Goal: Task Accomplishment & Management: Manage account settings

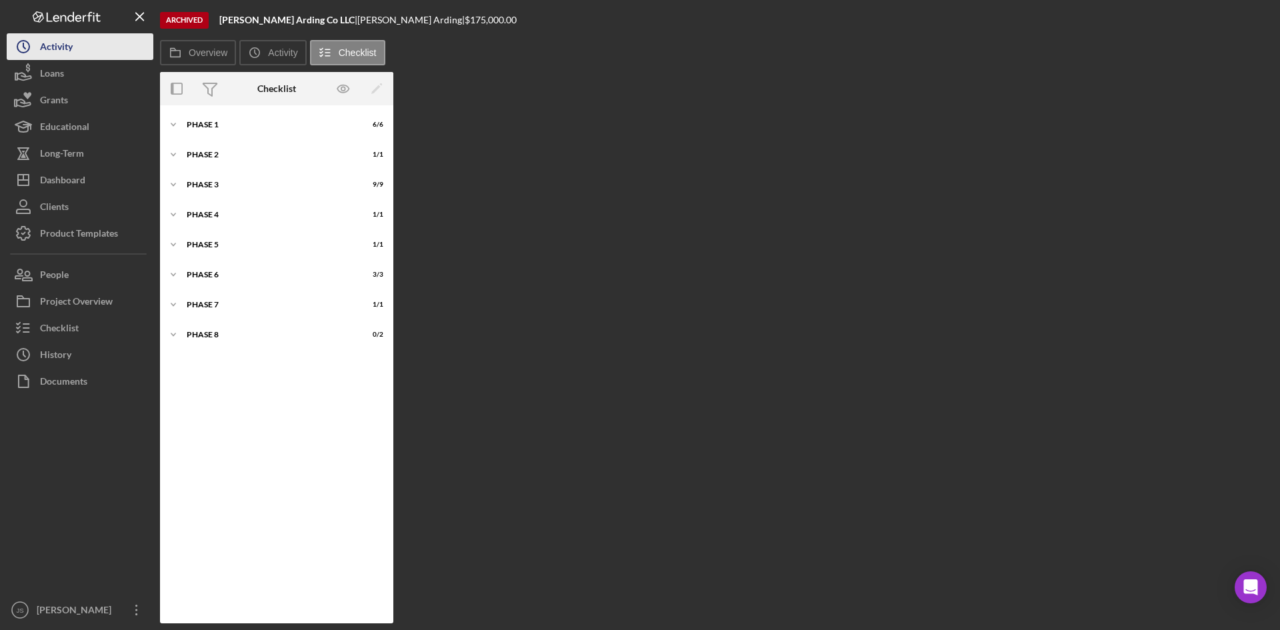
click at [83, 48] on button "Icon/History Activity" at bounding box center [80, 46] width 147 height 27
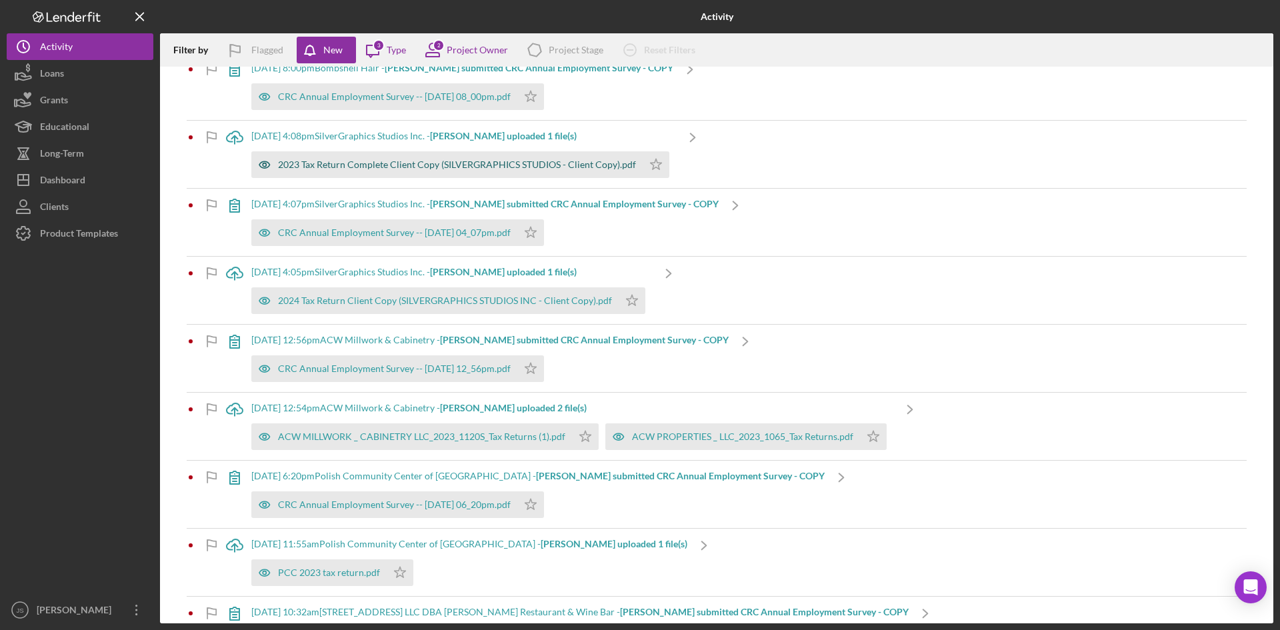
scroll to position [200, 0]
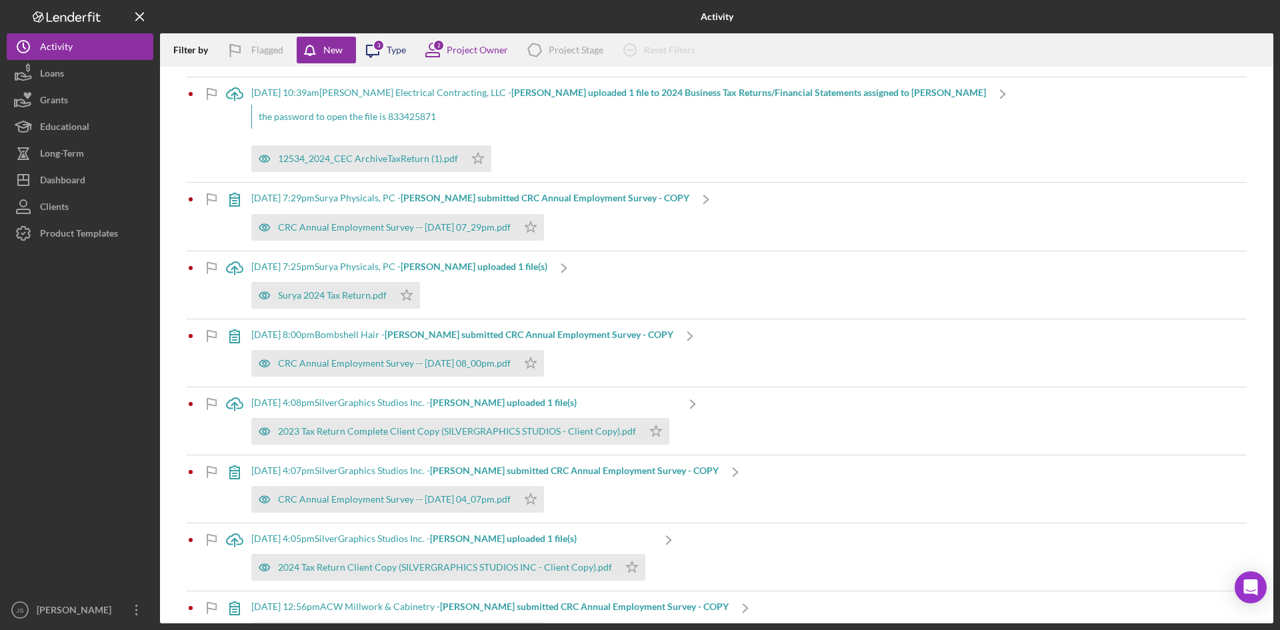
click at [392, 49] on div "Type" at bounding box center [396, 50] width 19 height 11
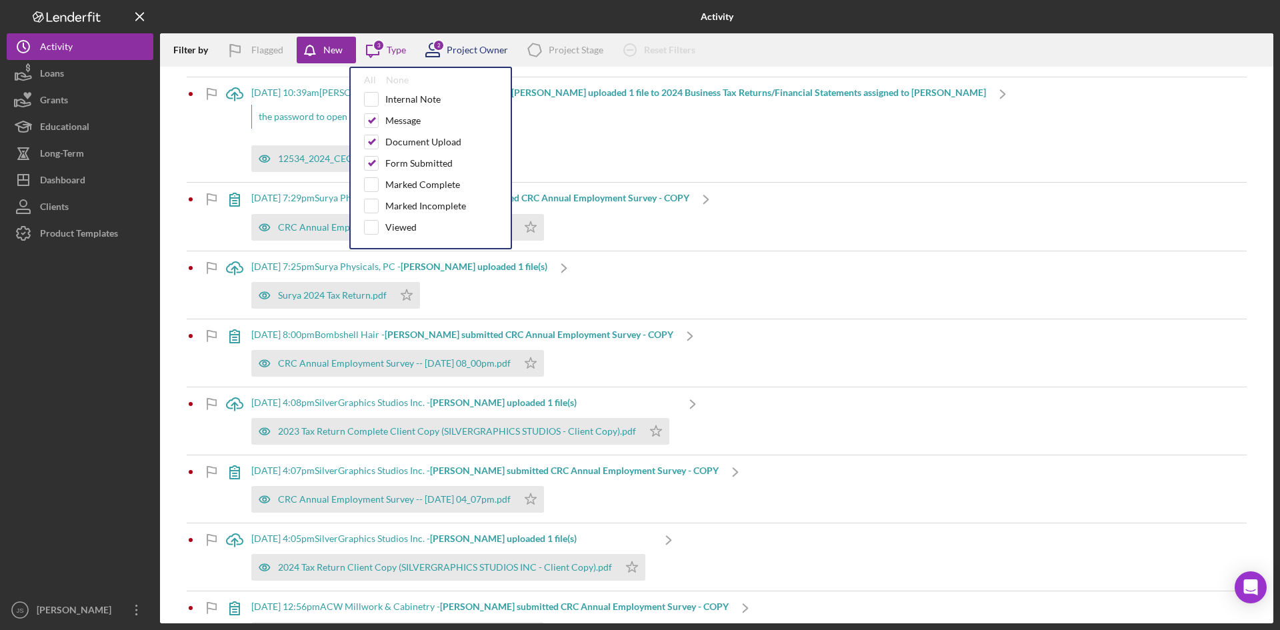
click at [472, 46] on div "Project Owner" at bounding box center [477, 50] width 61 height 11
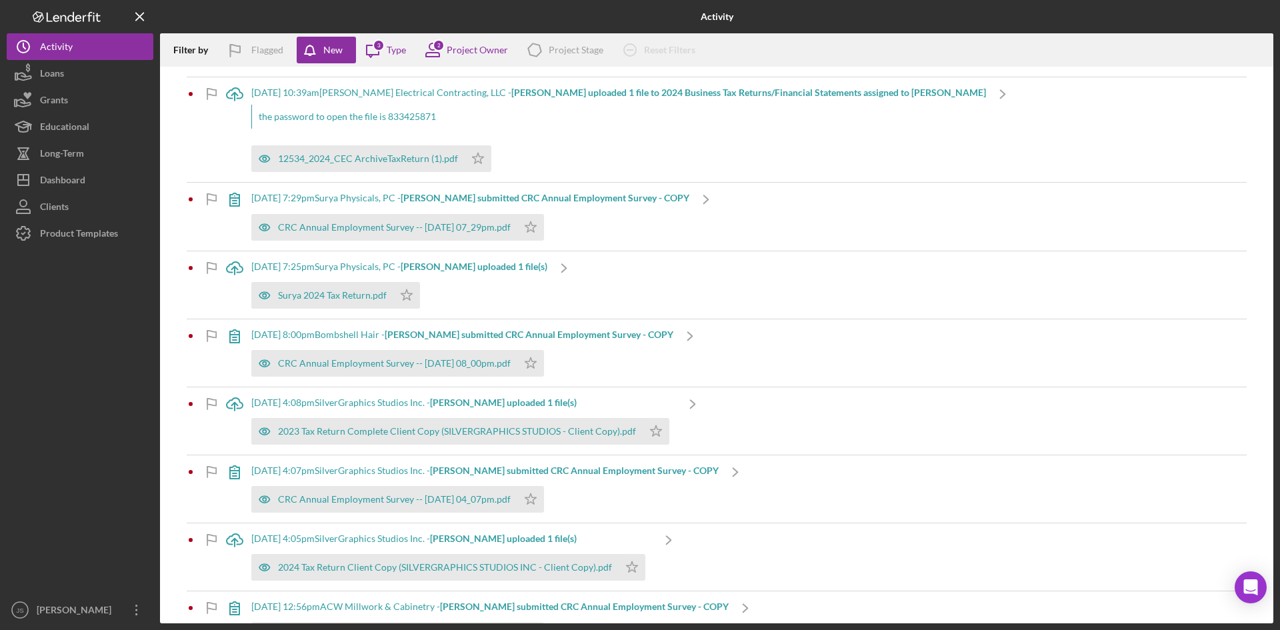
click at [732, 293] on div "Icon/Upload 5/27/2025 at 7:25pm Surya Physicals, PC - Giridhar K. uploaded 1 fi…" at bounding box center [717, 284] width 1060 height 67
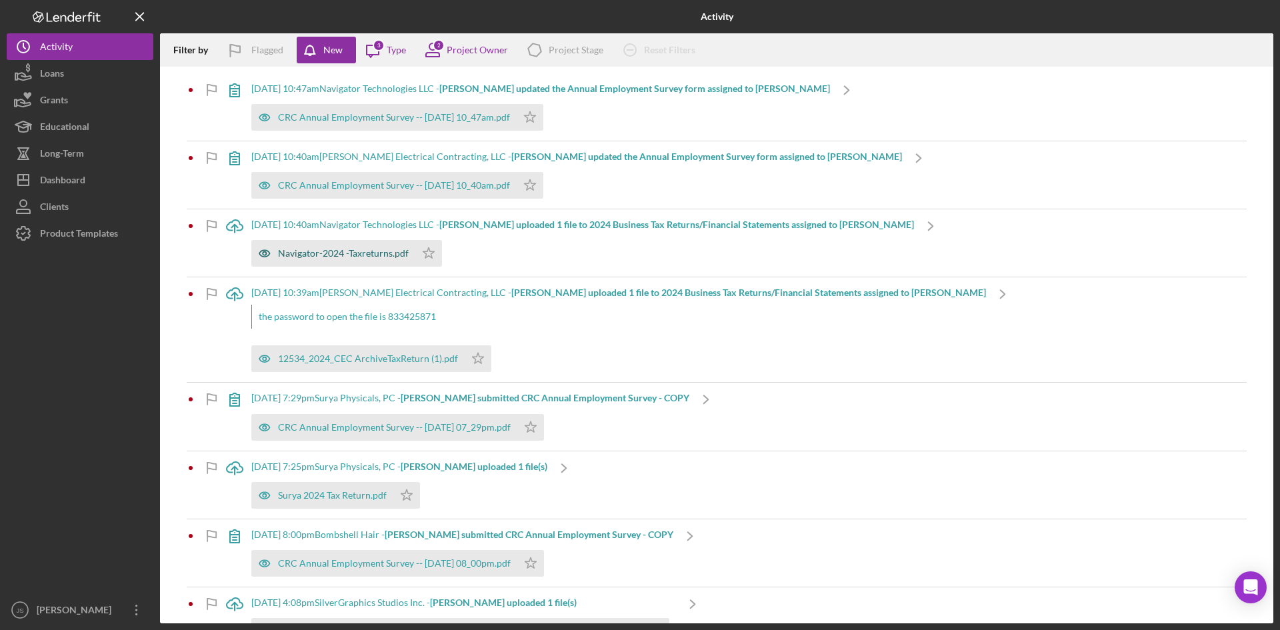
click at [379, 251] on div "Navigator-2024 -Taxreturns.pdf" at bounding box center [343, 253] width 131 height 11
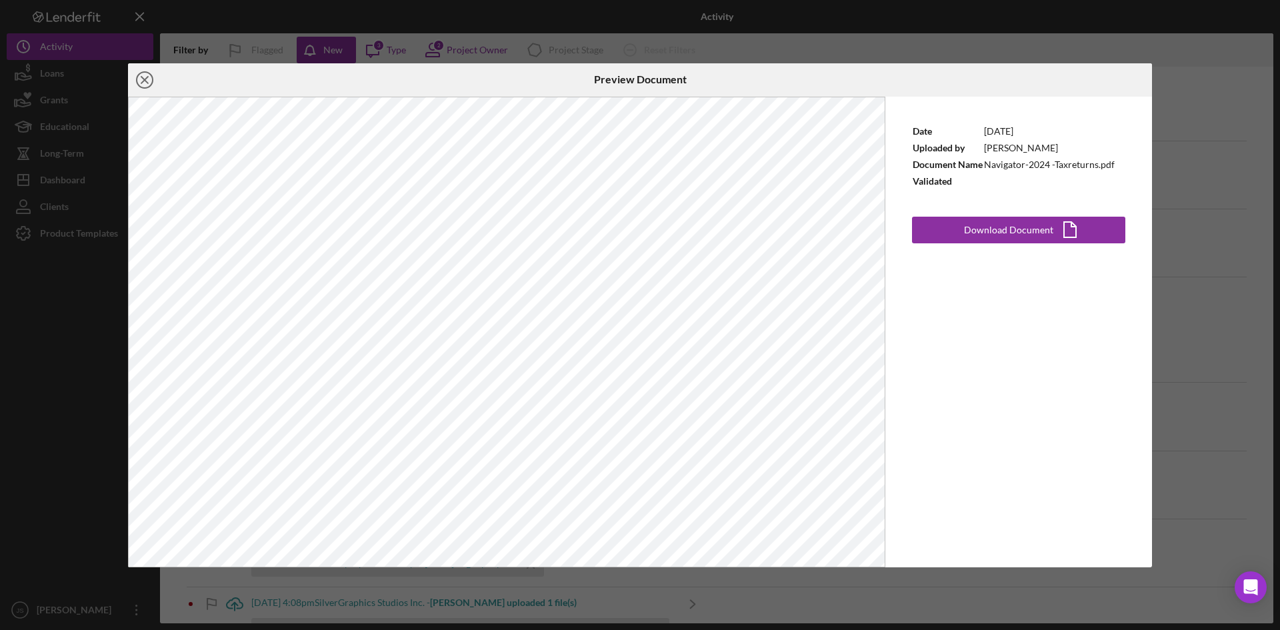
click at [144, 73] on icon "Icon/Close" at bounding box center [144, 79] width 33 height 33
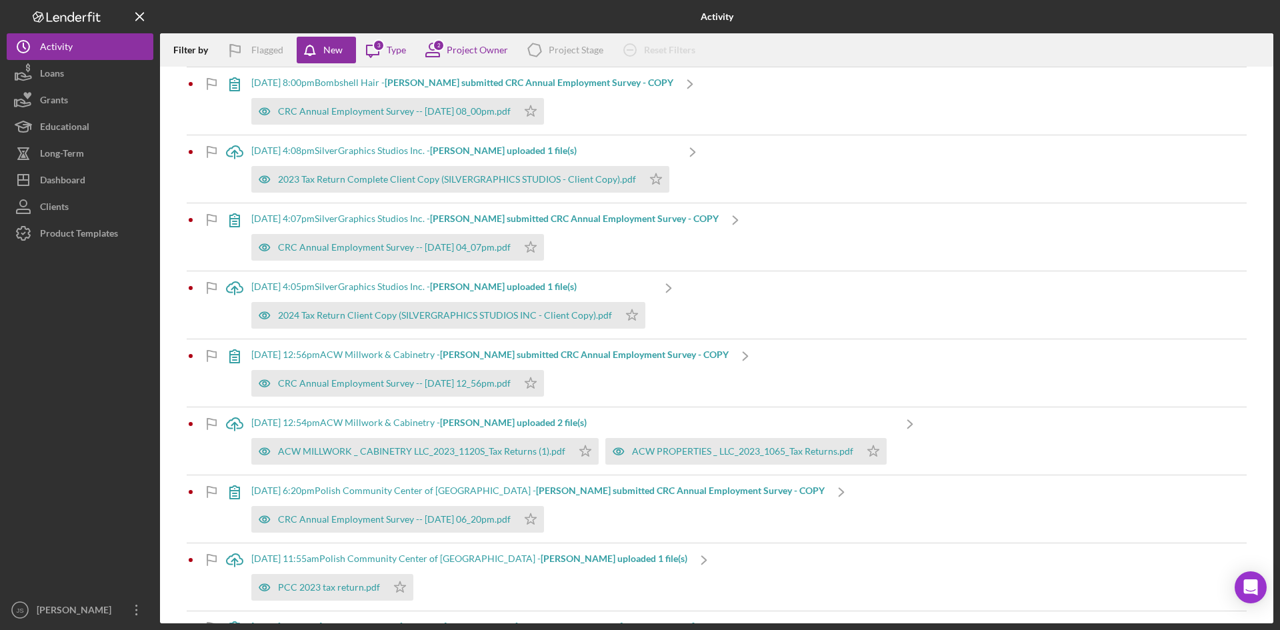
scroll to position [467, 0]
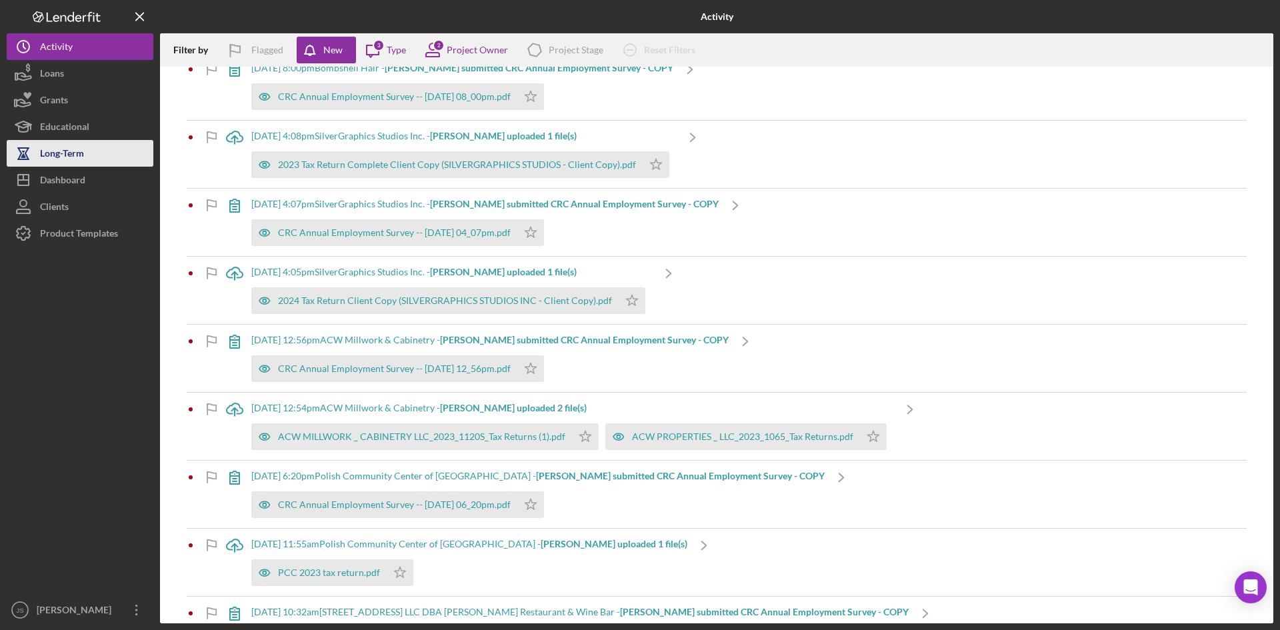
click at [61, 152] on div "Long-Term" at bounding box center [62, 155] width 44 height 30
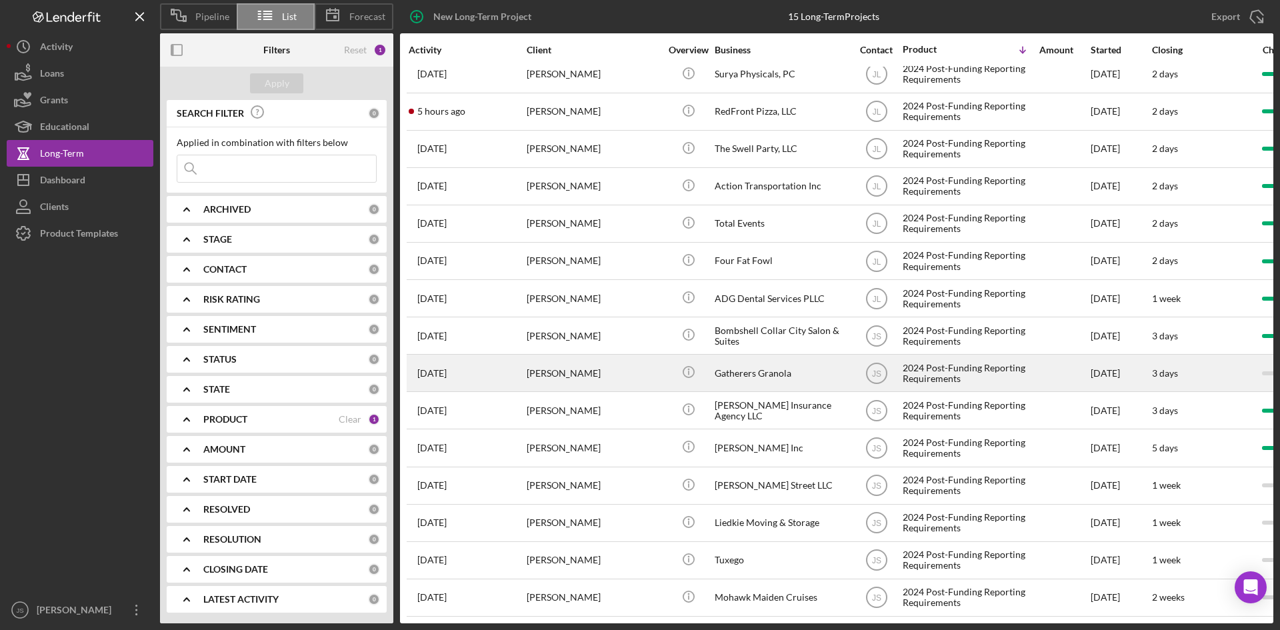
scroll to position [21, 0]
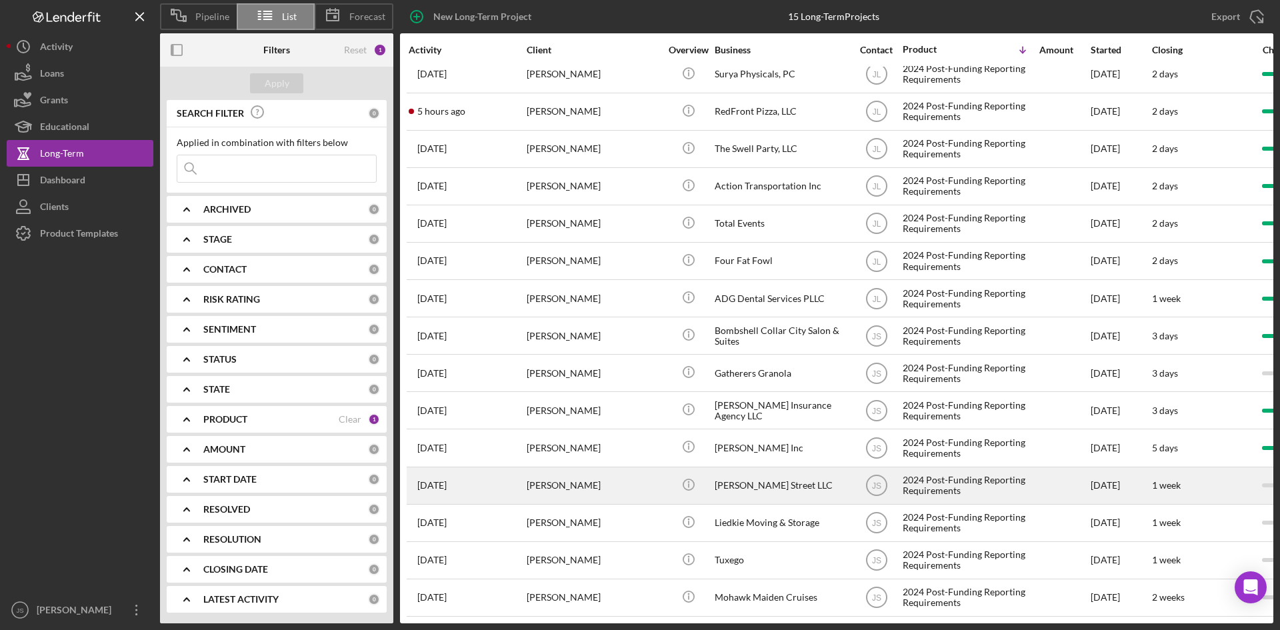
click at [638, 474] on div "[PERSON_NAME]" at bounding box center [593, 485] width 133 height 35
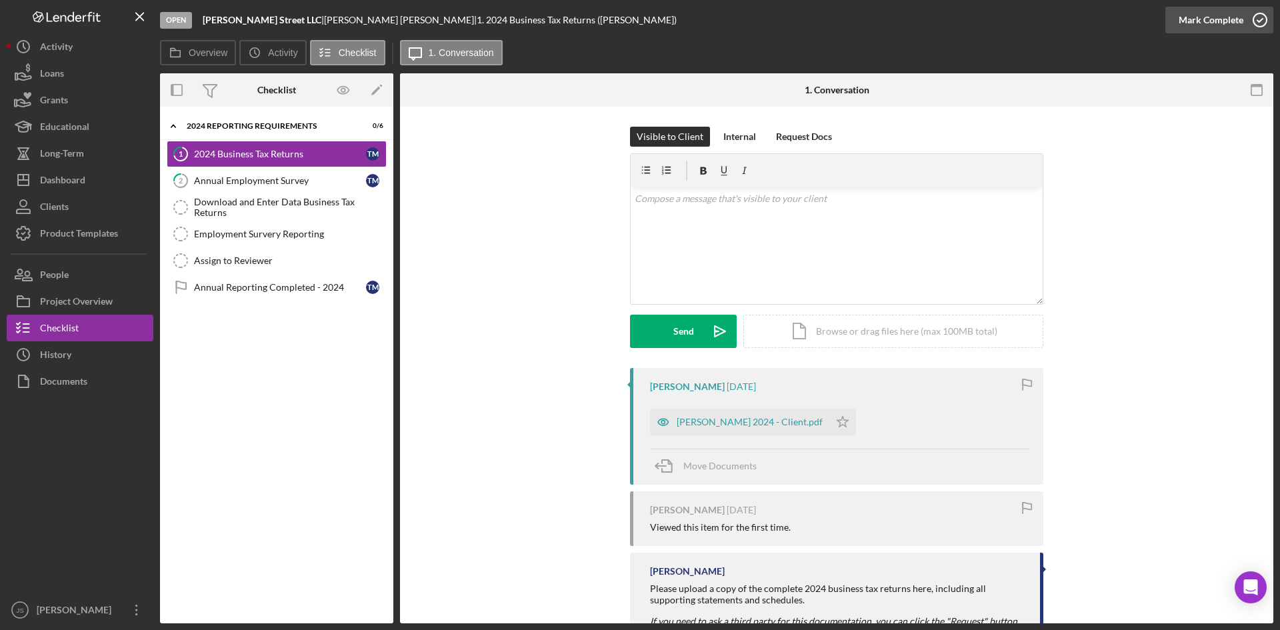
click at [1256, 24] on icon "button" at bounding box center [1260, 19] width 33 height 33
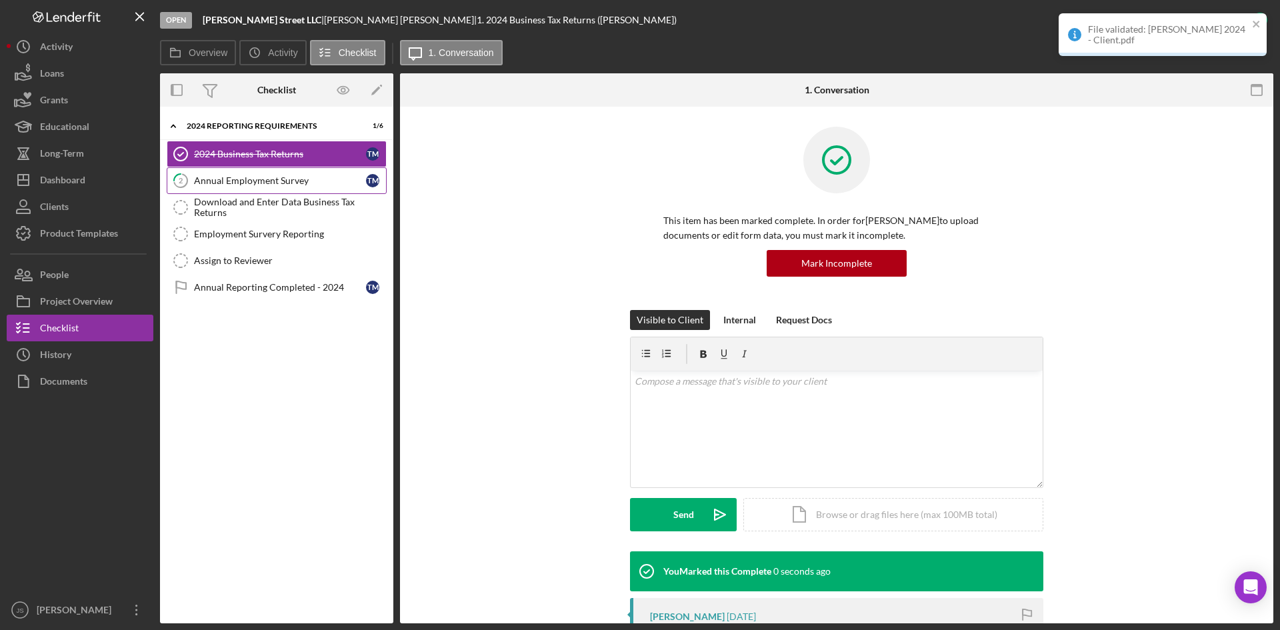
click at [279, 183] on div "Annual Employment Survey" at bounding box center [280, 180] width 172 height 11
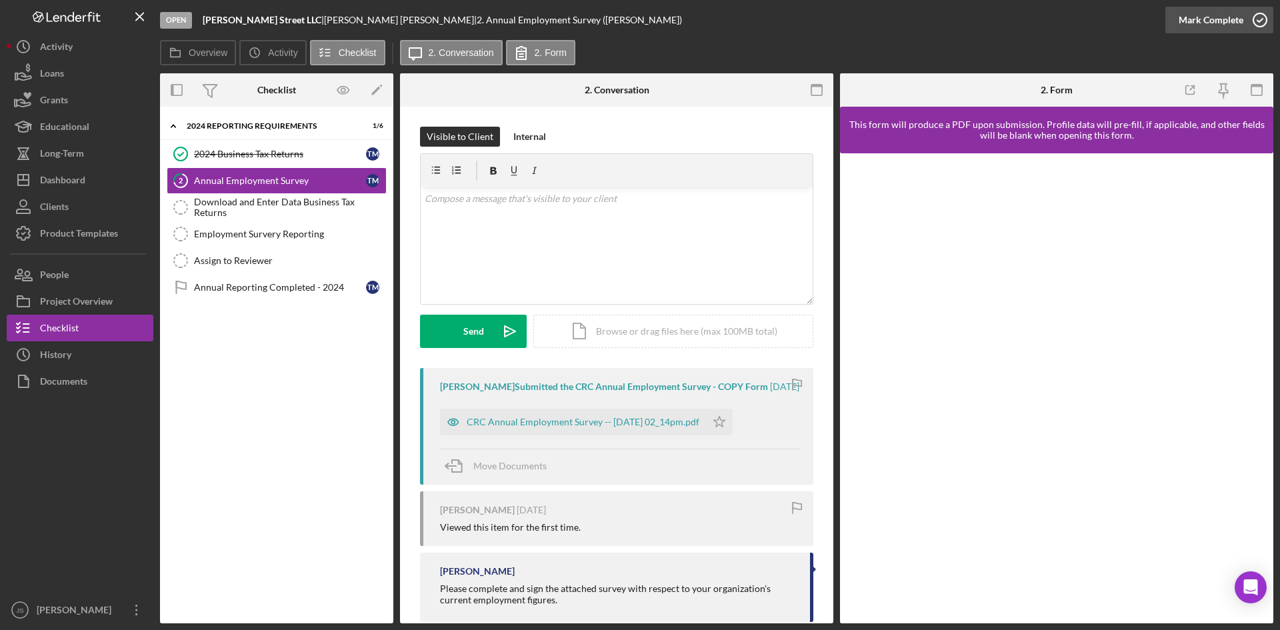
click at [1256, 23] on icon "button" at bounding box center [1260, 19] width 33 height 33
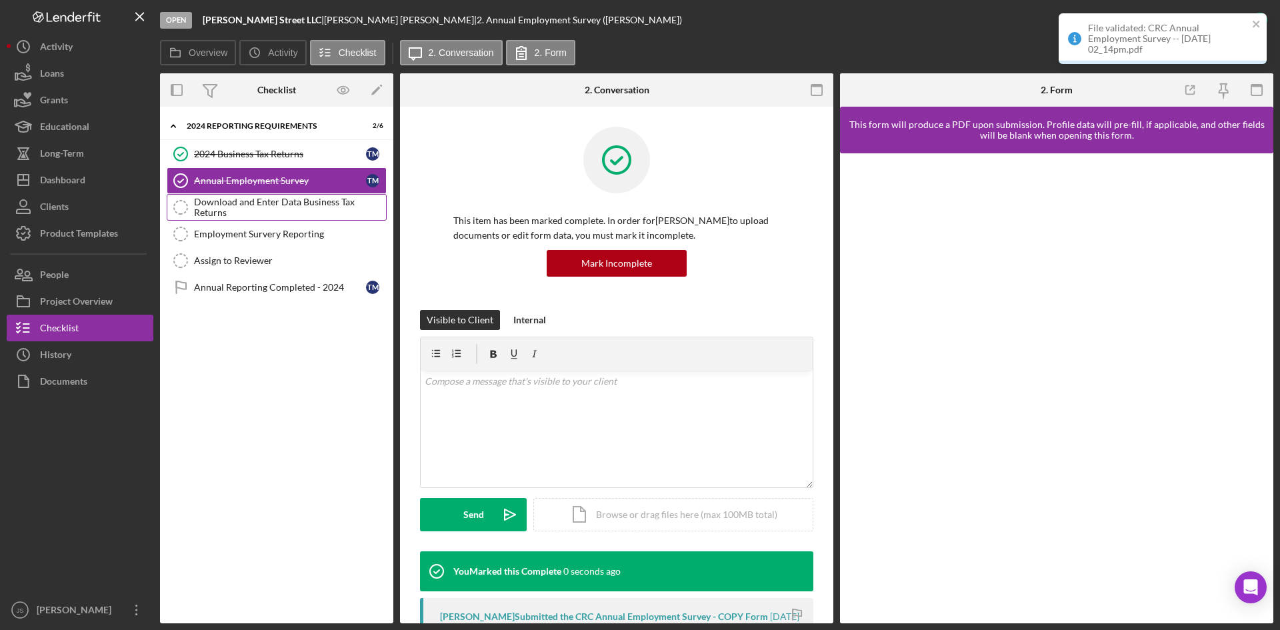
click at [314, 202] on div "Download and Enter Data Business Tax Returns" at bounding box center [290, 207] width 192 height 21
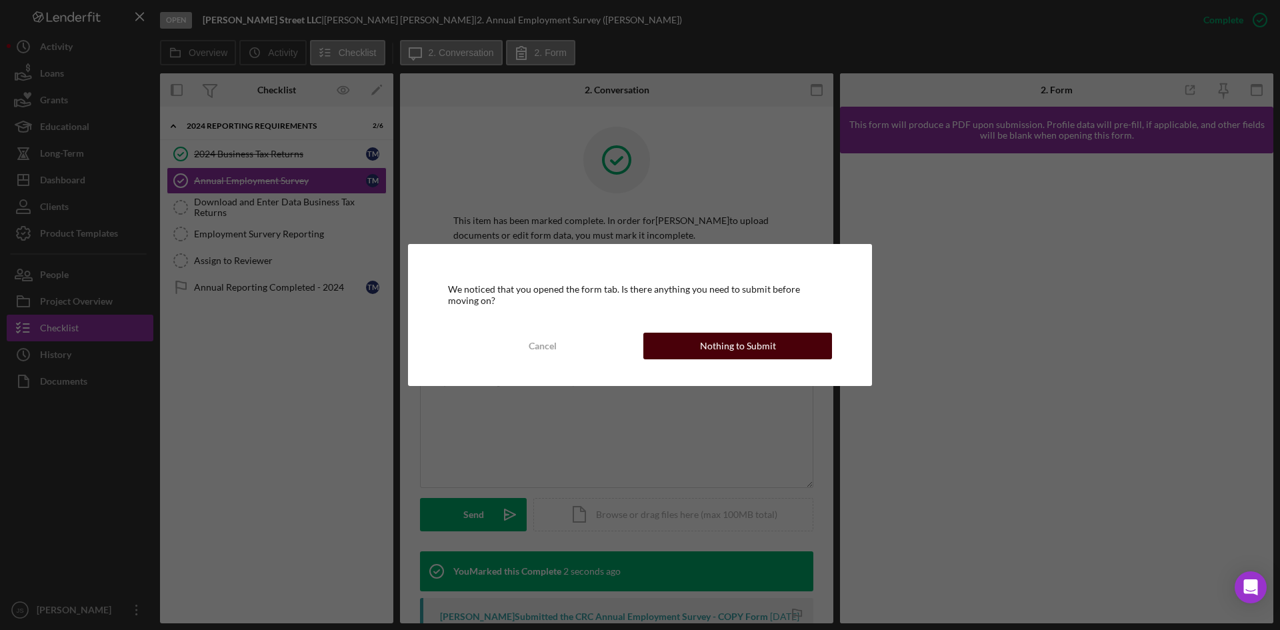
click at [782, 351] on button "Nothing to Submit" at bounding box center [738, 346] width 189 height 27
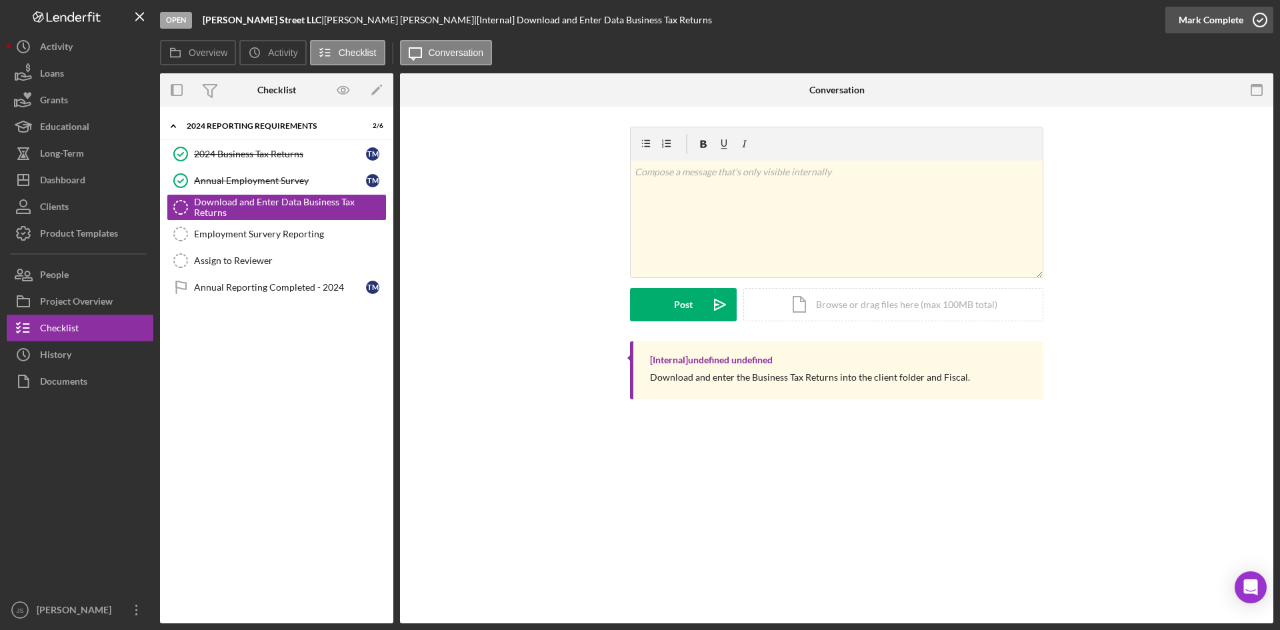
click at [1266, 21] on icon "button" at bounding box center [1260, 19] width 33 height 33
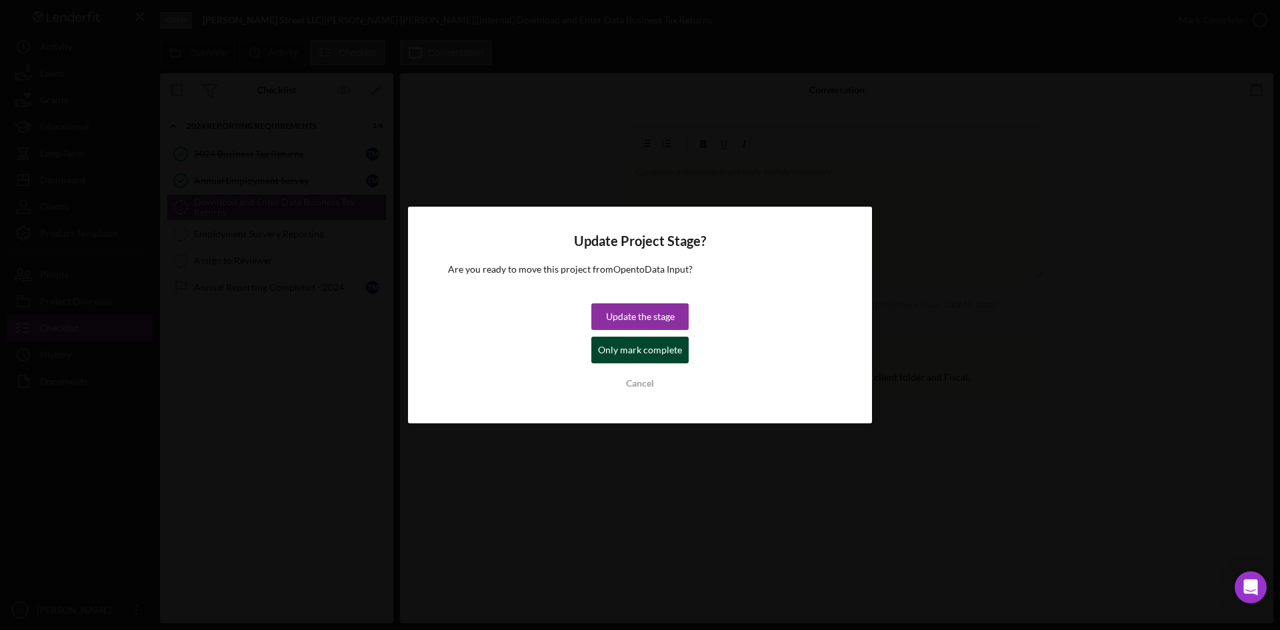
click at [666, 356] on div "Only mark complete" at bounding box center [640, 350] width 84 height 27
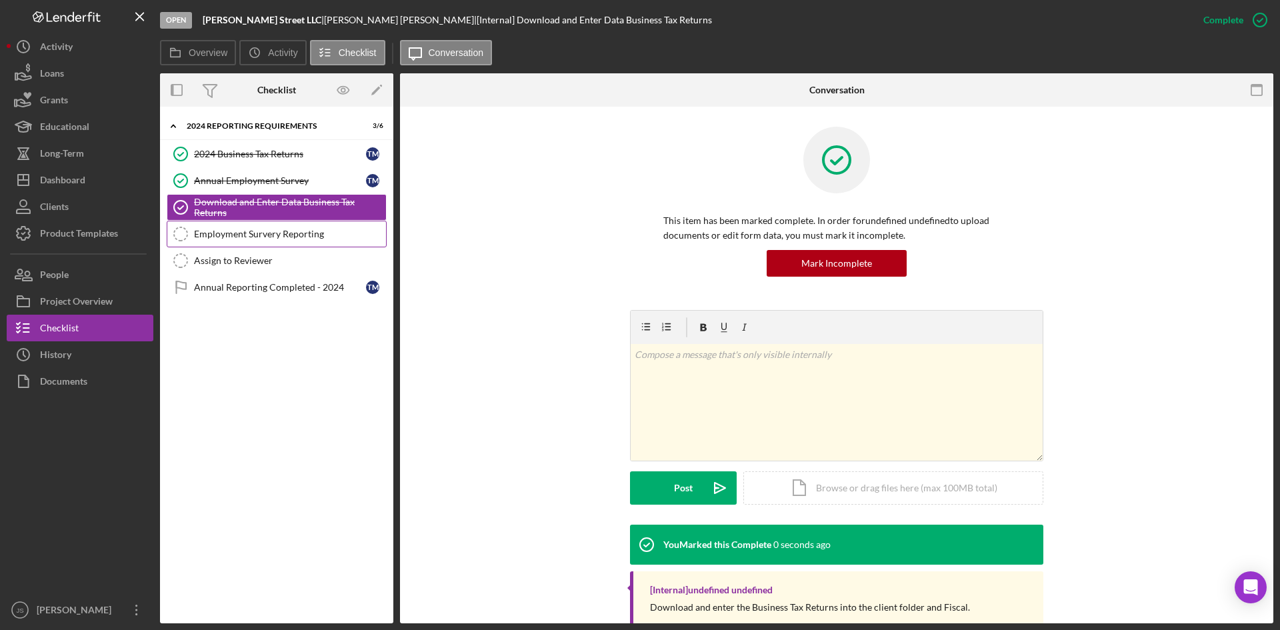
click at [307, 241] on link "Employment Survery Reporting Employment Survery Reporting" at bounding box center [277, 234] width 220 height 27
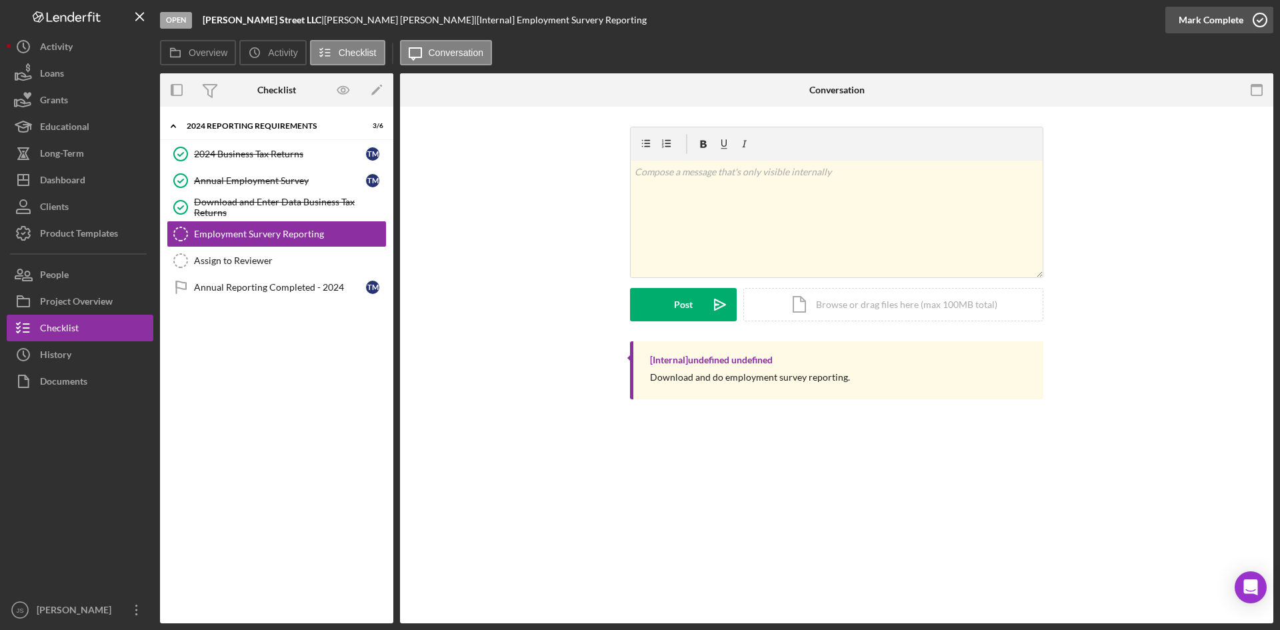
click at [1252, 21] on icon "button" at bounding box center [1260, 19] width 33 height 33
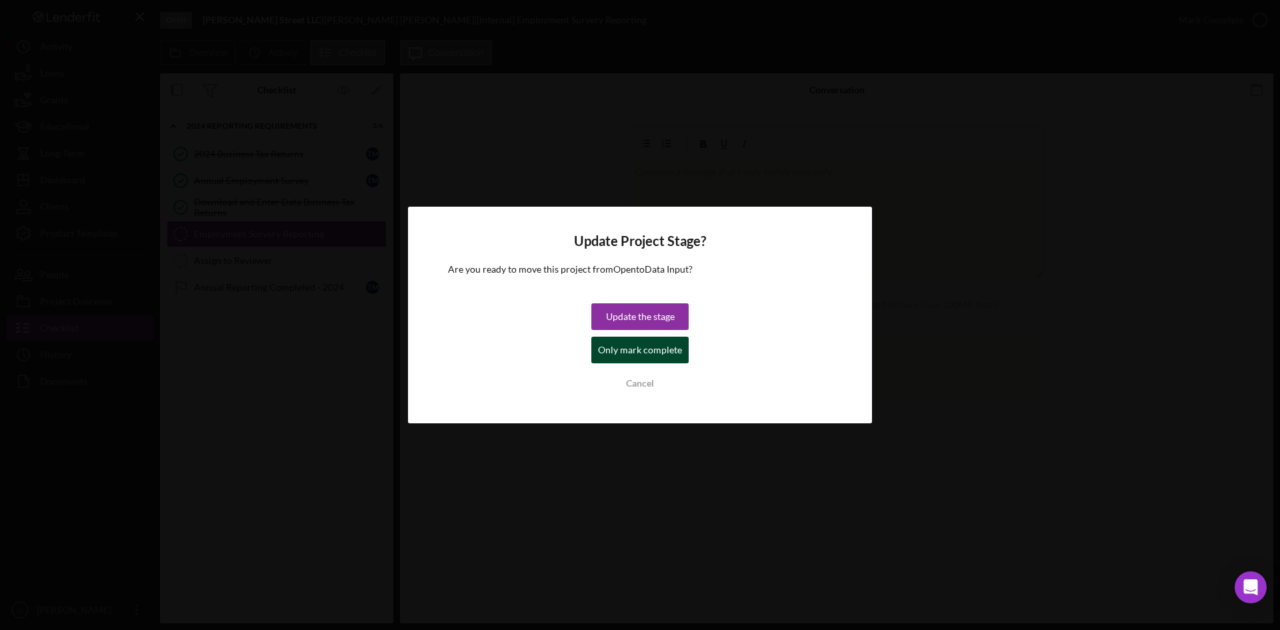
click at [619, 351] on div "Only mark complete" at bounding box center [640, 350] width 84 height 27
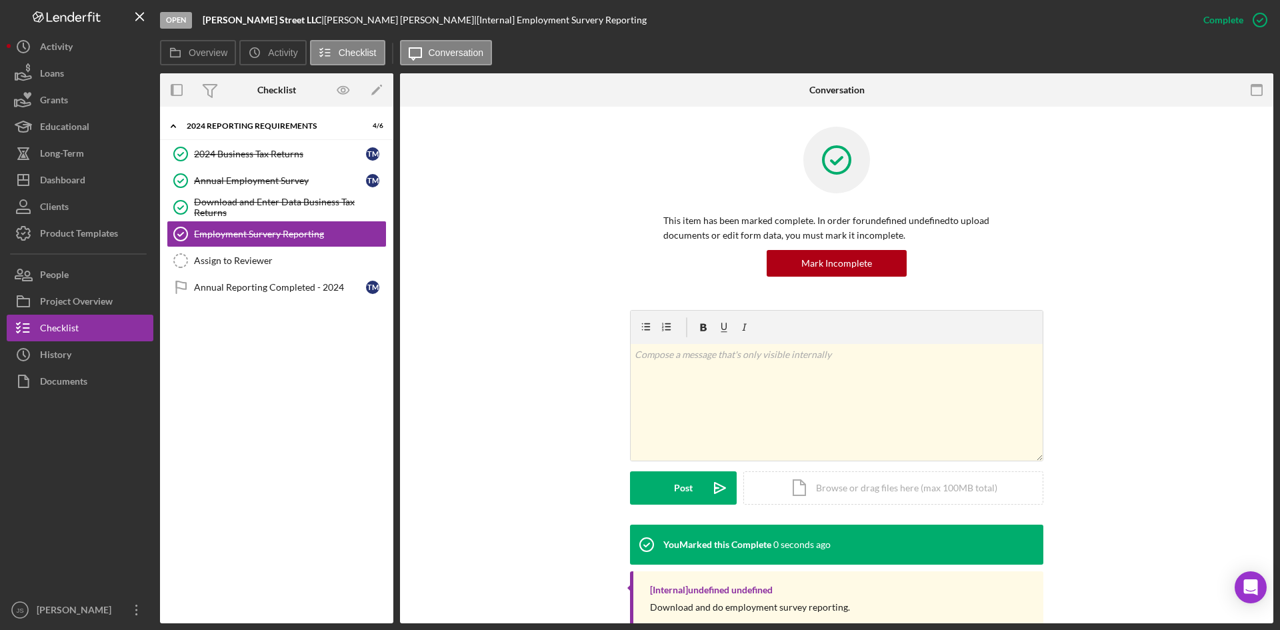
click at [480, 311] on div "v Color teal Color pink Remove color Add row above Add row below Add column bef…" at bounding box center [837, 417] width 834 height 215
click at [70, 149] on div "Long-Term" at bounding box center [62, 155] width 44 height 30
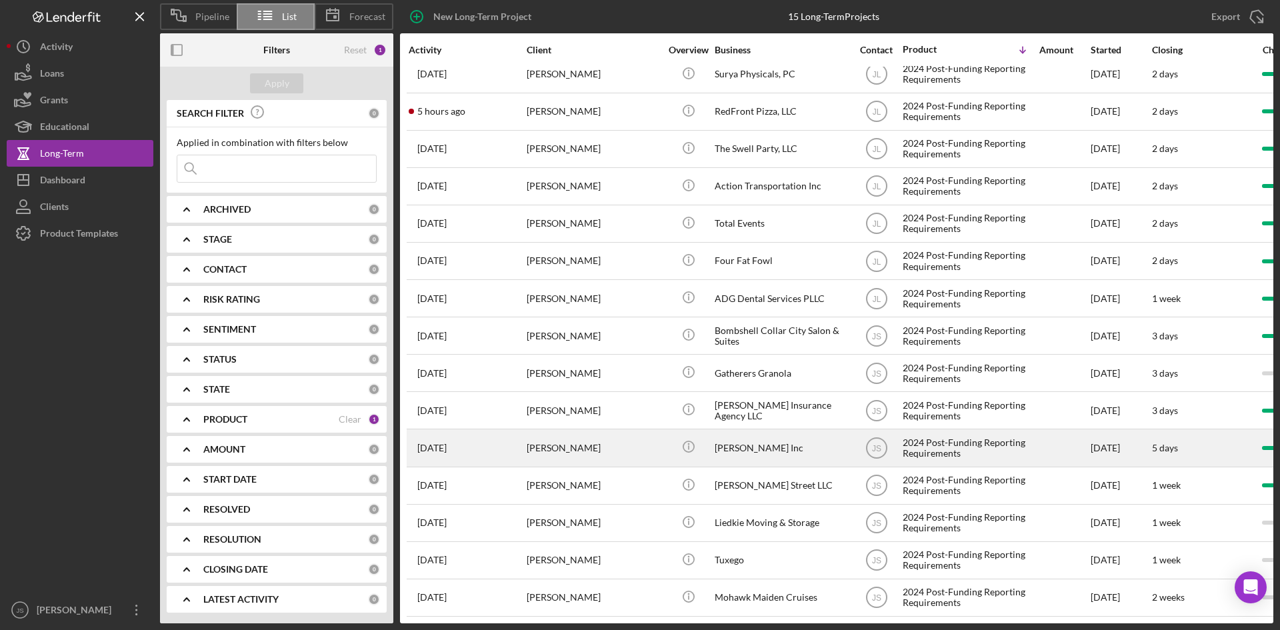
scroll to position [21, 0]
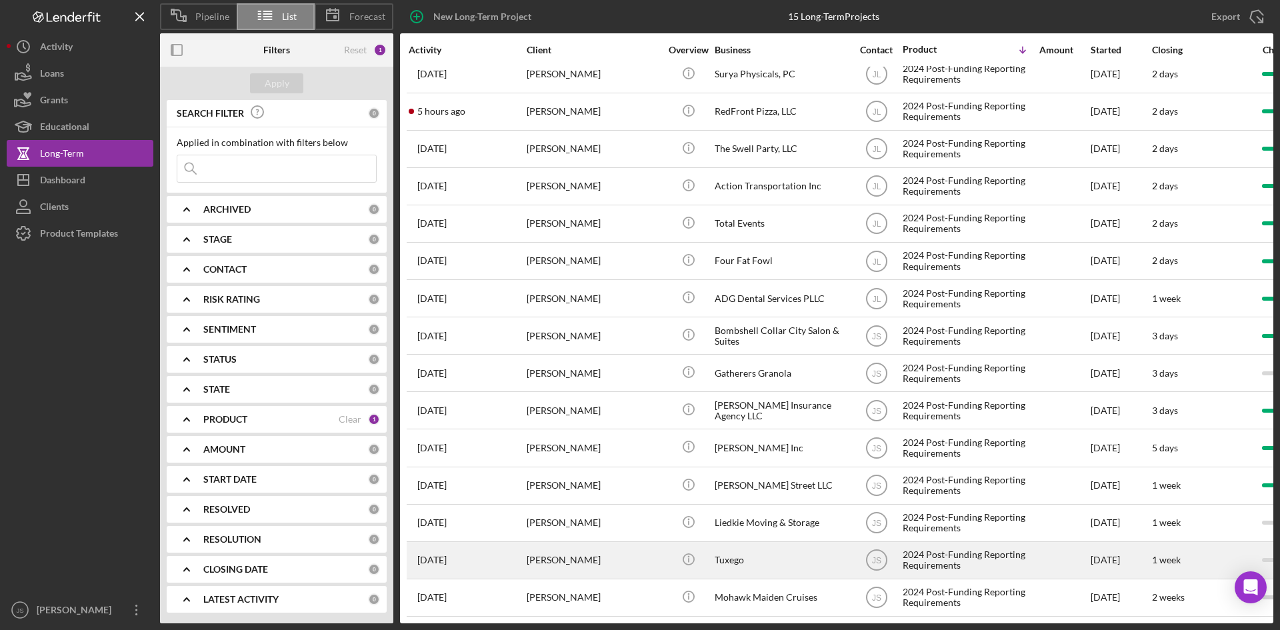
click at [733, 546] on div "Tuxego" at bounding box center [781, 560] width 133 height 35
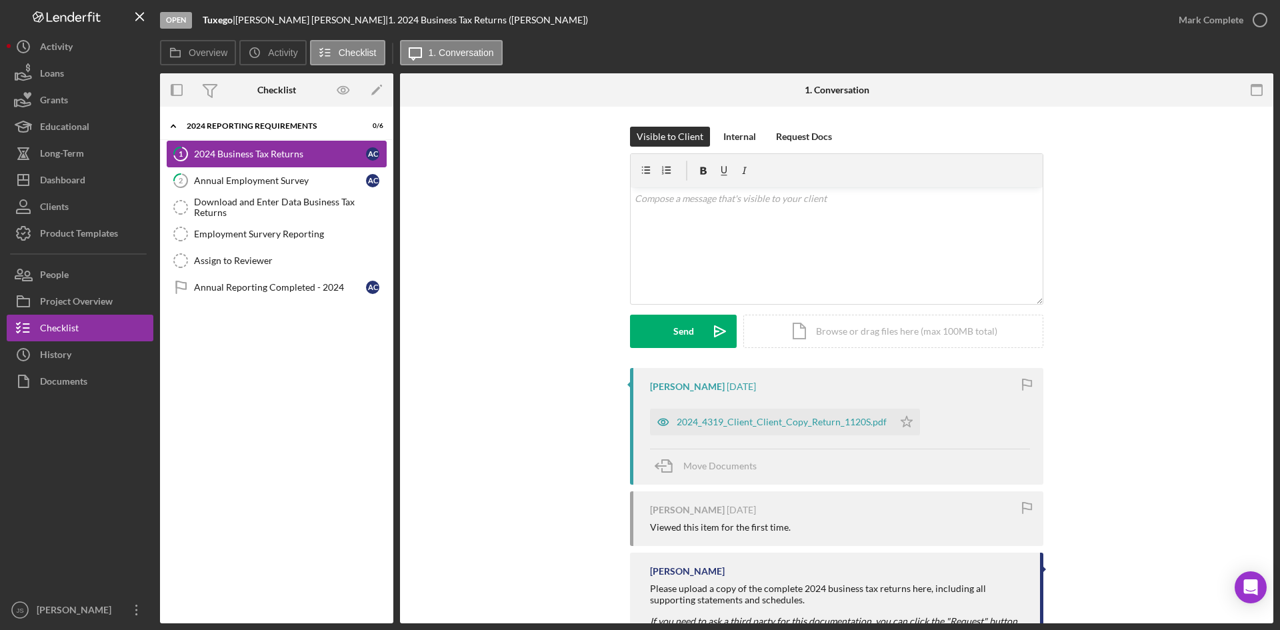
click at [273, 158] on div "2024 Business Tax Returns" at bounding box center [280, 154] width 172 height 11
click at [1264, 25] on icon "button" at bounding box center [1260, 19] width 33 height 33
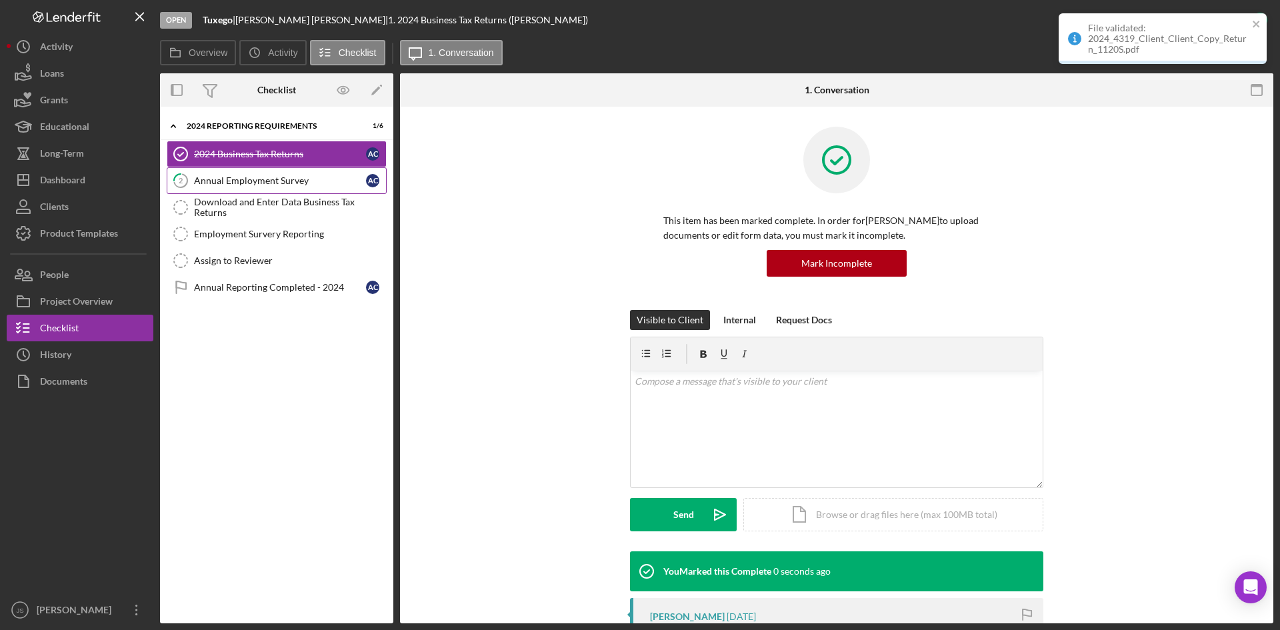
click at [347, 181] on div "Annual Employment Survey" at bounding box center [280, 180] width 172 height 11
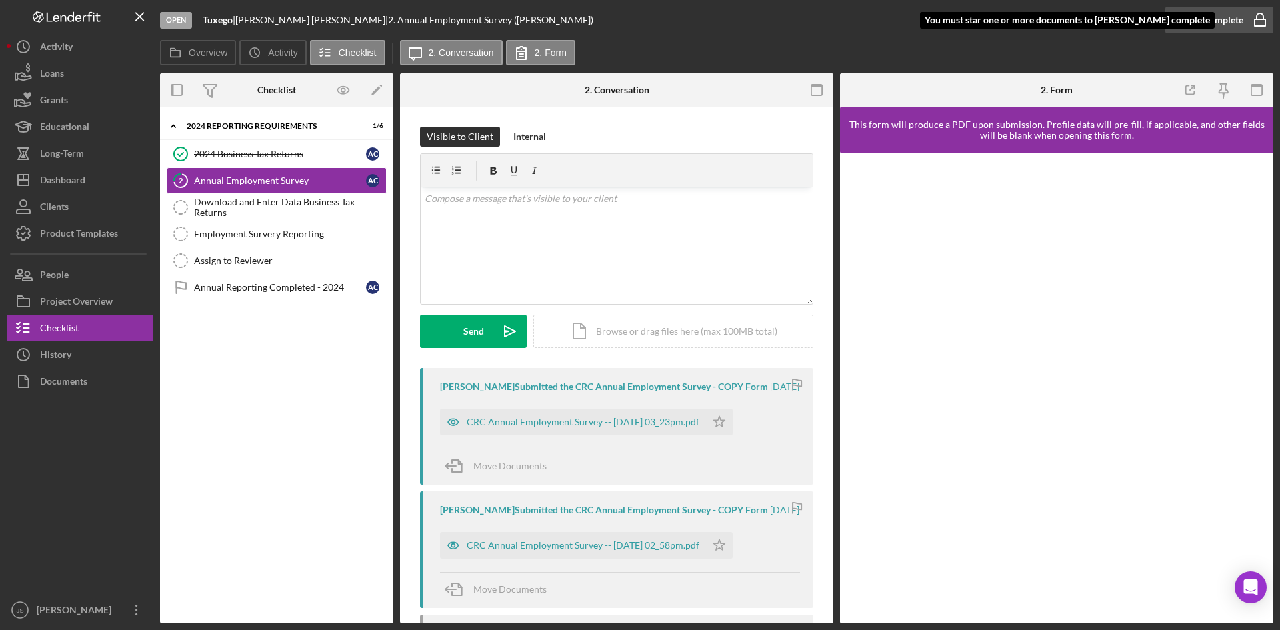
click at [1255, 23] on rect "button" at bounding box center [1260, 22] width 11 height 7
click at [282, 181] on div "Annual Employment Survey" at bounding box center [280, 180] width 172 height 11
click at [218, 202] on div "Download and Enter Data Business Tax Returns" at bounding box center [290, 207] width 192 height 21
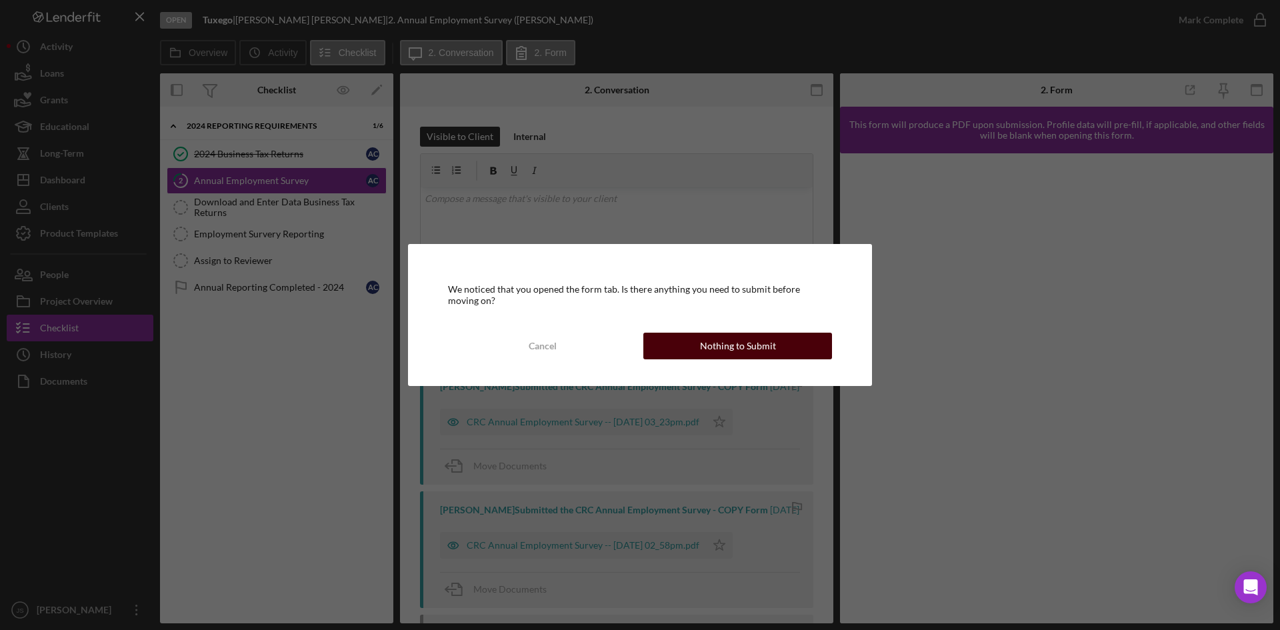
click at [740, 345] on div "Nothing to Submit" at bounding box center [738, 346] width 76 height 27
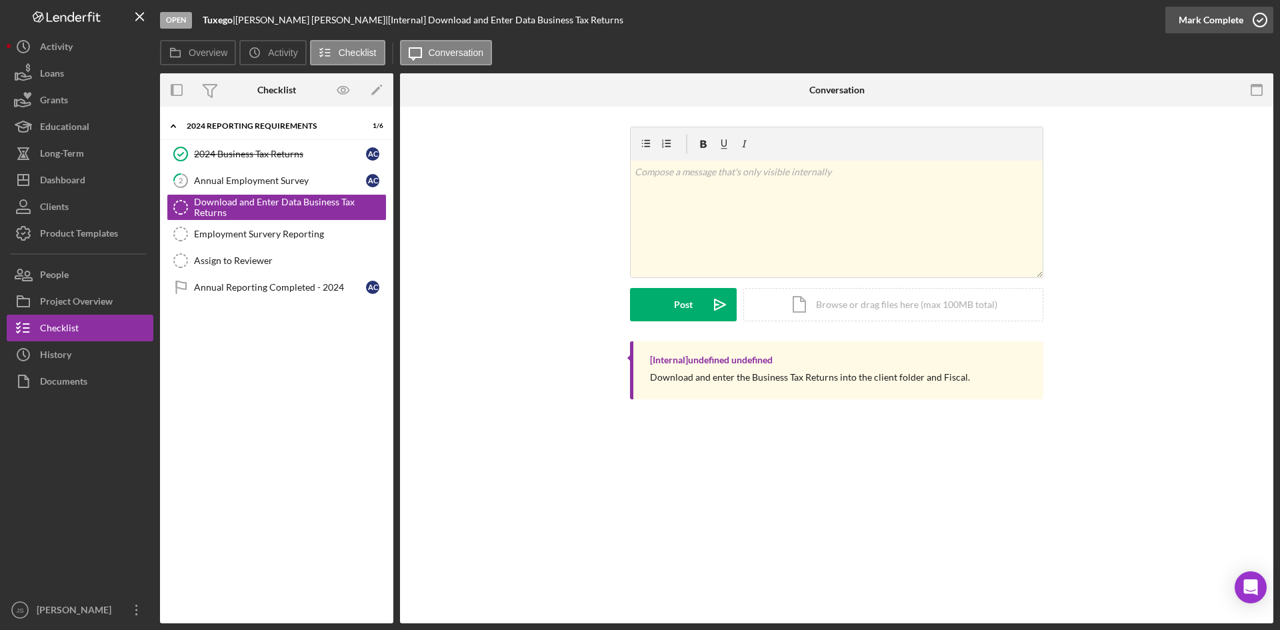
click at [1262, 17] on icon "button" at bounding box center [1260, 19] width 33 height 33
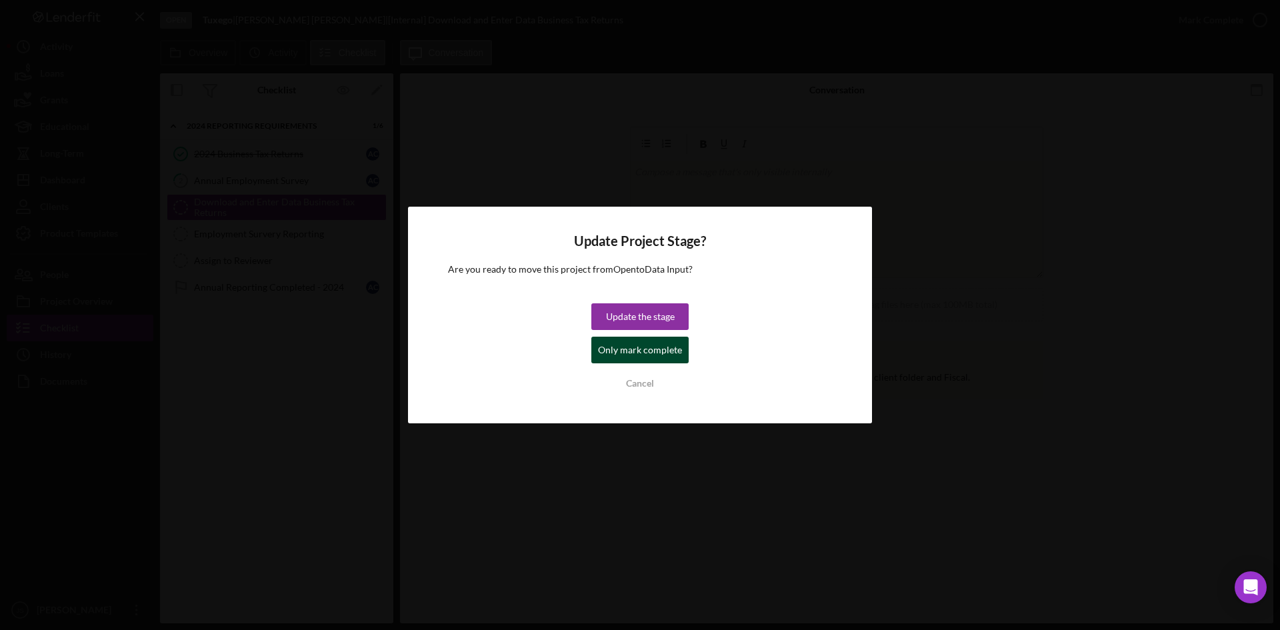
click at [641, 349] on div "Only mark complete" at bounding box center [640, 350] width 84 height 27
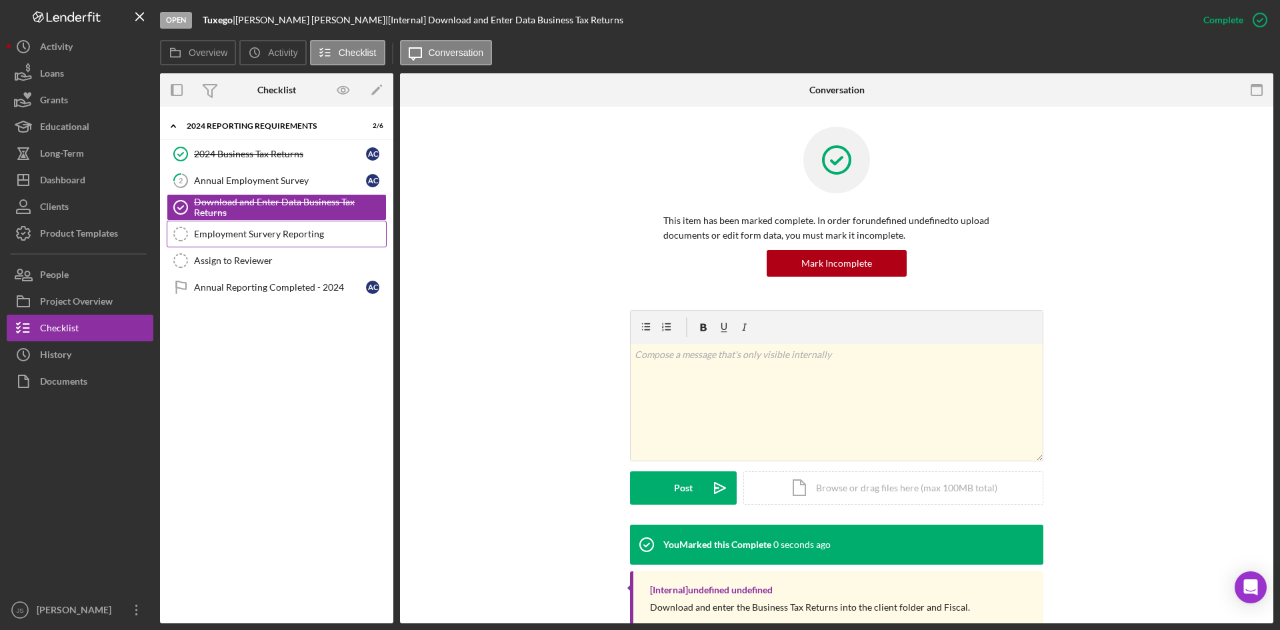
click at [324, 235] on div "Employment Survery Reporting" at bounding box center [290, 234] width 192 height 11
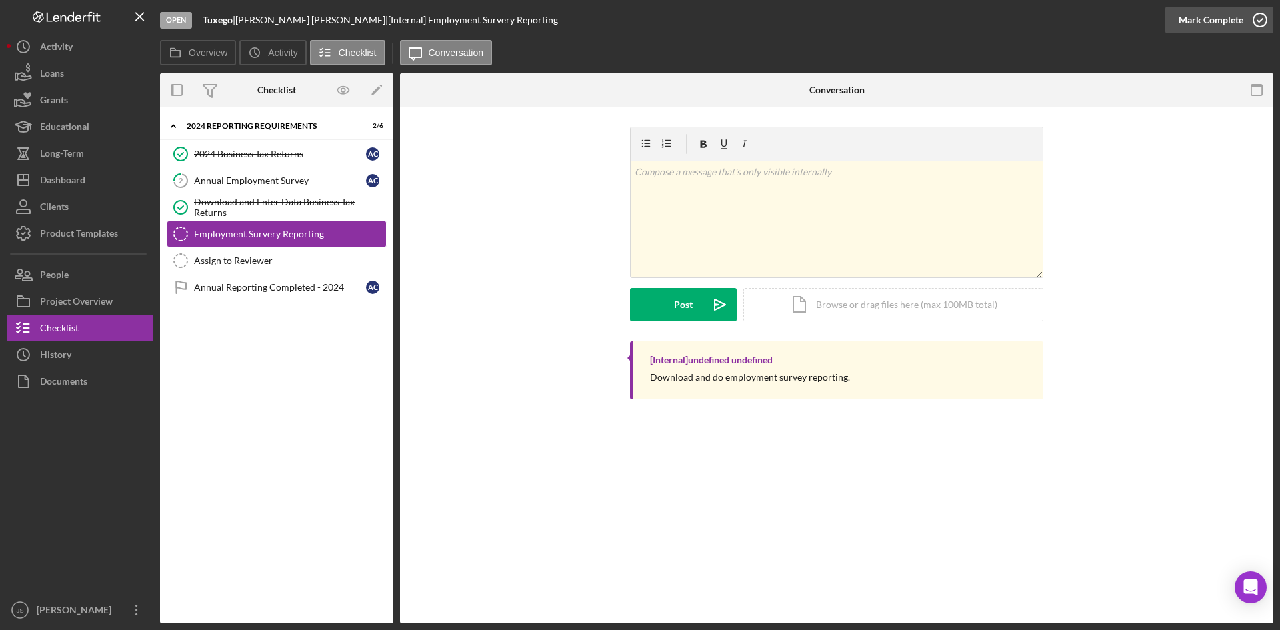
click at [1254, 20] on icon "button" at bounding box center [1260, 19] width 33 height 33
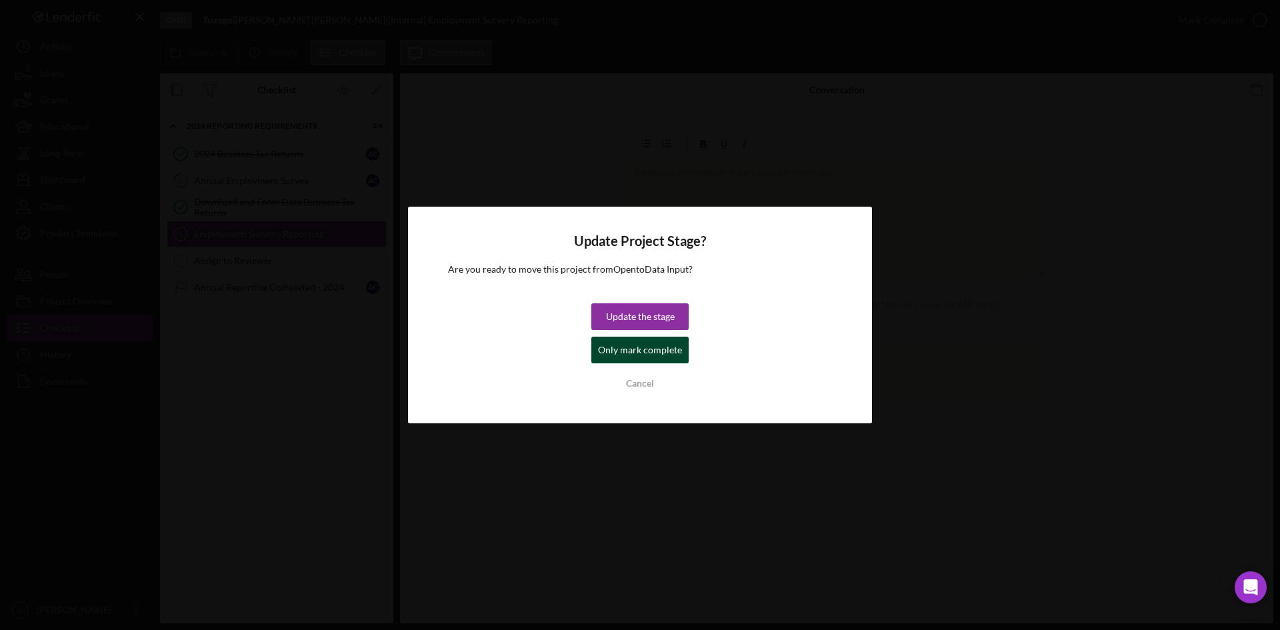
click at [674, 348] on div "Only mark complete" at bounding box center [640, 350] width 84 height 27
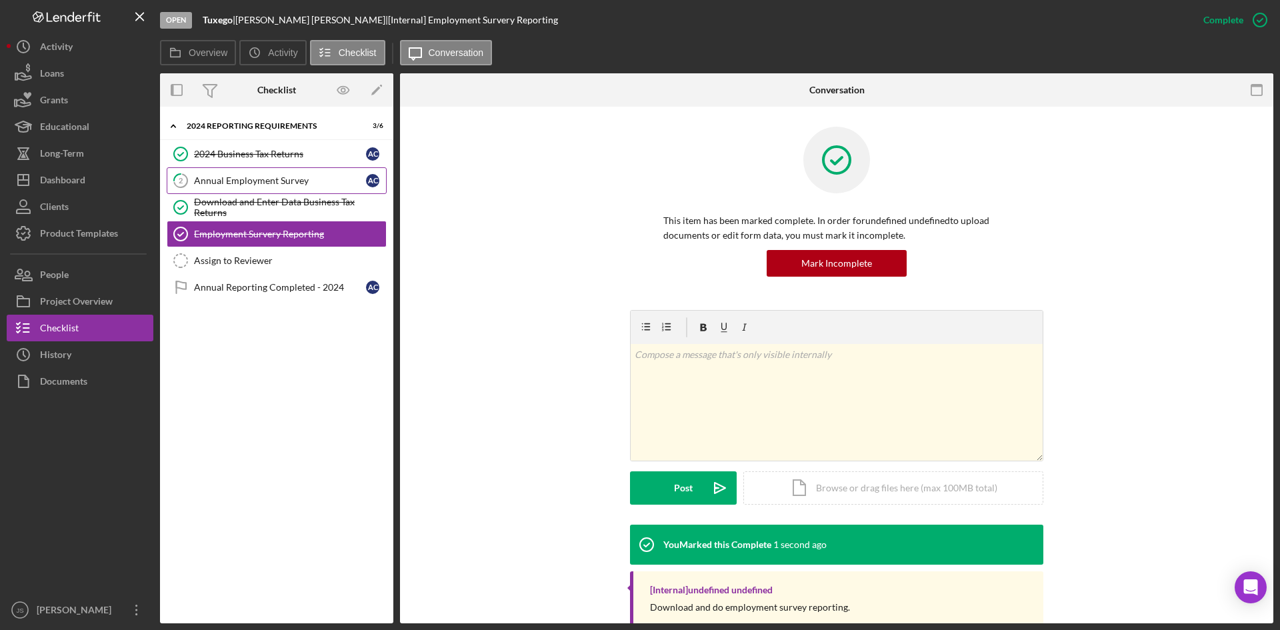
click at [219, 187] on link "2 Annual Employment Survey A C" at bounding box center [277, 180] width 220 height 27
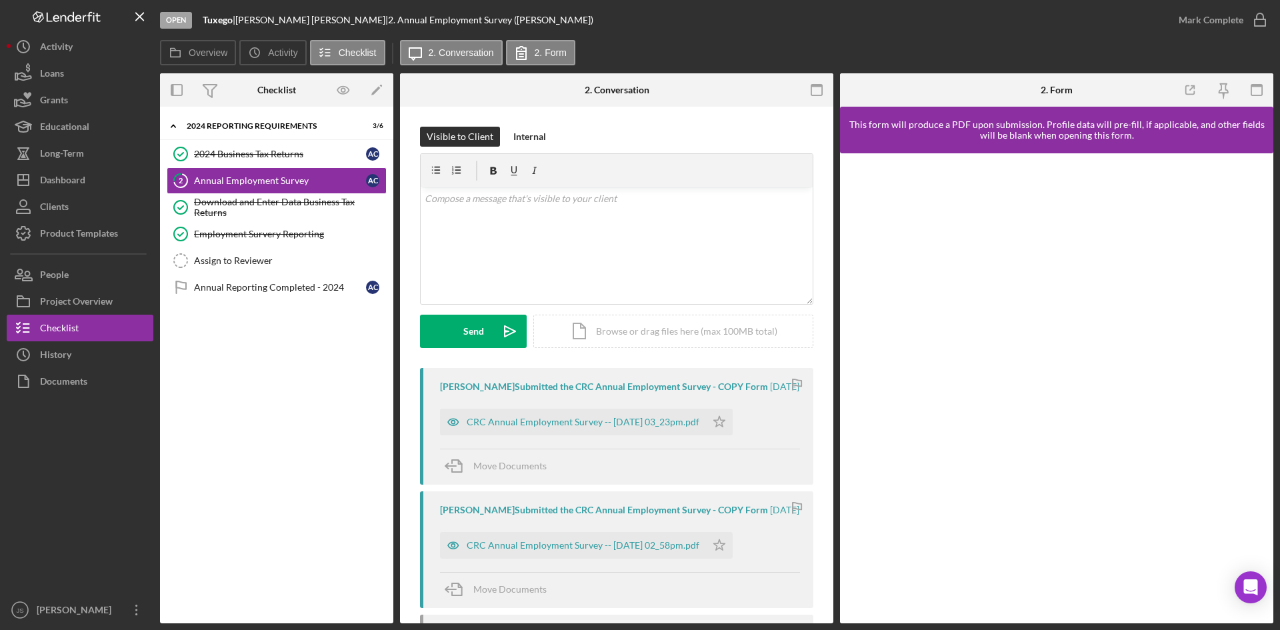
click at [761, 112] on div "Visible to Client Internal v Color teal Color pink Remove color Add row above A…" at bounding box center [616, 440] width 433 height 666
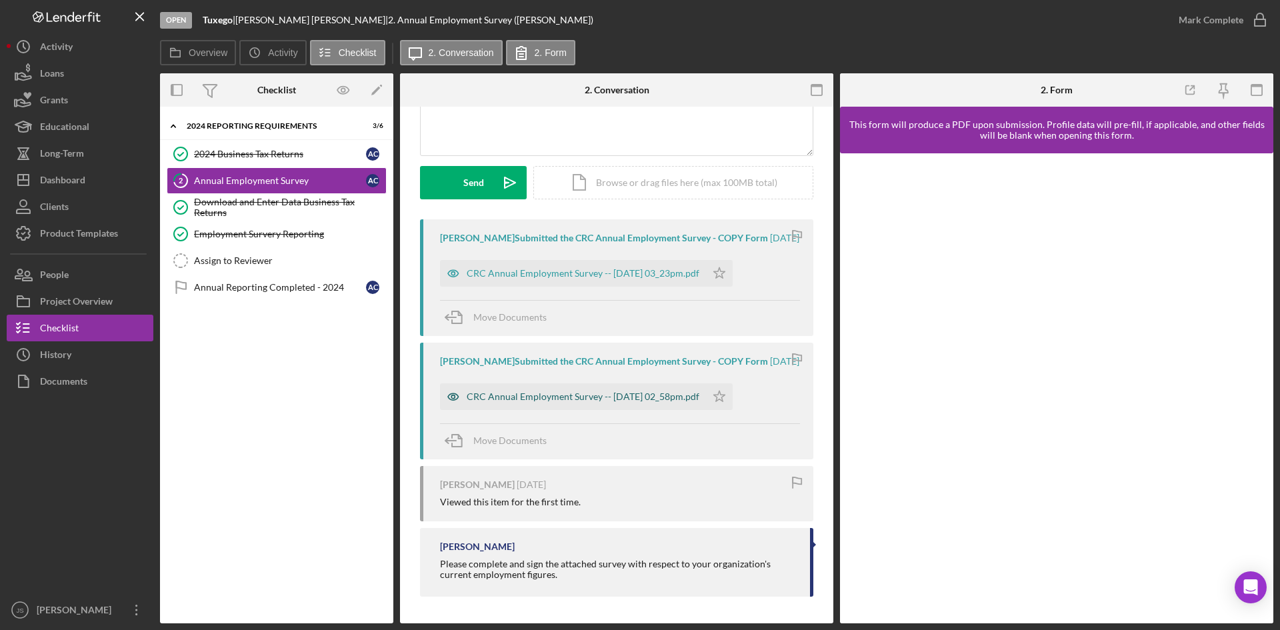
click at [566, 395] on div "CRC Annual Employment Survey -- 2025-08-06 02_58pm.pdf" at bounding box center [583, 396] width 233 height 11
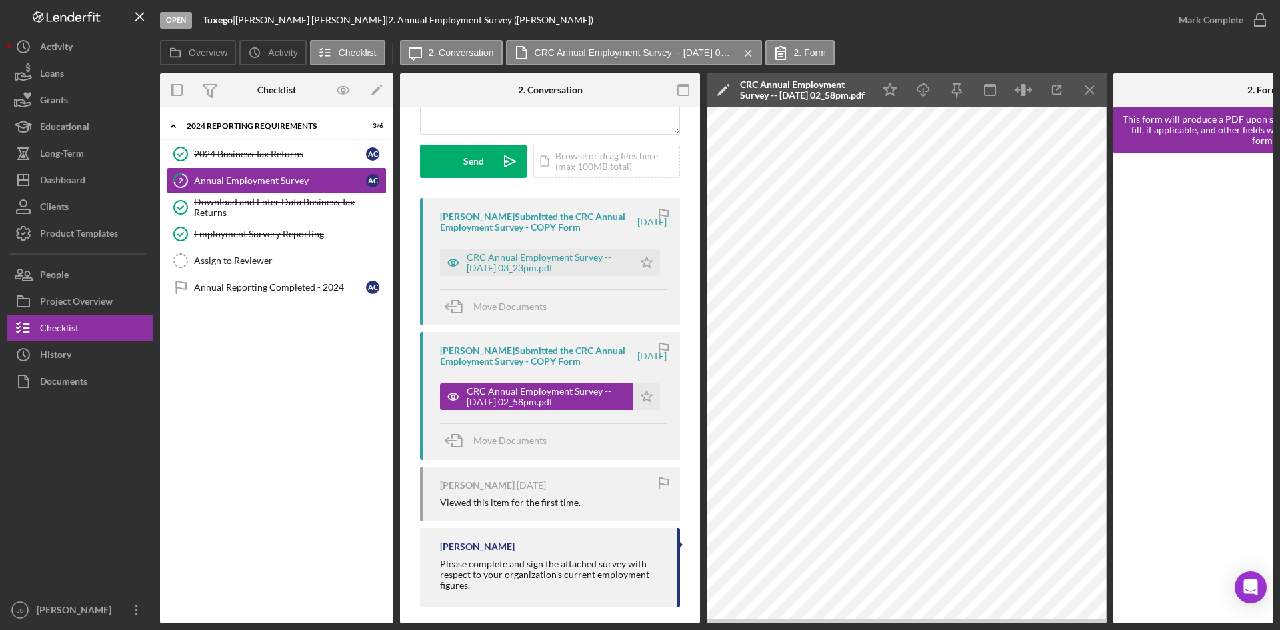
click at [692, 153] on div "Visible to Client Internal v Color teal Color pink Remove color Add row above A…" at bounding box center [550, 286] width 300 height 698
click at [1263, 21] on icon "button" at bounding box center [1260, 19] width 33 height 33
click at [643, 398] on icon "Icon/Star" at bounding box center [647, 396] width 27 height 27
click at [1259, 21] on icon "button" at bounding box center [1260, 19] width 33 height 33
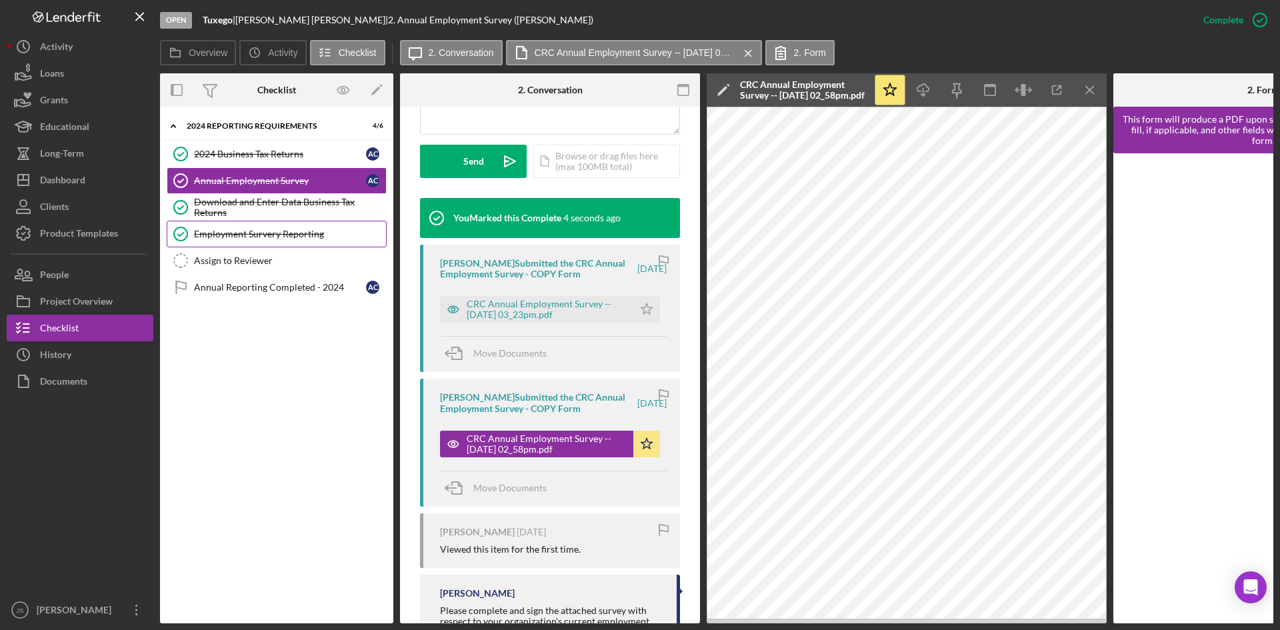
click at [237, 235] on div "Employment Survery Reporting" at bounding box center [290, 234] width 192 height 11
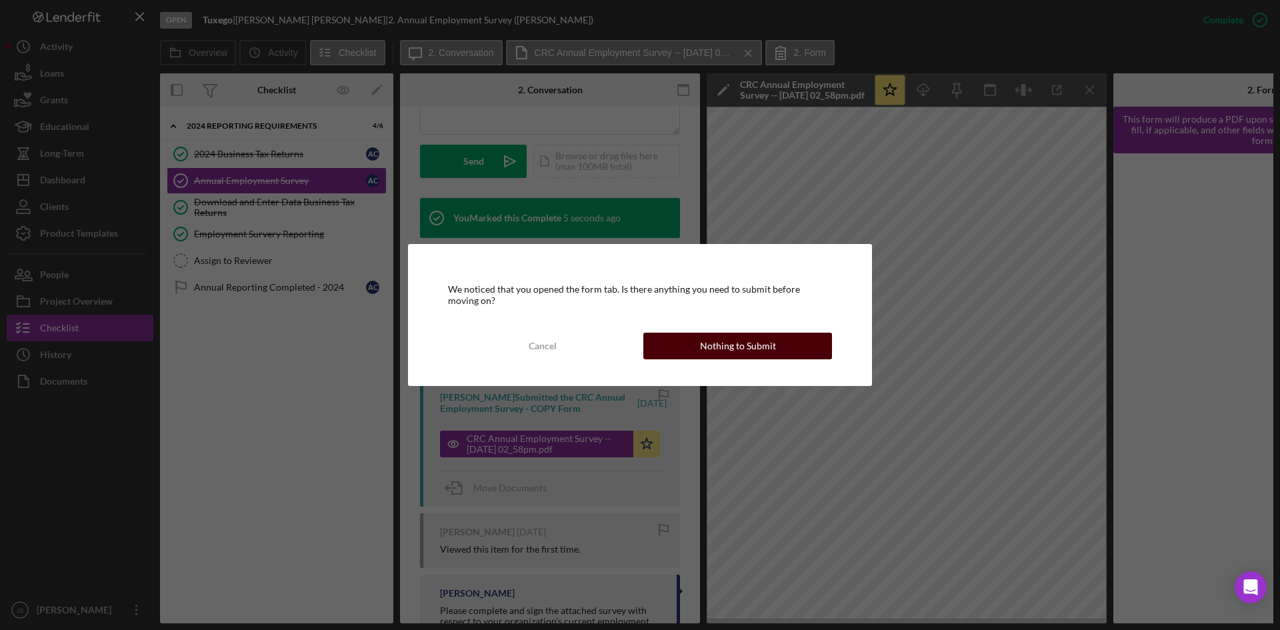
click at [737, 348] on div "Nothing to Submit" at bounding box center [738, 346] width 76 height 27
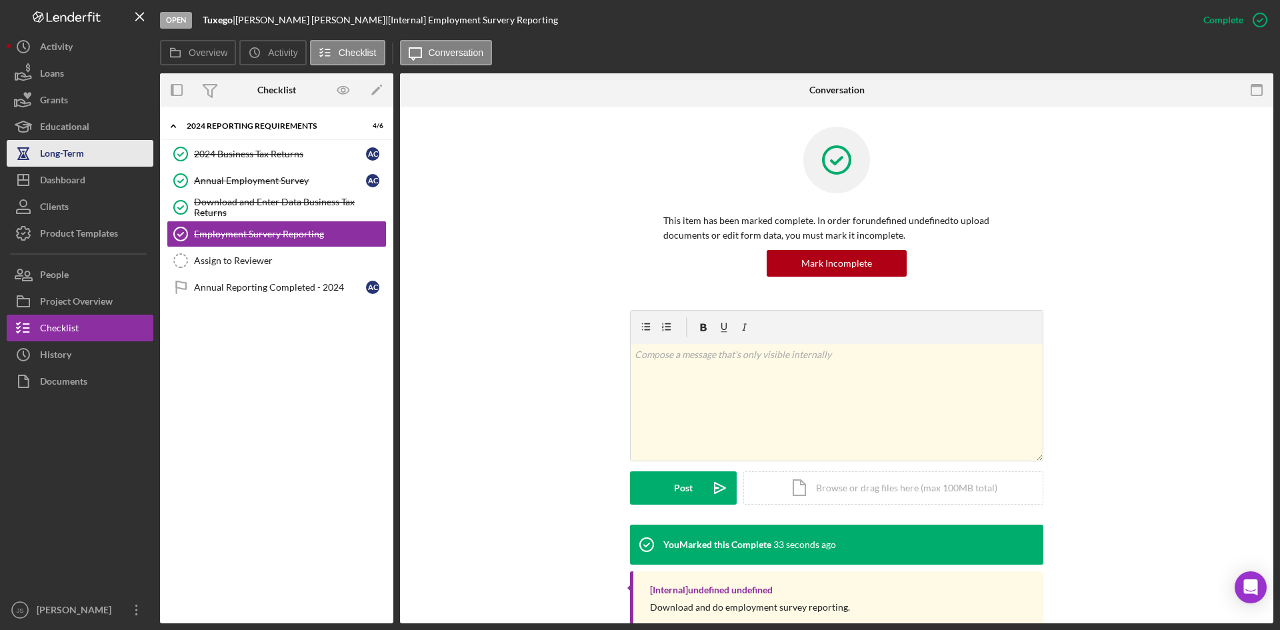
click at [56, 155] on div "Long-Term" at bounding box center [62, 155] width 44 height 30
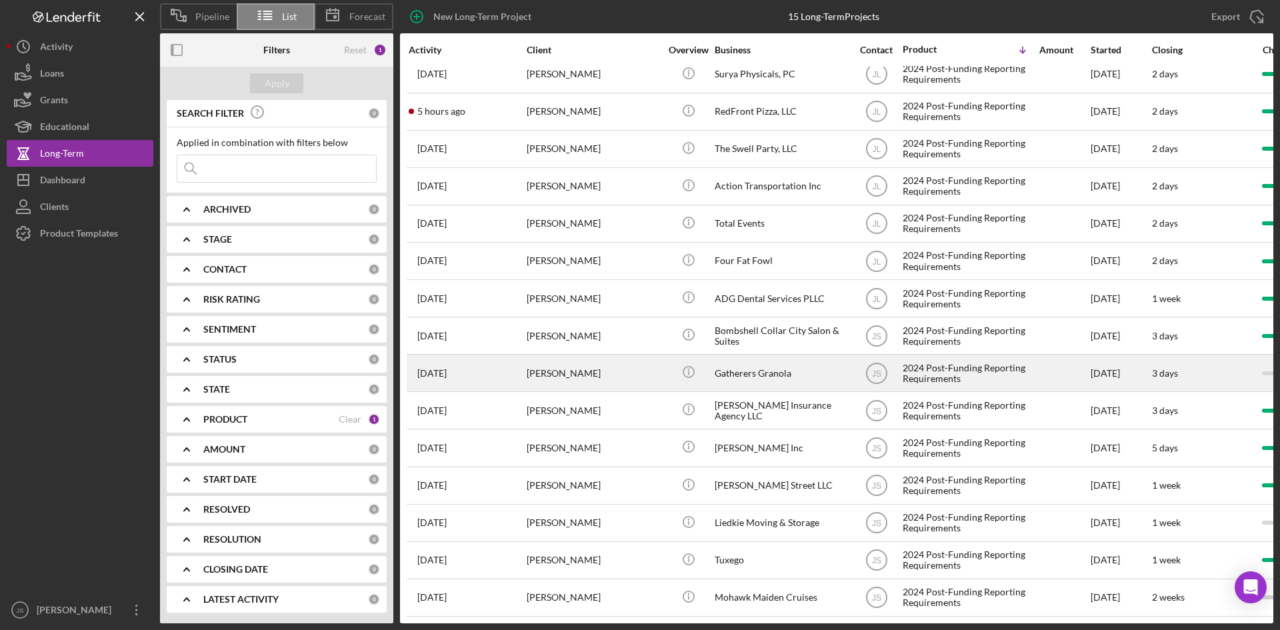
scroll to position [21, 0]
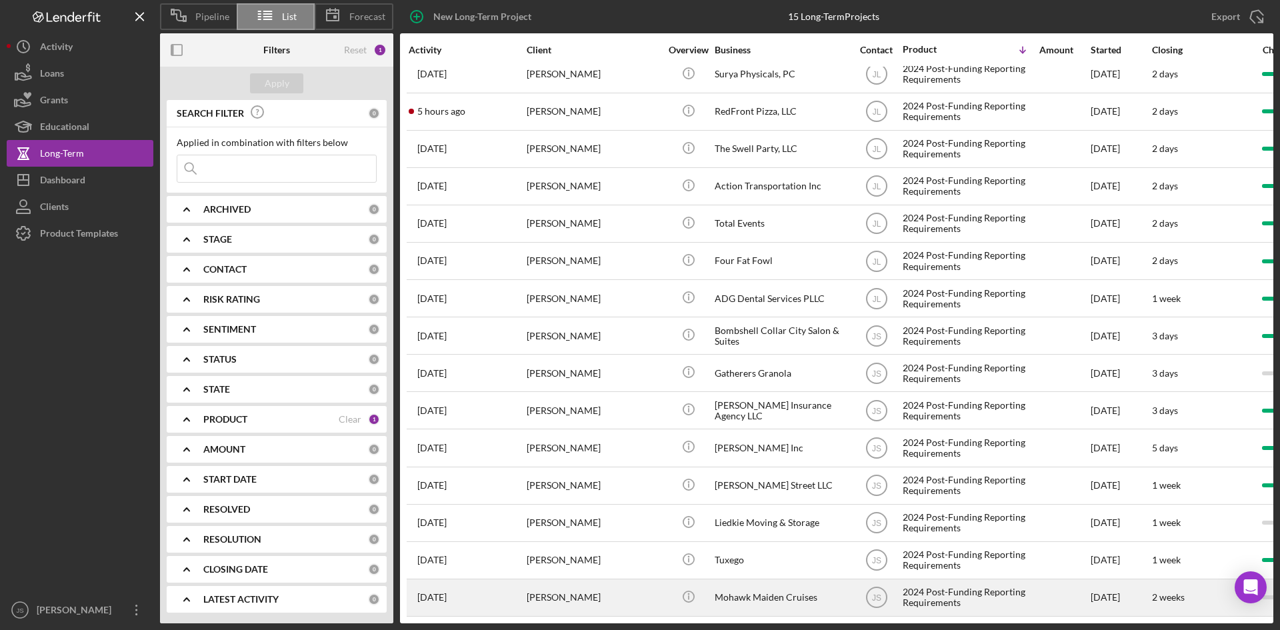
click at [949, 586] on div "2024 Post-Funding Reporting Requirements" at bounding box center [969, 597] width 133 height 35
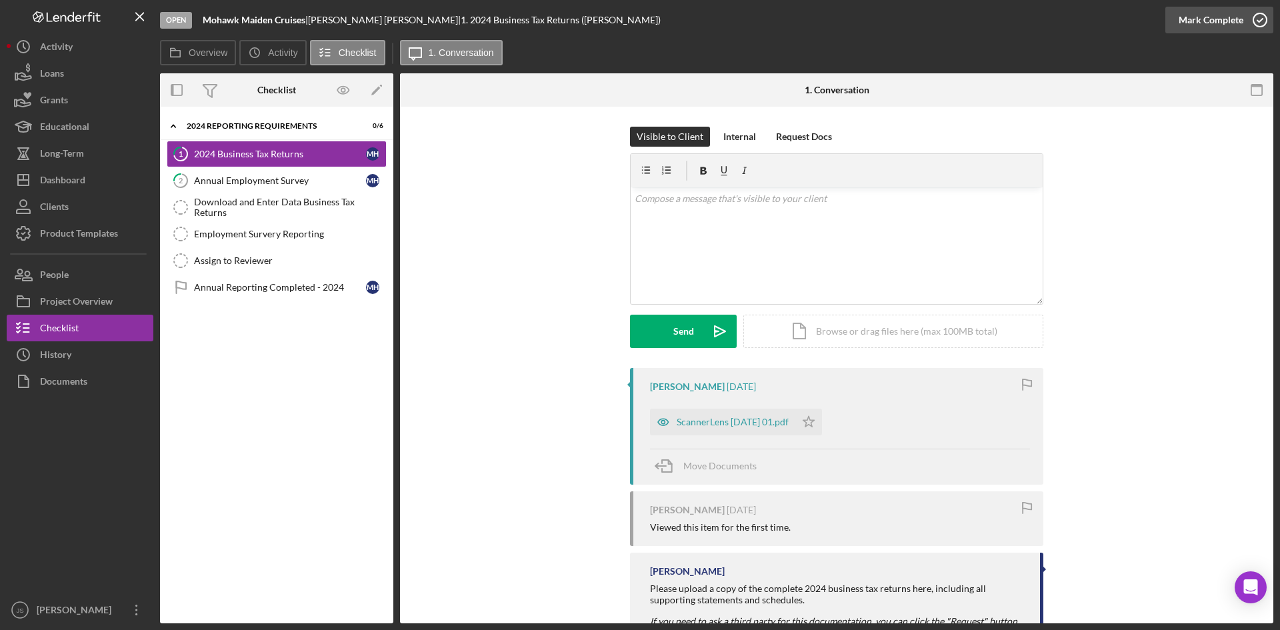
click at [1264, 21] on icon "button" at bounding box center [1260, 19] width 33 height 33
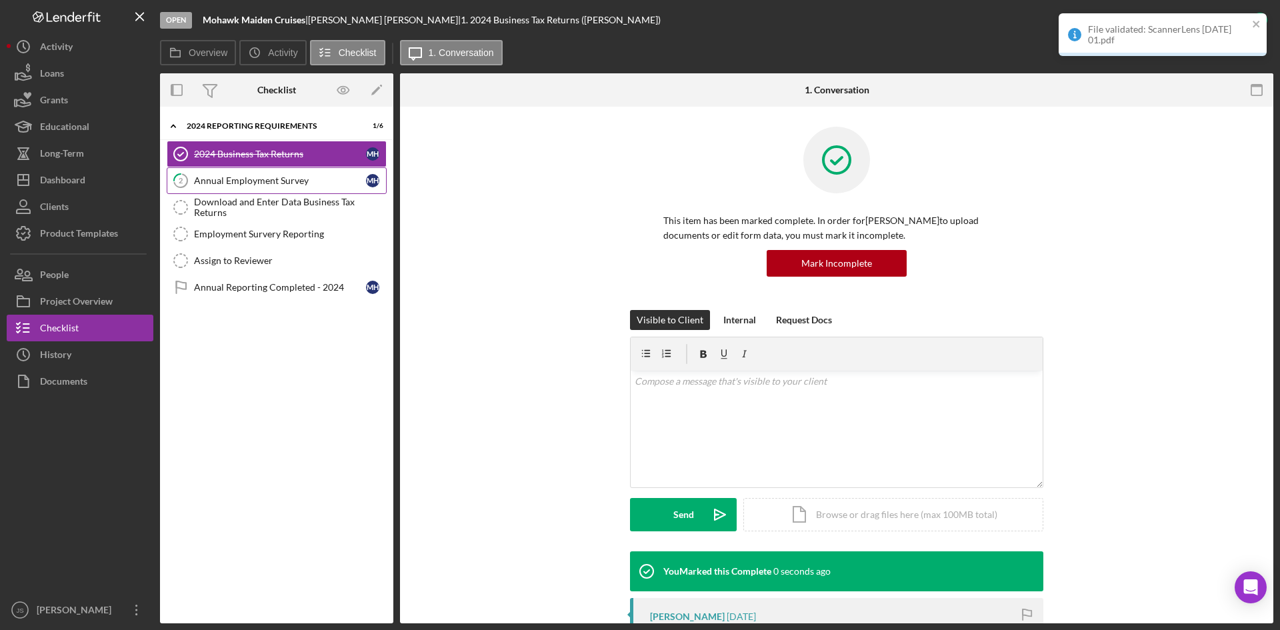
drag, startPoint x: 259, startPoint y: 179, endPoint x: 478, endPoint y: 205, distance: 221.0
click at [259, 179] on div "Annual Employment Survey" at bounding box center [280, 180] width 172 height 11
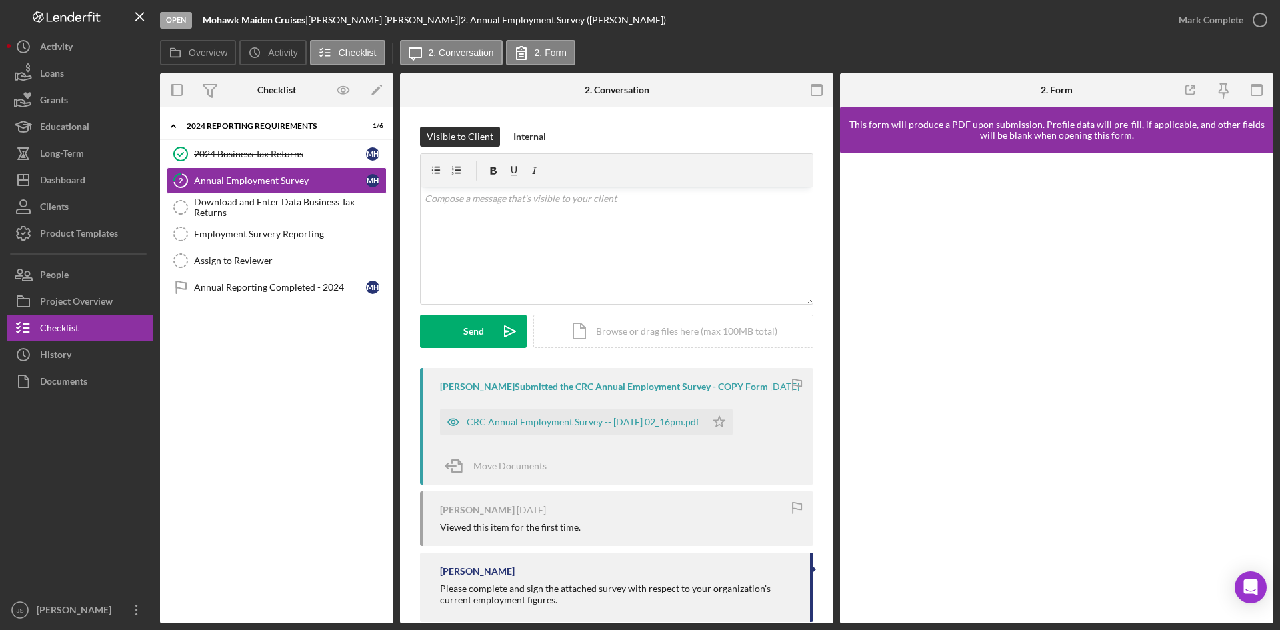
click at [0, 0] on icon "button" at bounding box center [0, 0] width 0 height 0
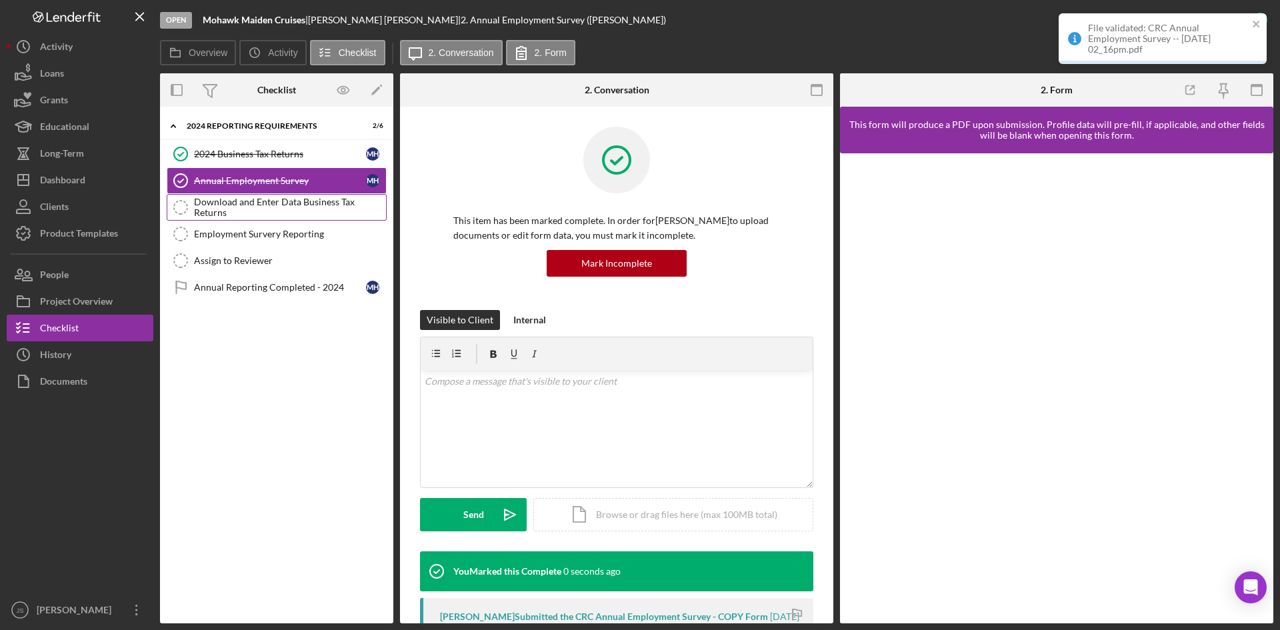
click at [222, 212] on div "Download and Enter Data Business Tax Returns" at bounding box center [290, 207] width 192 height 21
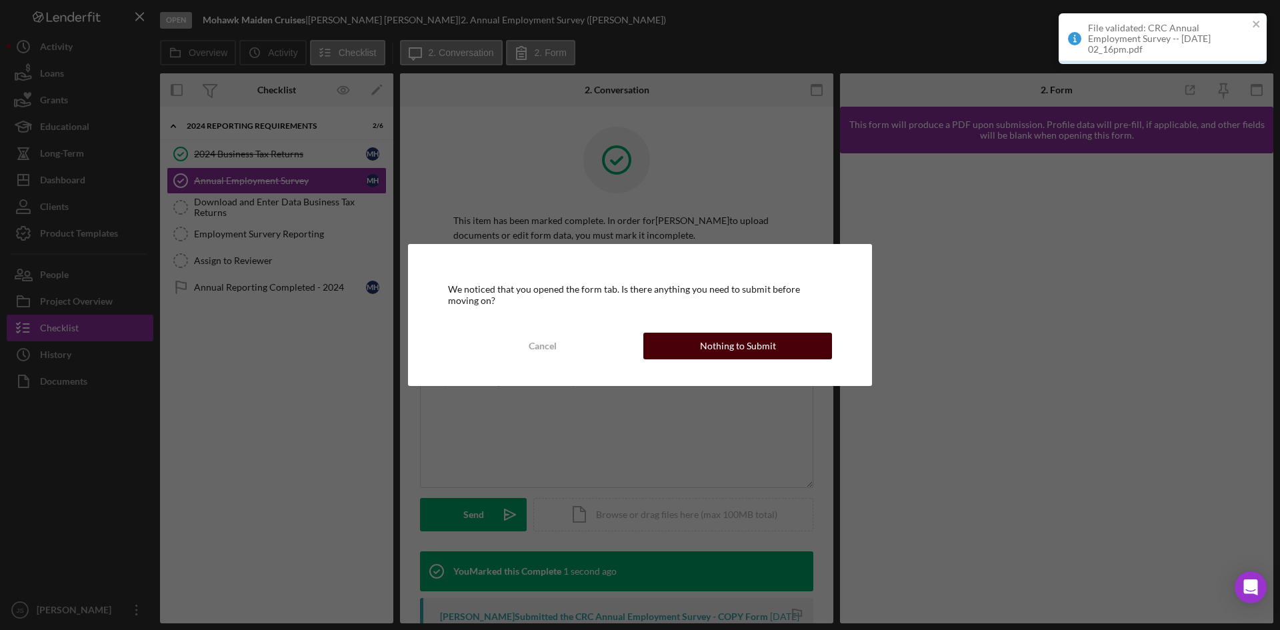
click at [764, 343] on div "Nothing to Submit" at bounding box center [738, 346] width 76 height 27
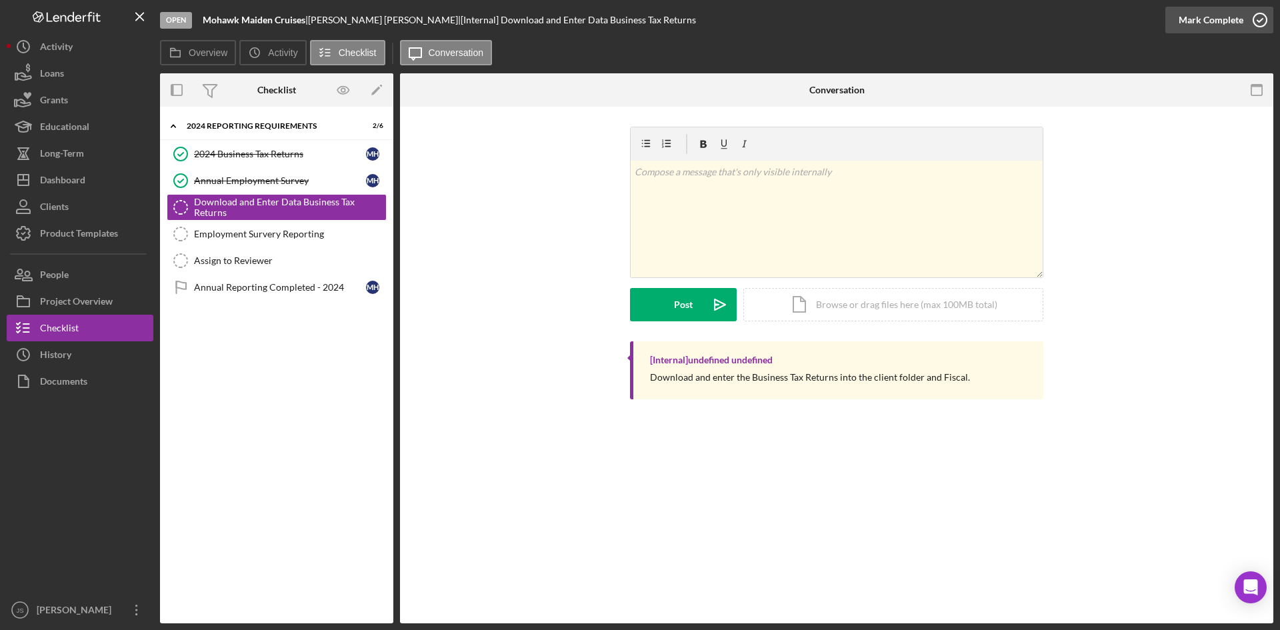
click at [1254, 23] on icon "button" at bounding box center [1260, 19] width 33 height 33
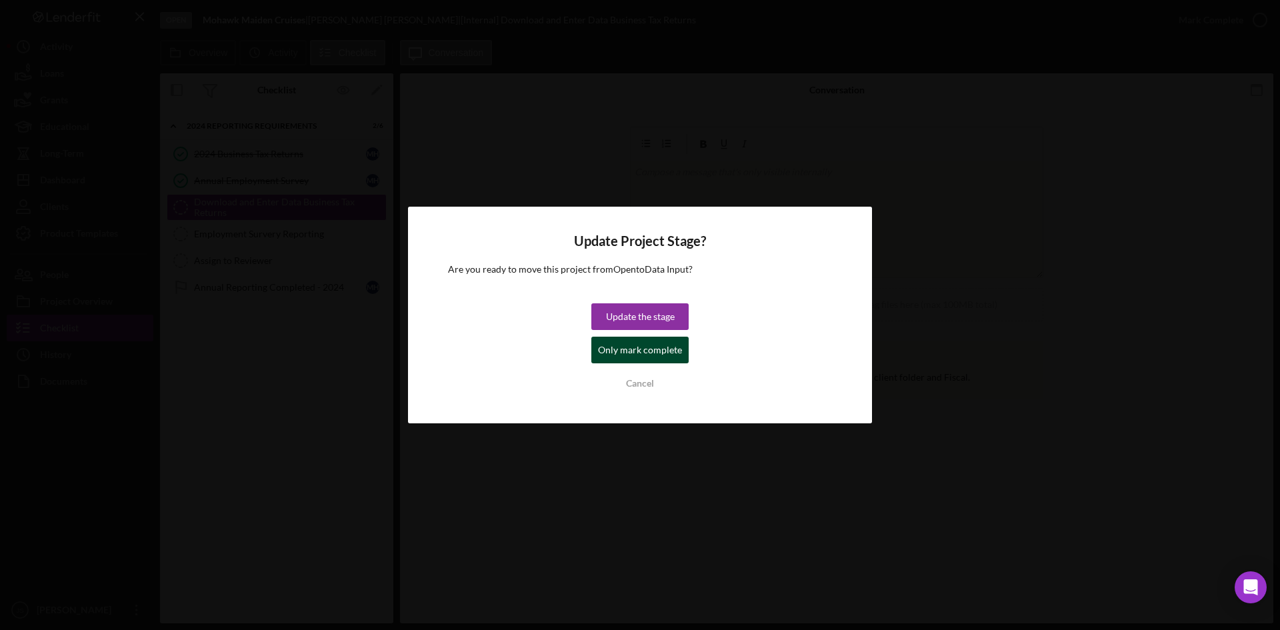
click at [644, 355] on div "Only mark complete" at bounding box center [640, 350] width 84 height 27
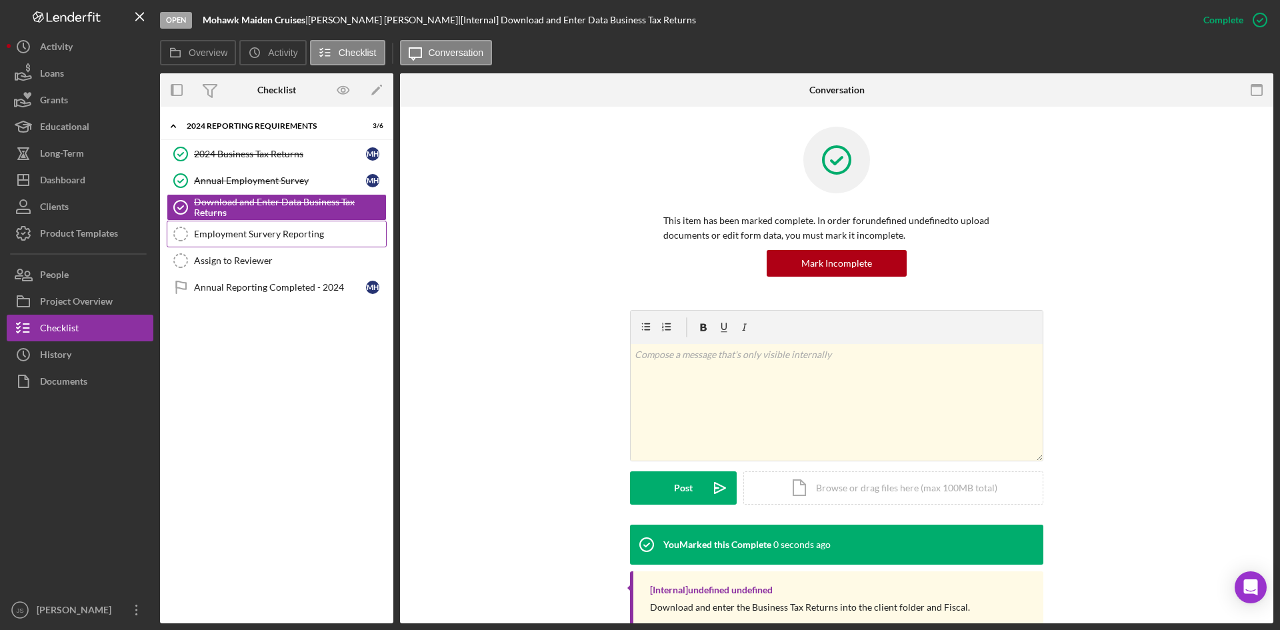
click at [271, 247] on link "Employment Survery Reporting Employment Survery Reporting" at bounding box center [277, 234] width 220 height 27
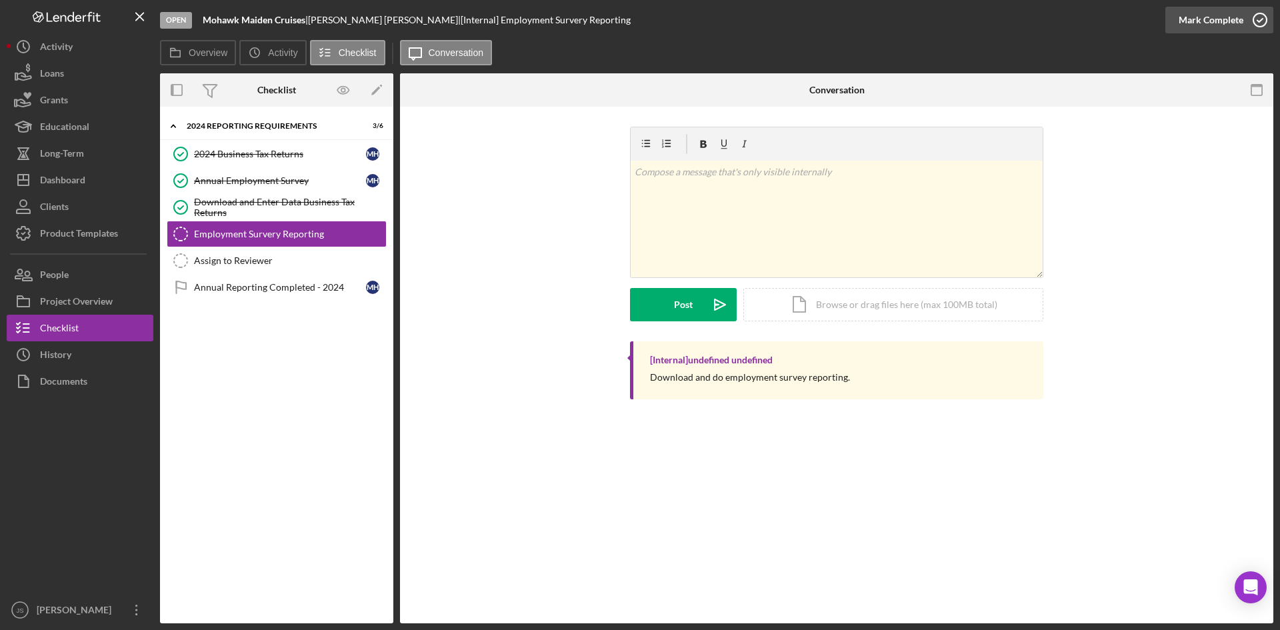
click at [1262, 23] on icon "button" at bounding box center [1260, 19] width 33 height 33
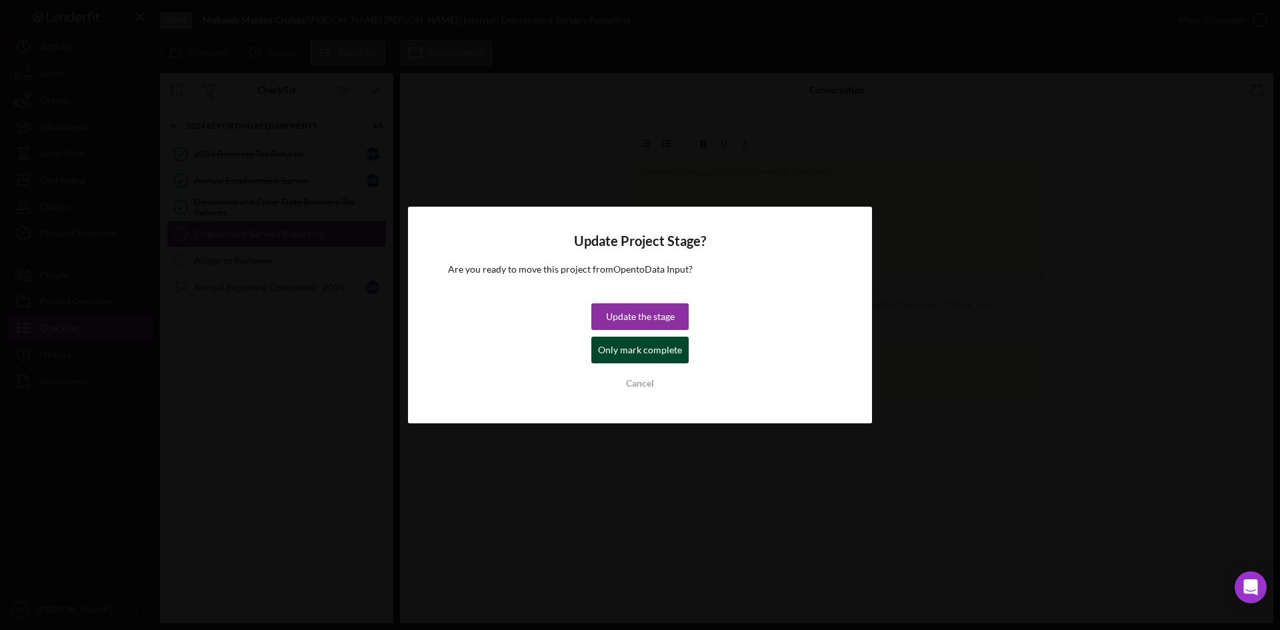
click at [654, 354] on div "Only mark complete" at bounding box center [640, 350] width 84 height 27
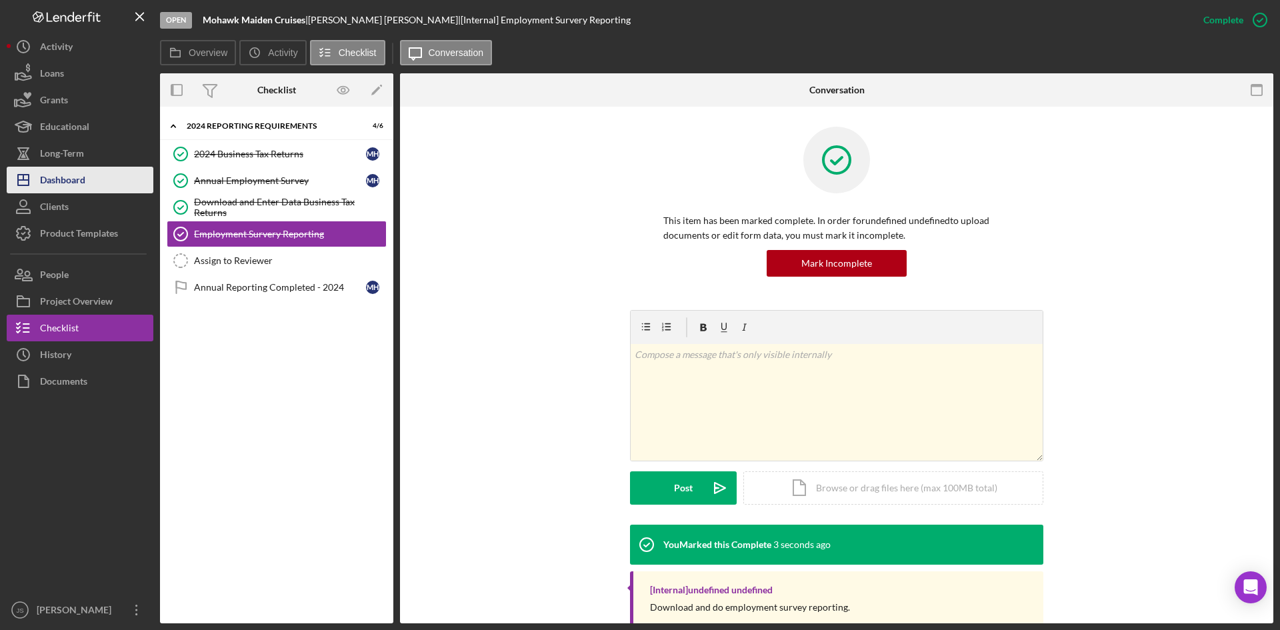
click at [61, 175] on div "Dashboard" at bounding box center [62, 182] width 45 height 30
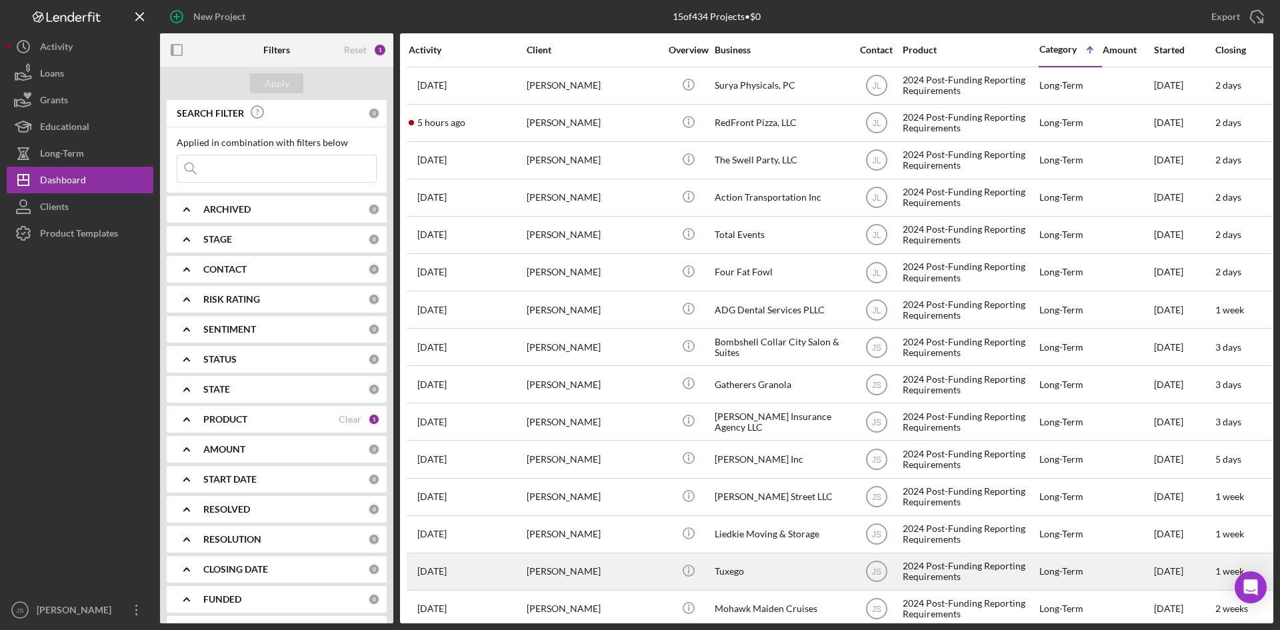
scroll to position [21, 0]
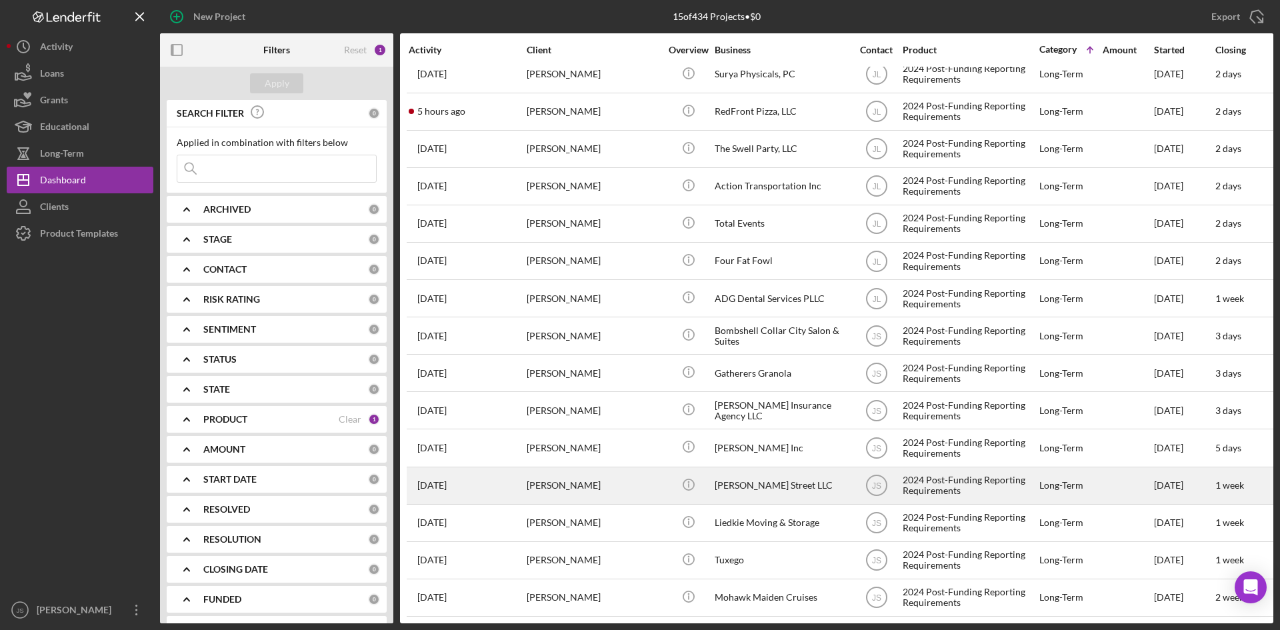
click at [756, 476] on div "[PERSON_NAME] Street LLC" at bounding box center [781, 485] width 133 height 35
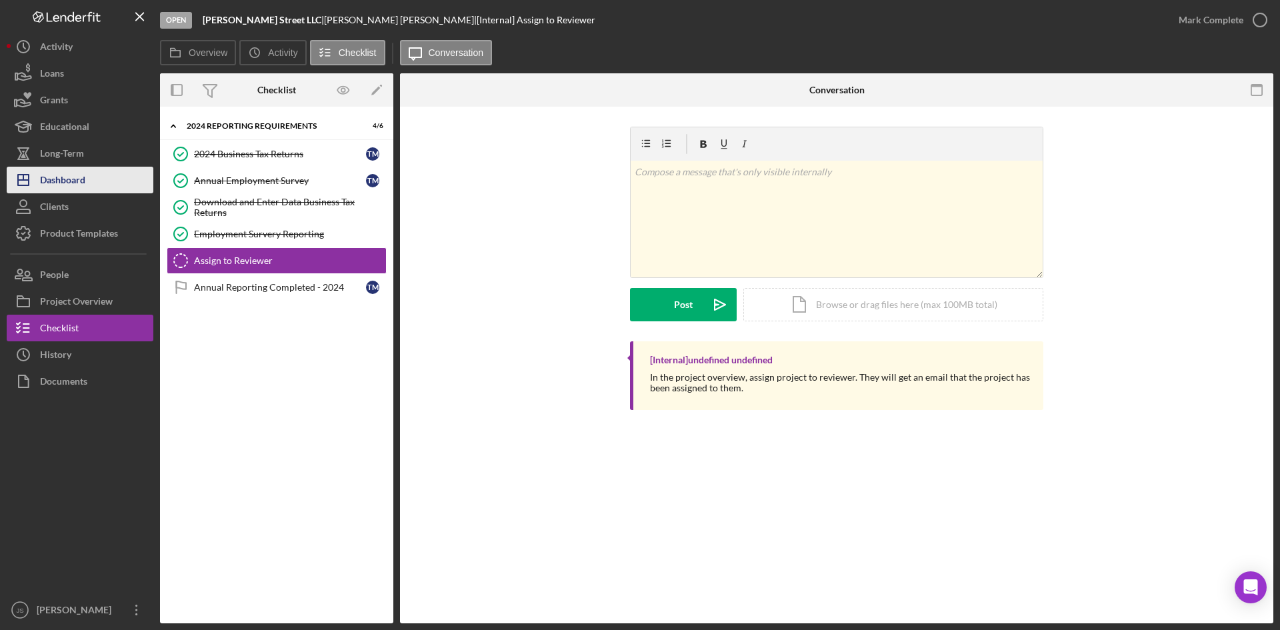
click at [65, 183] on div "Dashboard" at bounding box center [62, 182] width 45 height 30
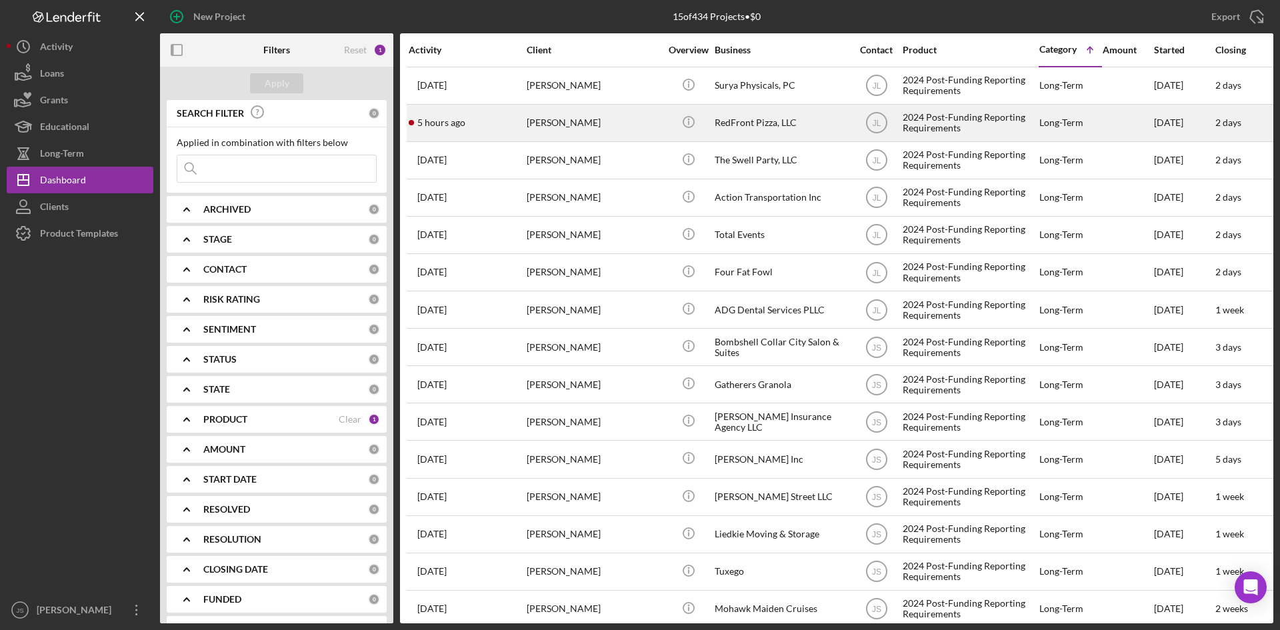
click at [554, 125] on div "[PERSON_NAME]" at bounding box center [593, 122] width 133 height 35
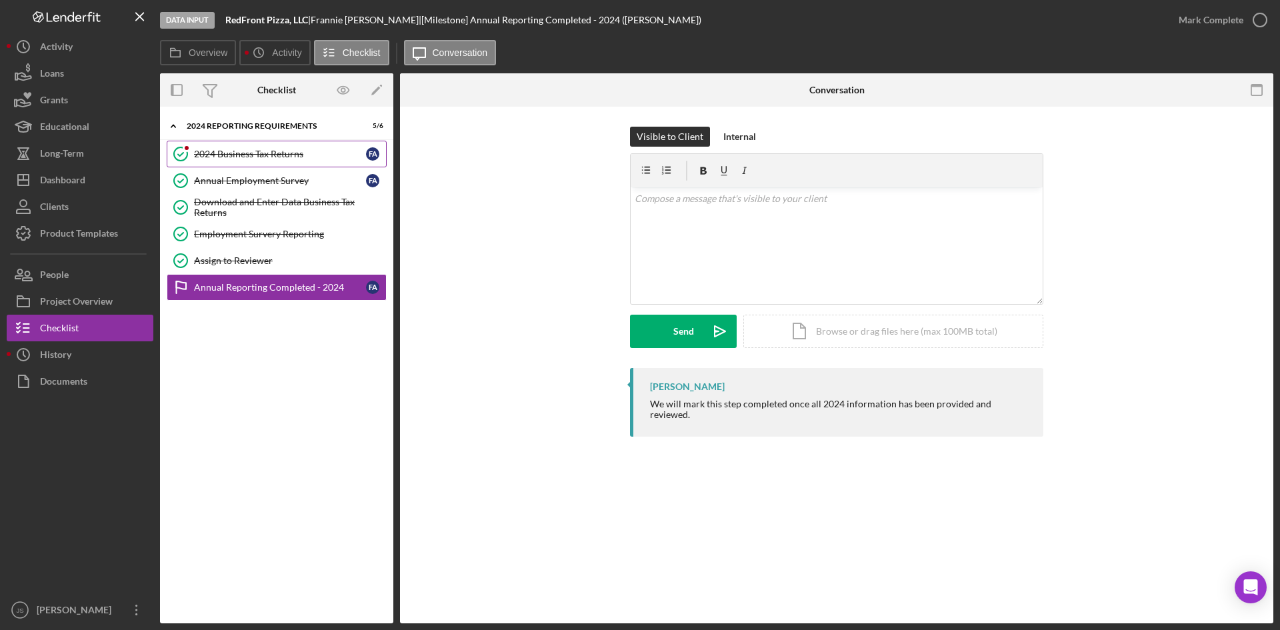
click at [215, 151] on div "2024 Business Tax Returns" at bounding box center [280, 154] width 172 height 11
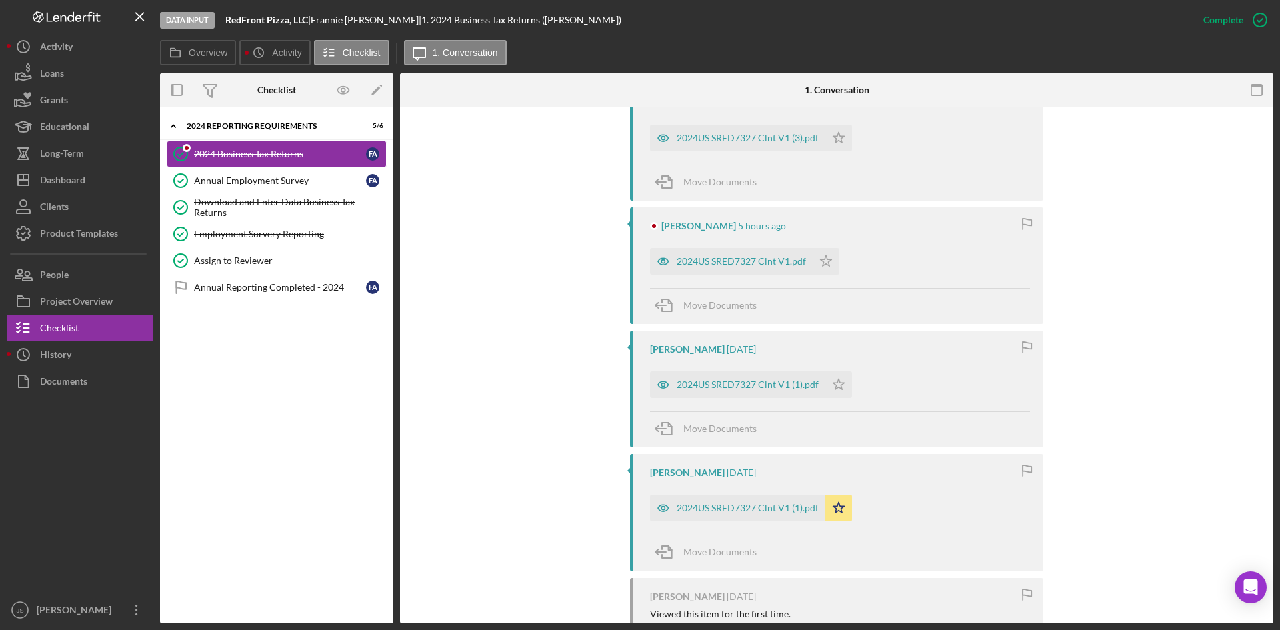
scroll to position [412, 0]
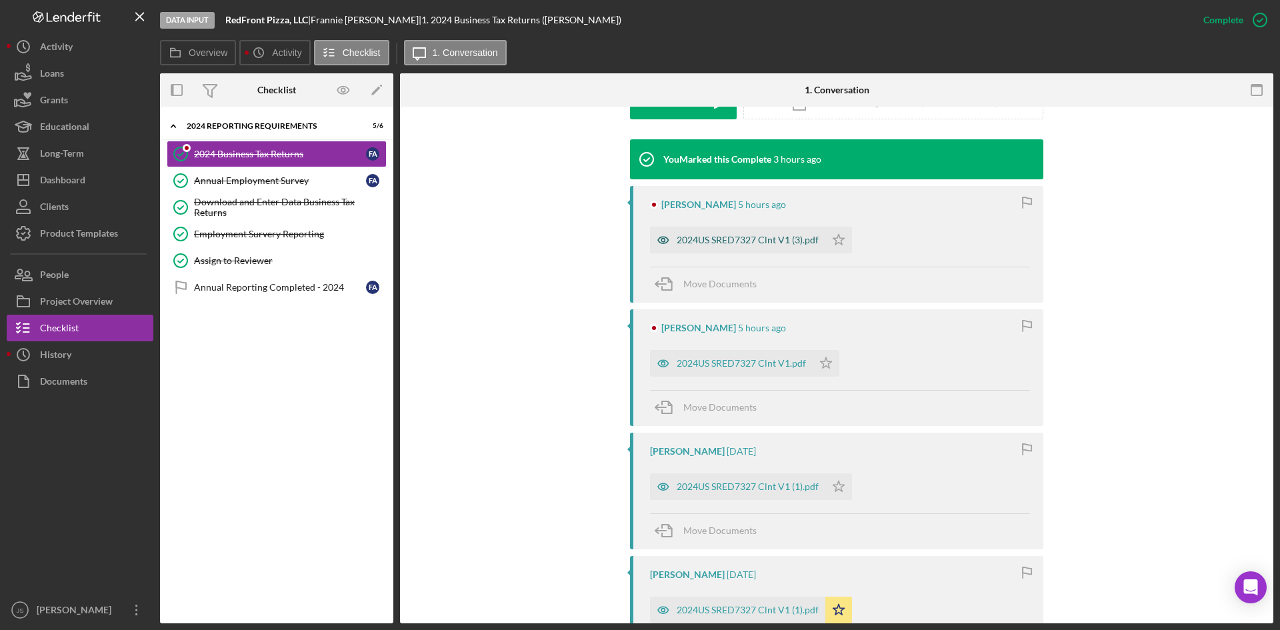
click at [801, 248] on div "2024US SRED7327 Clnt V1 (3).pdf" at bounding box center [737, 240] width 175 height 27
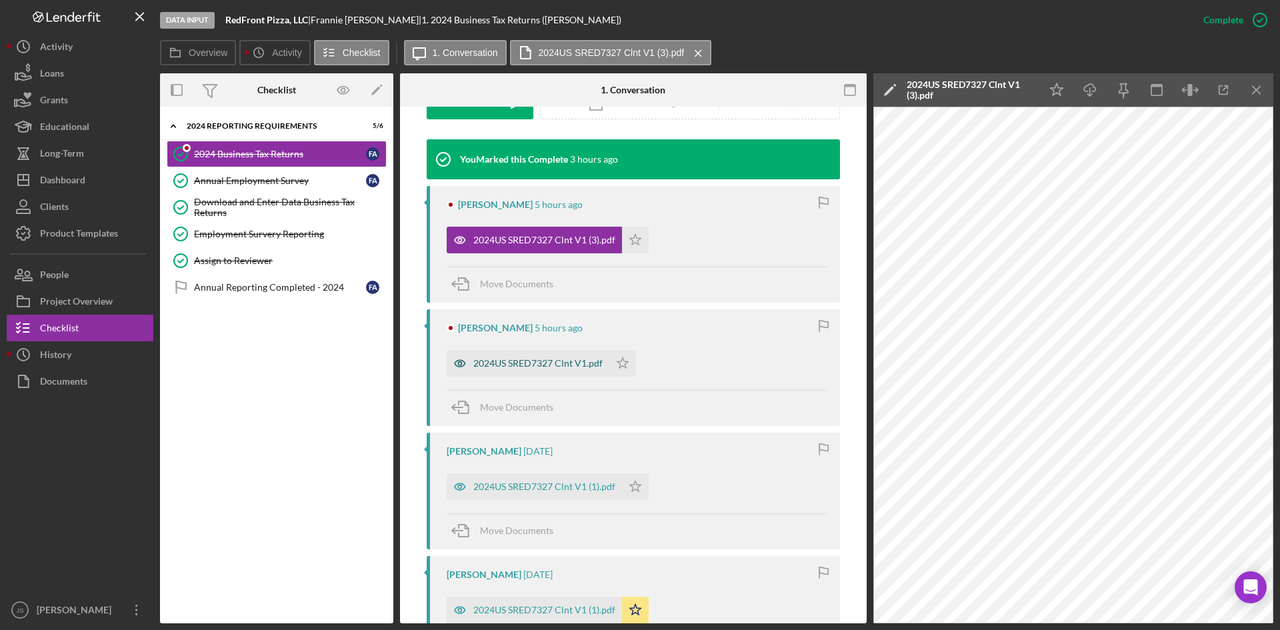
click at [562, 366] on div "2024US SRED7327 Clnt V1.pdf" at bounding box center [538, 363] width 129 height 11
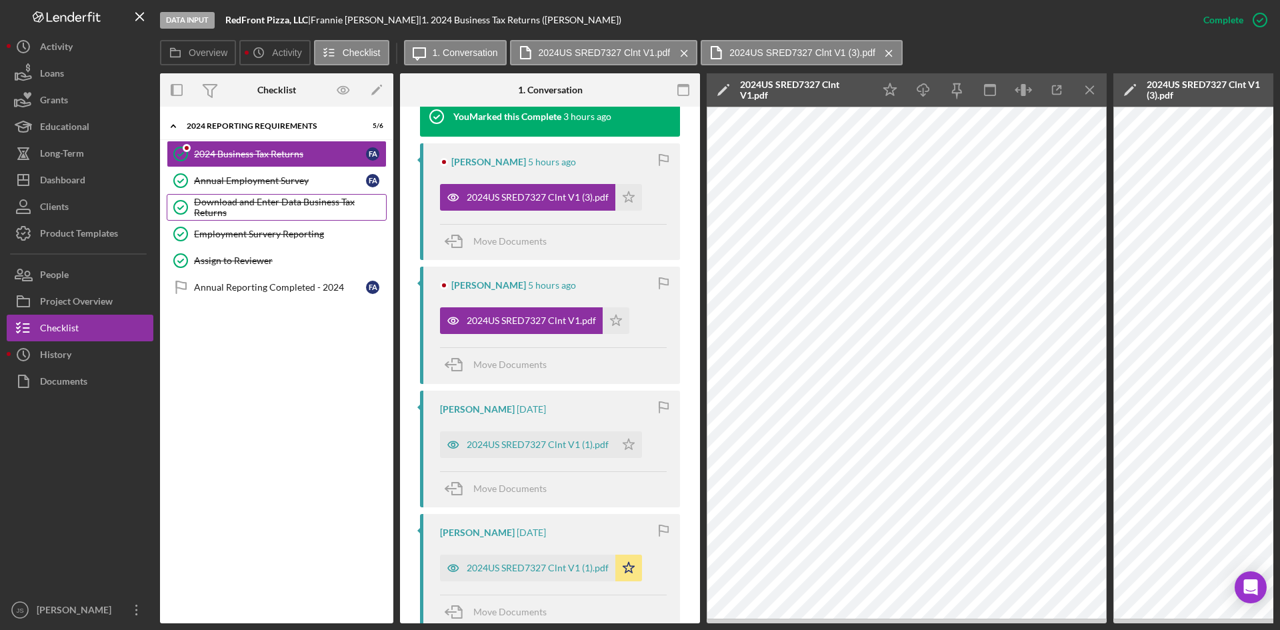
scroll to position [494, 0]
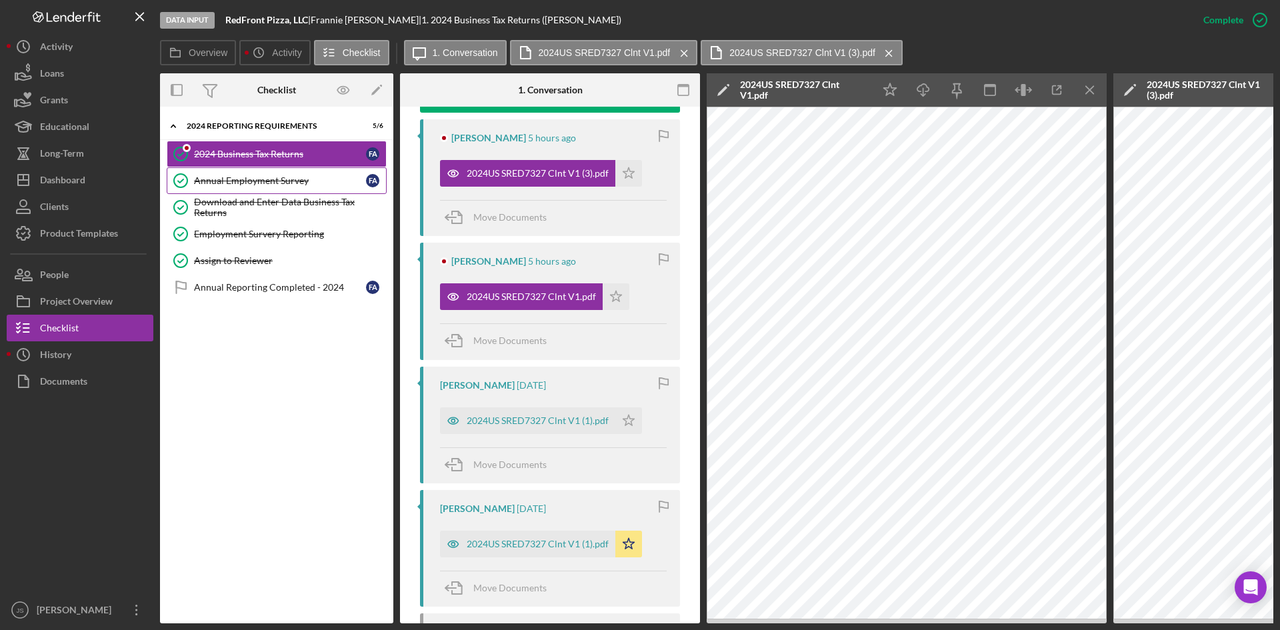
click at [215, 188] on link "Annual Employment Survey Annual Employment Survey F A" at bounding box center [277, 180] width 220 height 27
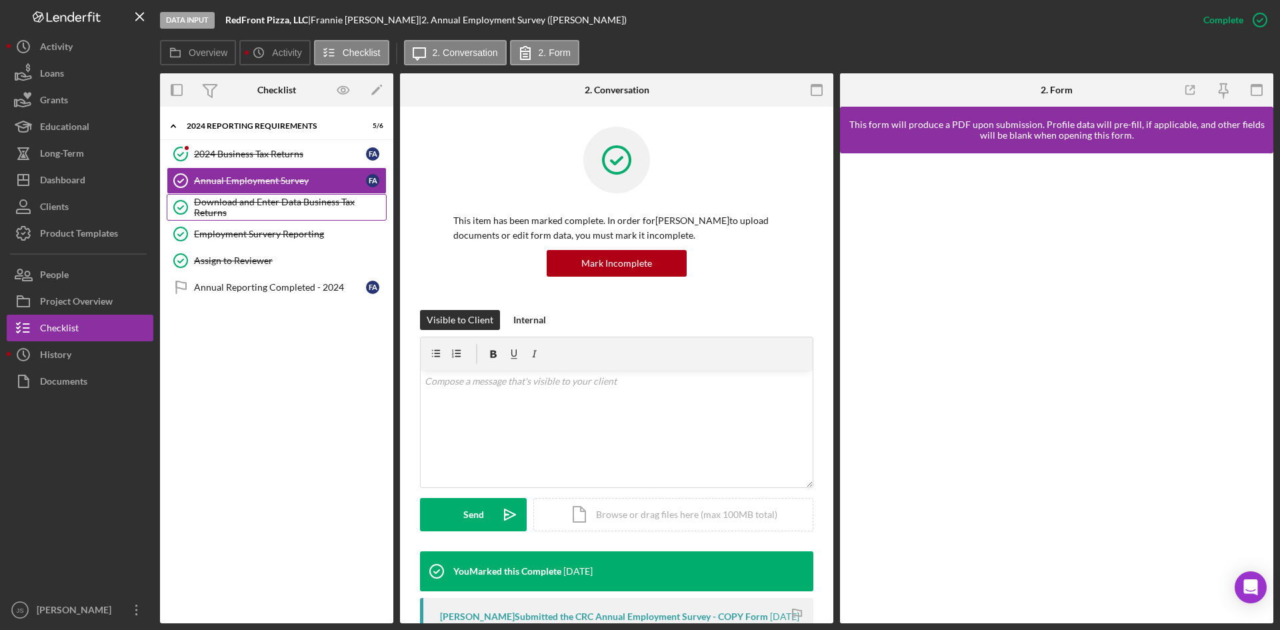
click at [219, 207] on div "Download and Enter Data Business Tax Returns" at bounding box center [290, 207] width 192 height 21
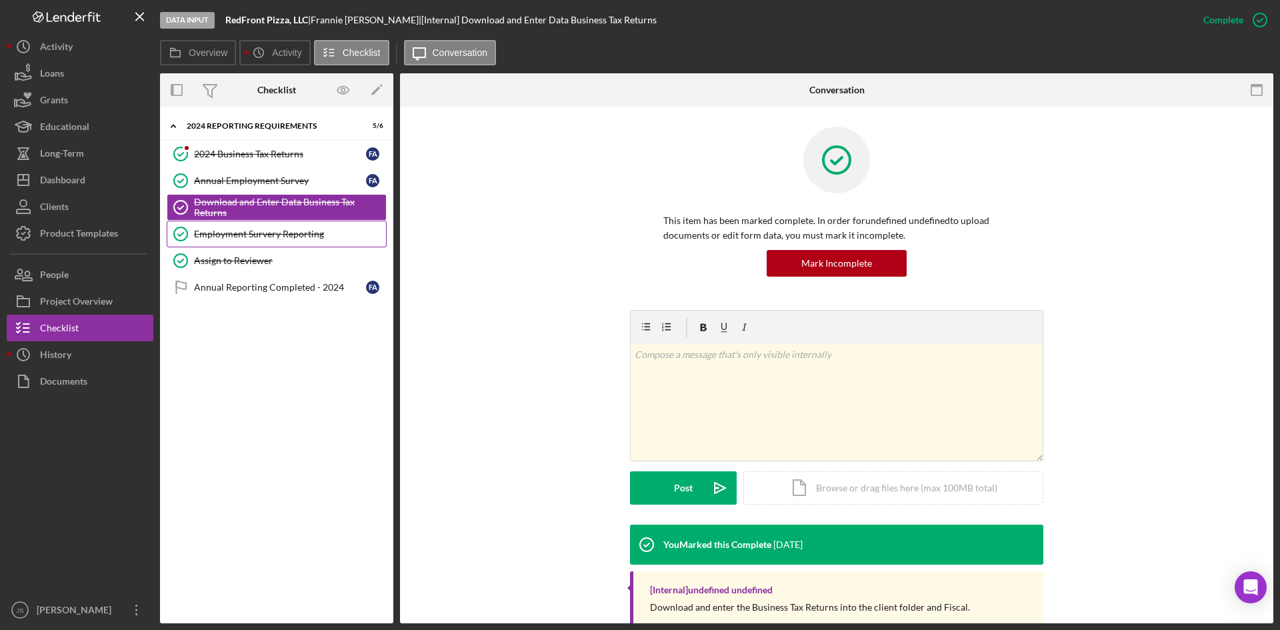
click at [231, 223] on link "Employment Survery Reporting Employment Survery Reporting" at bounding box center [277, 234] width 220 height 27
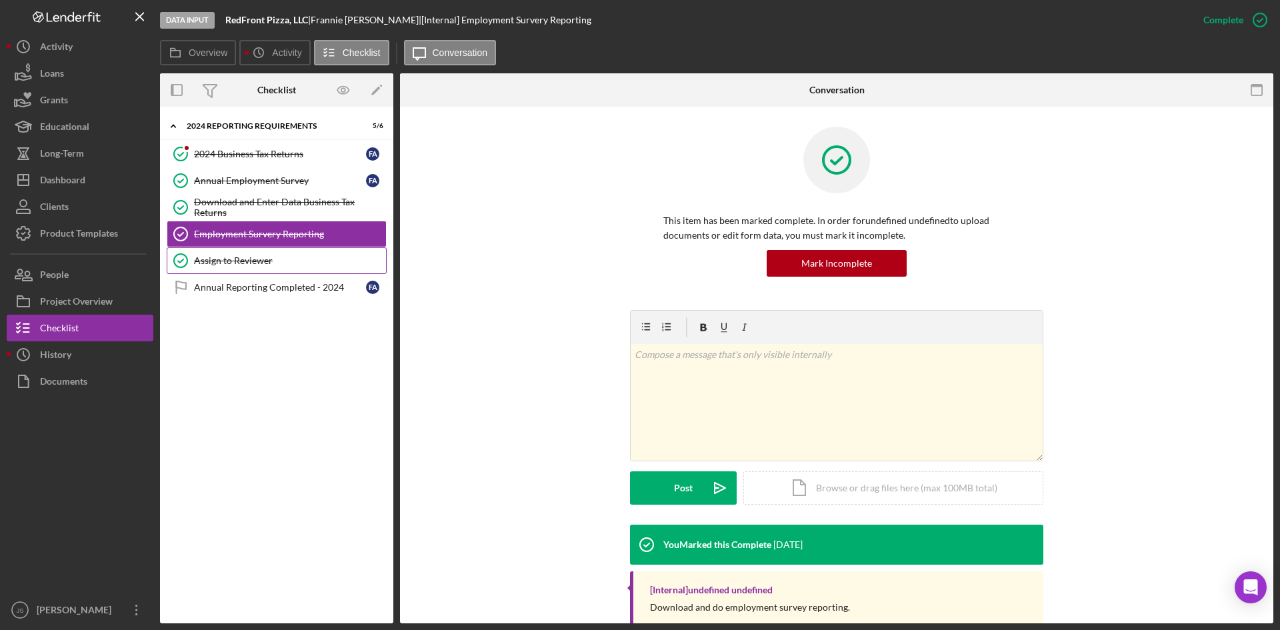
click at [239, 251] on link "Assign to Reviewer Assign to Reviewer" at bounding box center [277, 260] width 220 height 27
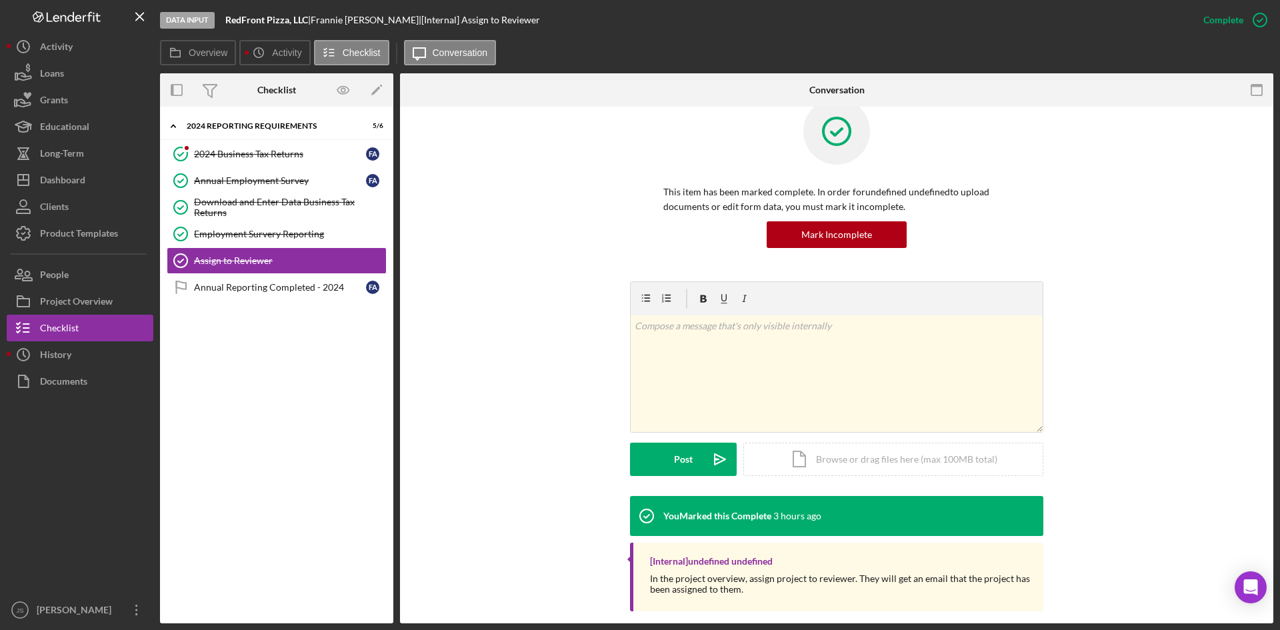
scroll to position [43, 0]
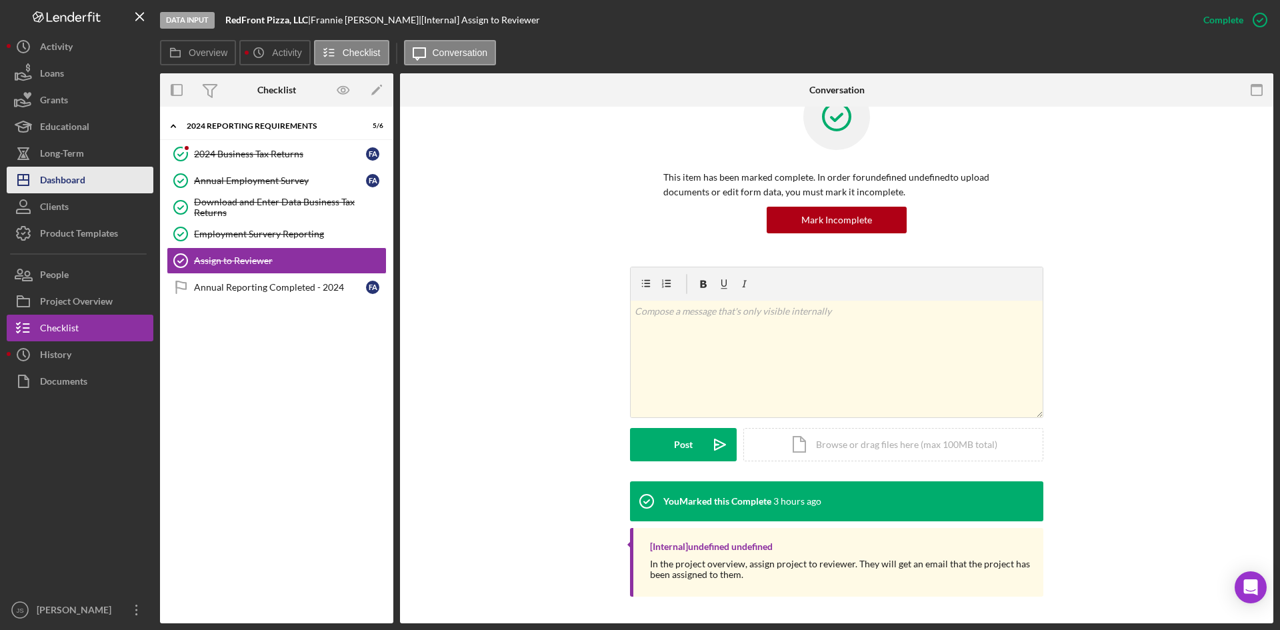
click at [64, 186] on div "Dashboard" at bounding box center [62, 182] width 45 height 30
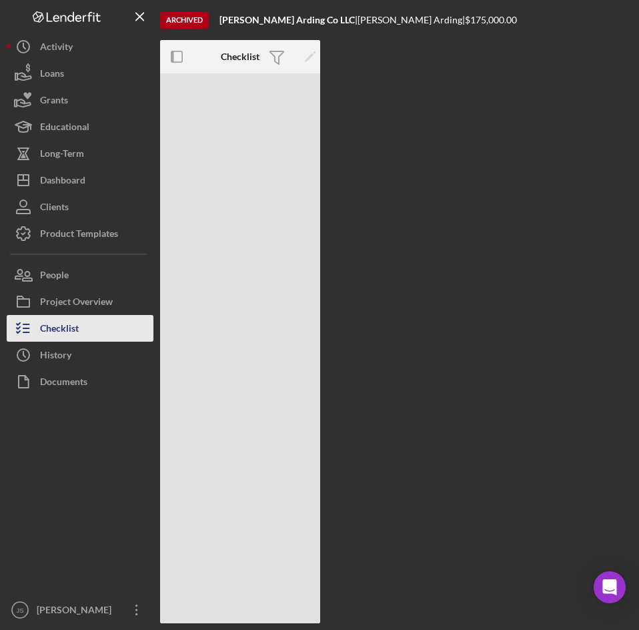
click at [47, 327] on div "Checklist" at bounding box center [59, 330] width 39 height 30
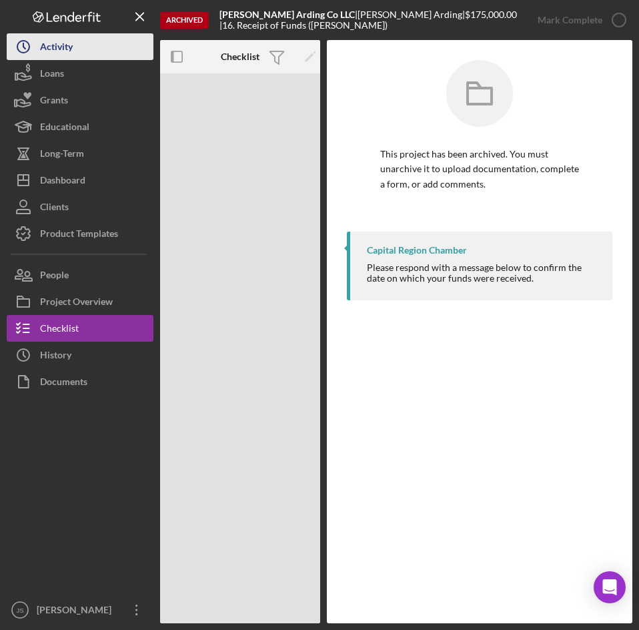
click at [47, 49] on div "Activity" at bounding box center [56, 48] width 33 height 30
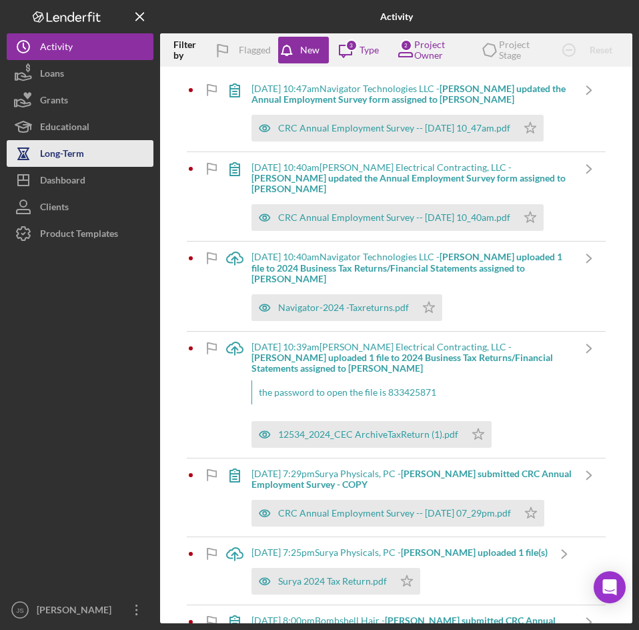
click at [55, 155] on div "Long-Term" at bounding box center [62, 155] width 44 height 30
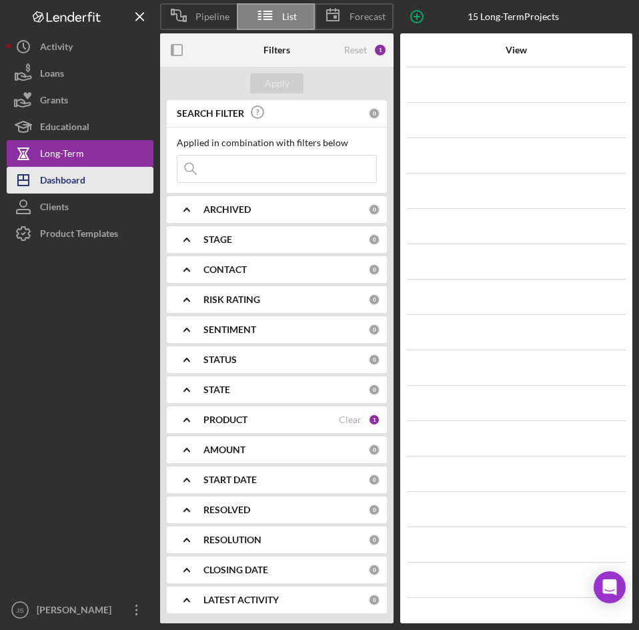
click at [90, 178] on button "Icon/Dashboard Dashboard" at bounding box center [80, 180] width 147 height 27
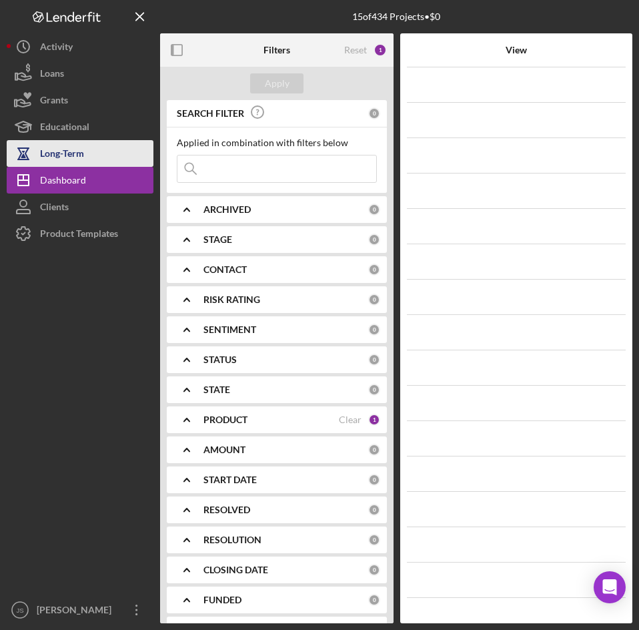
click at [95, 161] on button "Long-Term" at bounding box center [80, 153] width 147 height 27
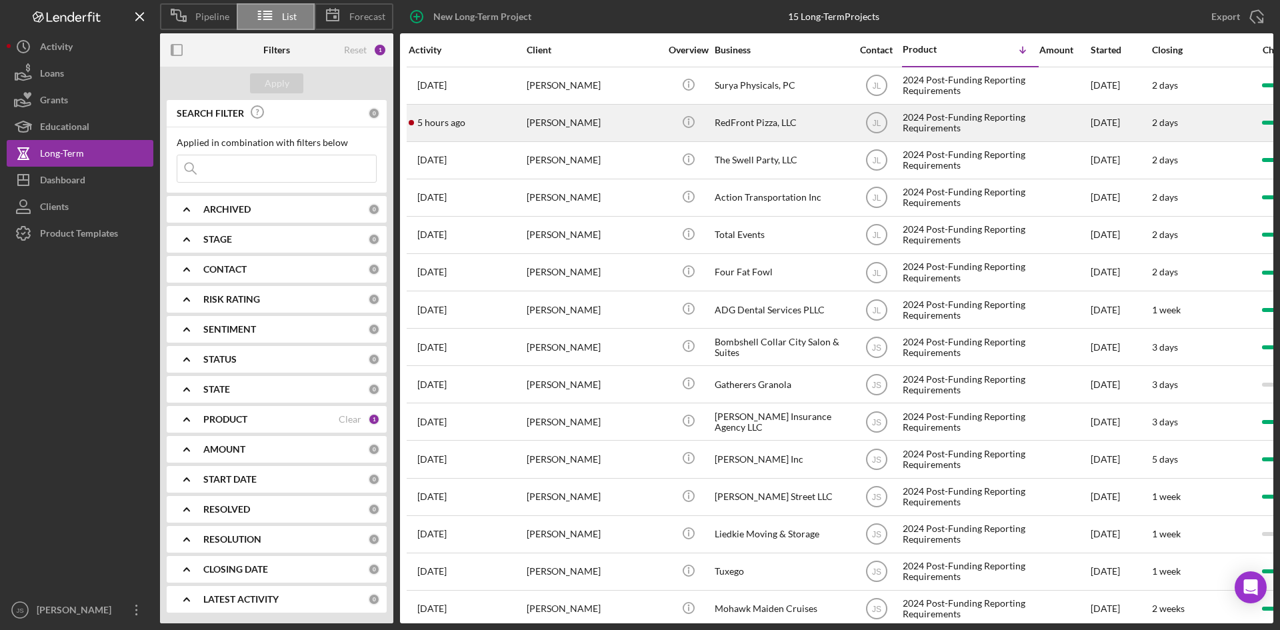
click at [576, 122] on div "[PERSON_NAME]" at bounding box center [593, 122] width 133 height 35
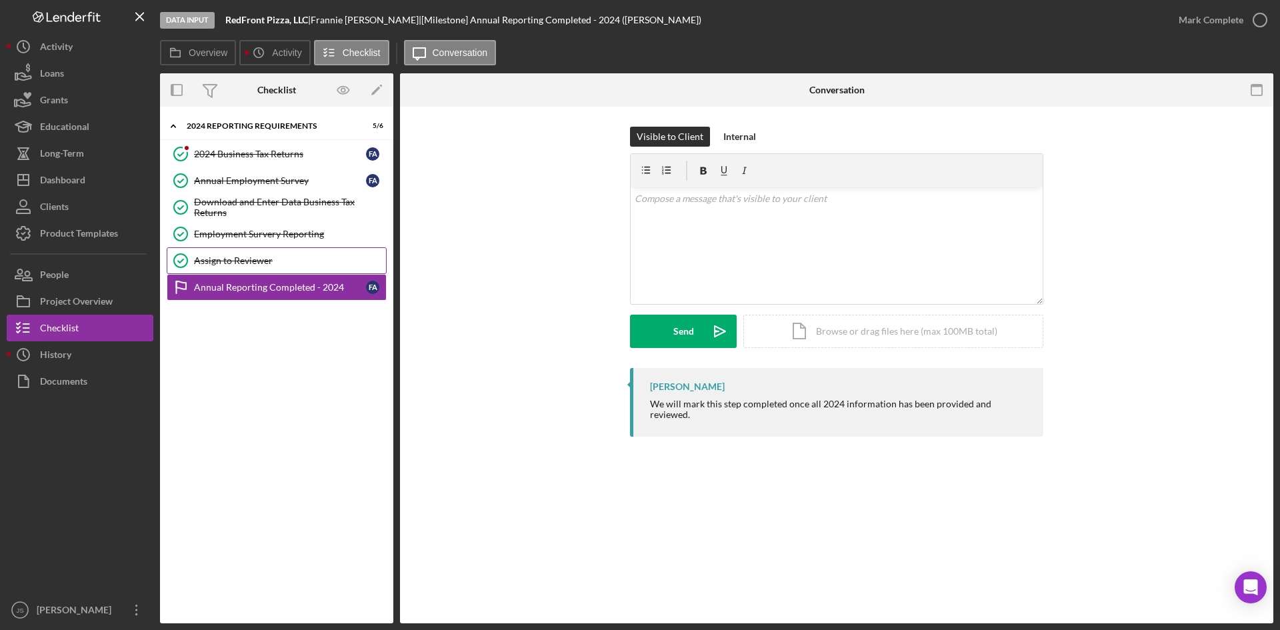
click at [253, 261] on div "Assign to Reviewer" at bounding box center [290, 260] width 192 height 11
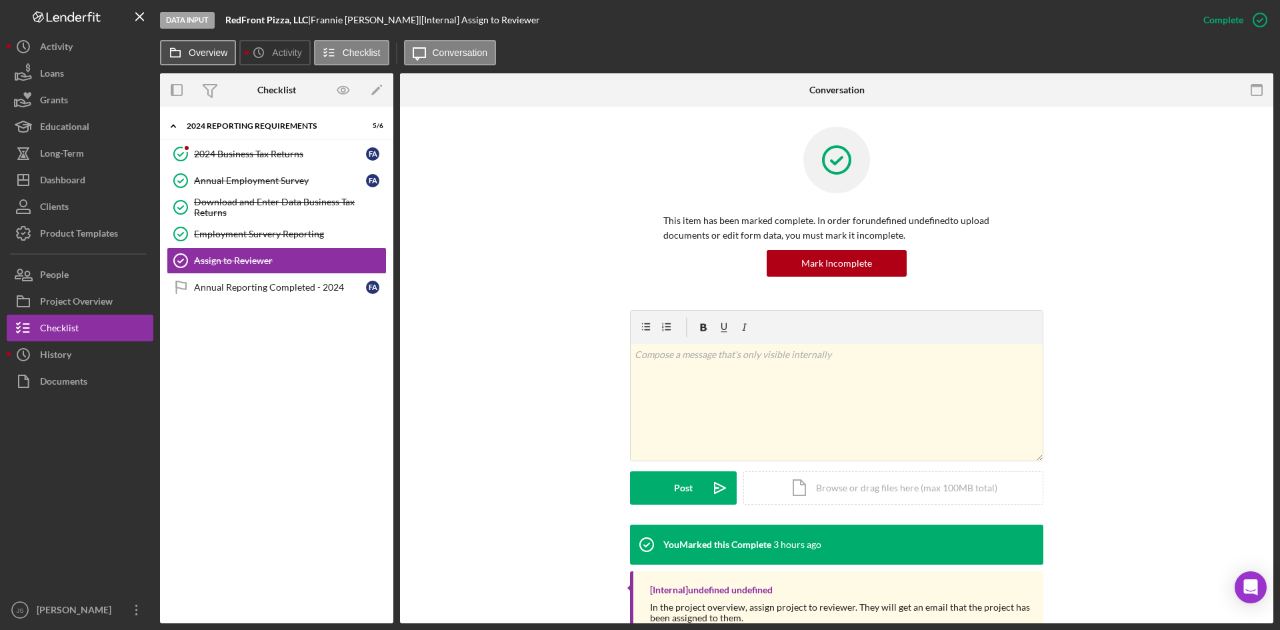
click at [226, 61] on button "Overview" at bounding box center [198, 52] width 76 height 25
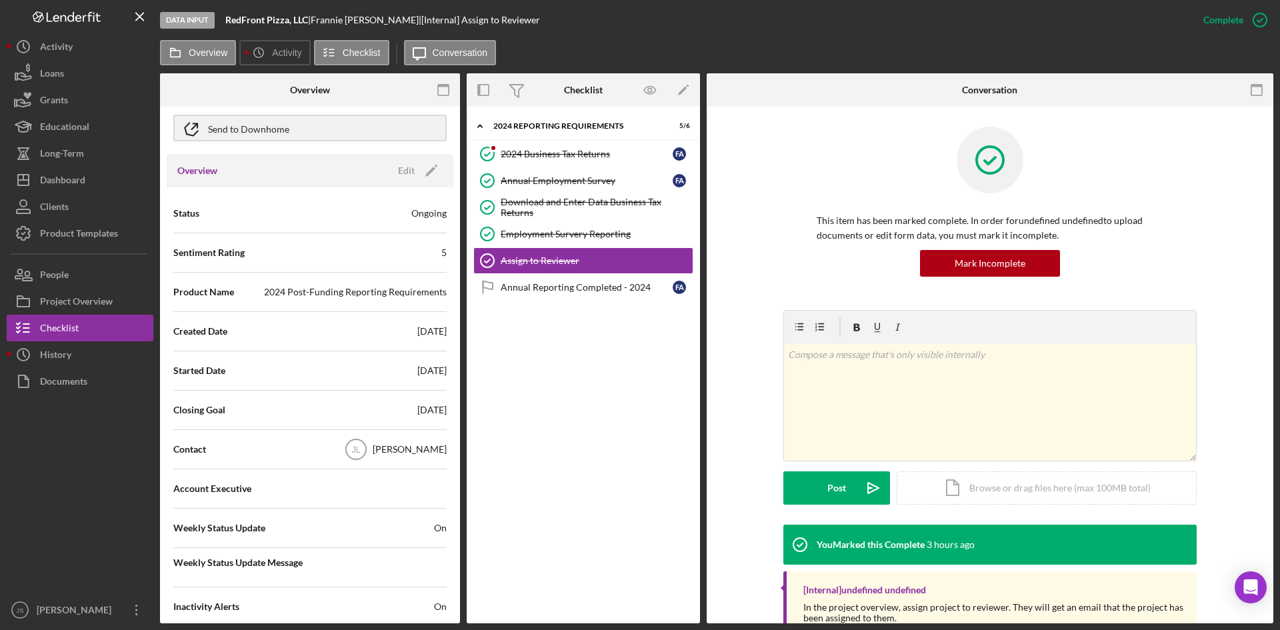
scroll to position [133, 0]
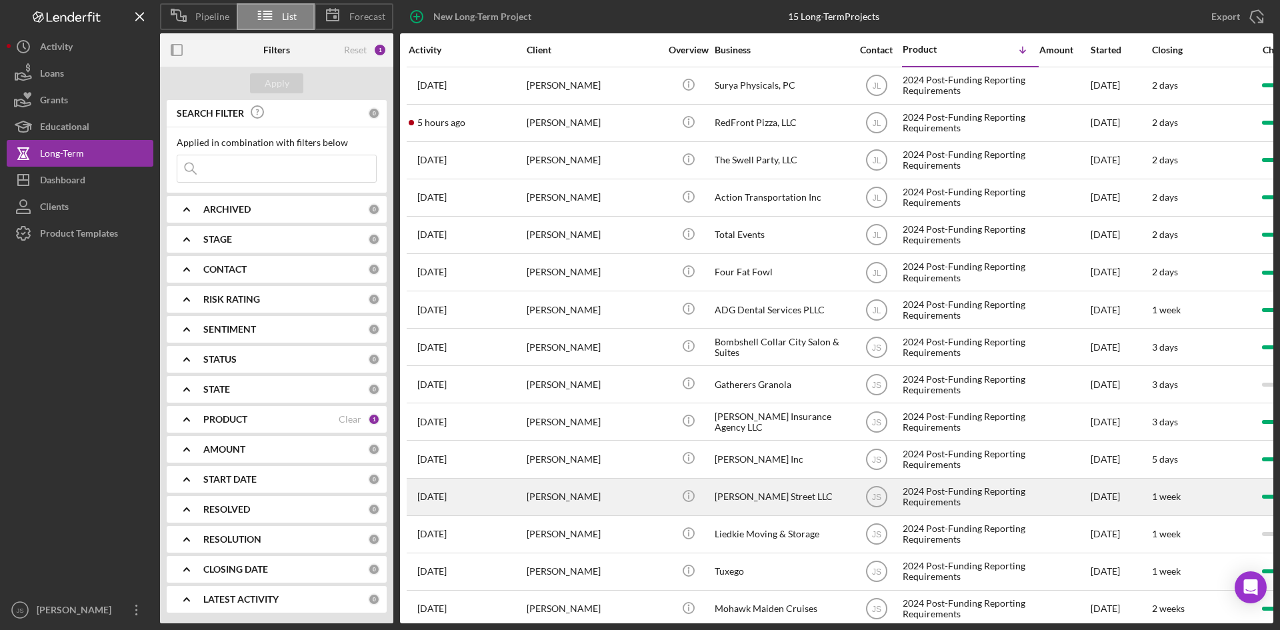
click at [760, 502] on div "[PERSON_NAME] Street LLC" at bounding box center [781, 497] width 133 height 35
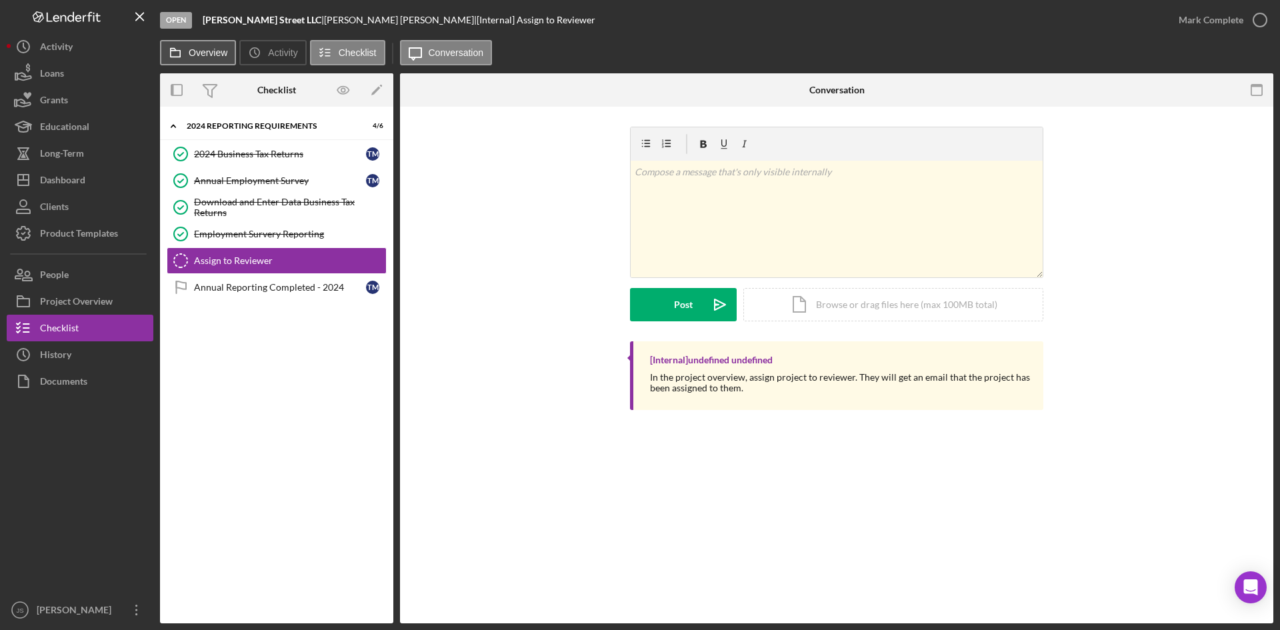
click at [197, 49] on label "Overview" at bounding box center [208, 52] width 39 height 11
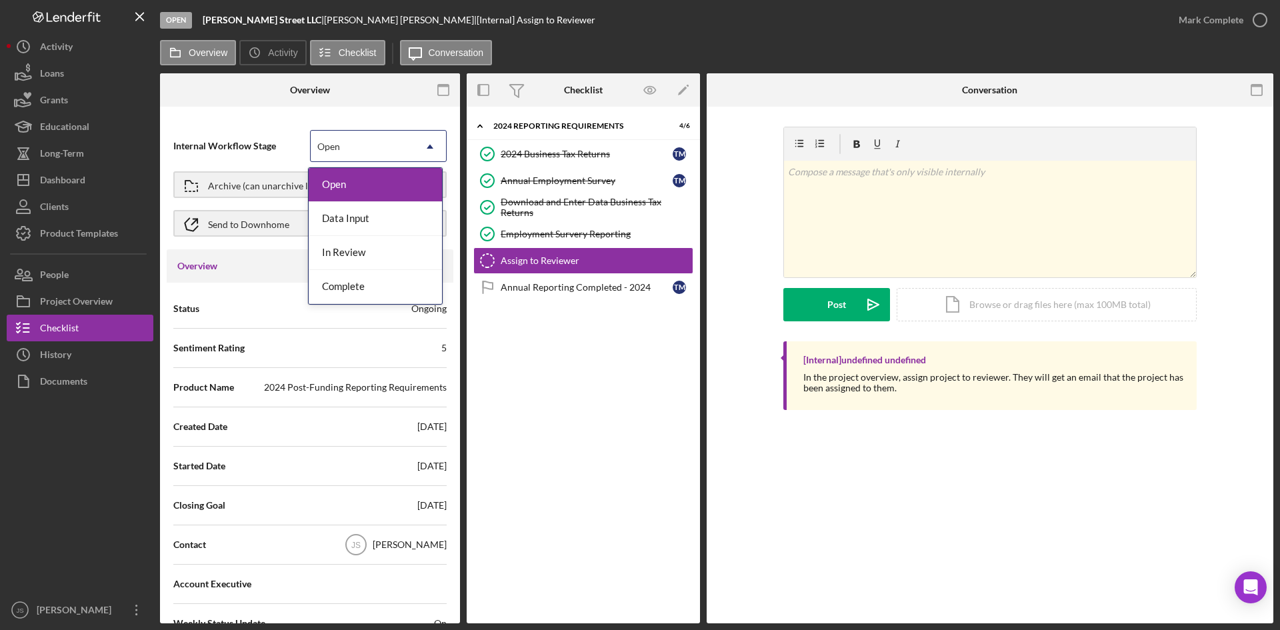
click at [335, 144] on div "Open" at bounding box center [328, 146] width 23 height 11
click at [355, 255] on div "In Review" at bounding box center [375, 253] width 133 height 34
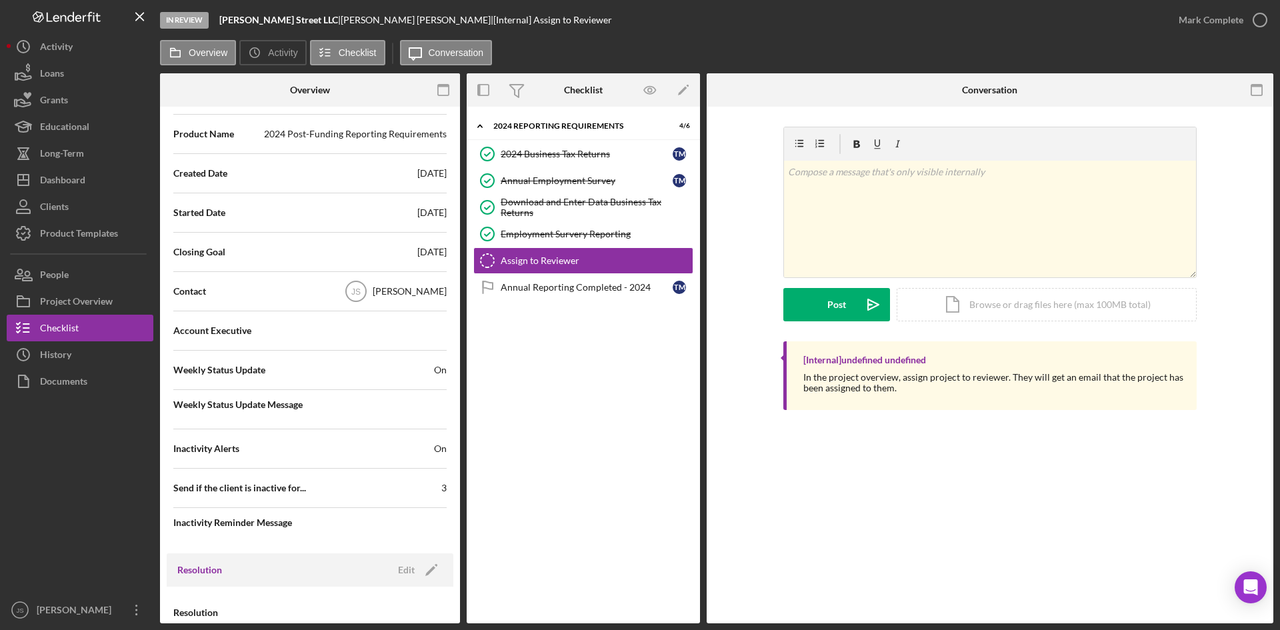
scroll to position [181, 0]
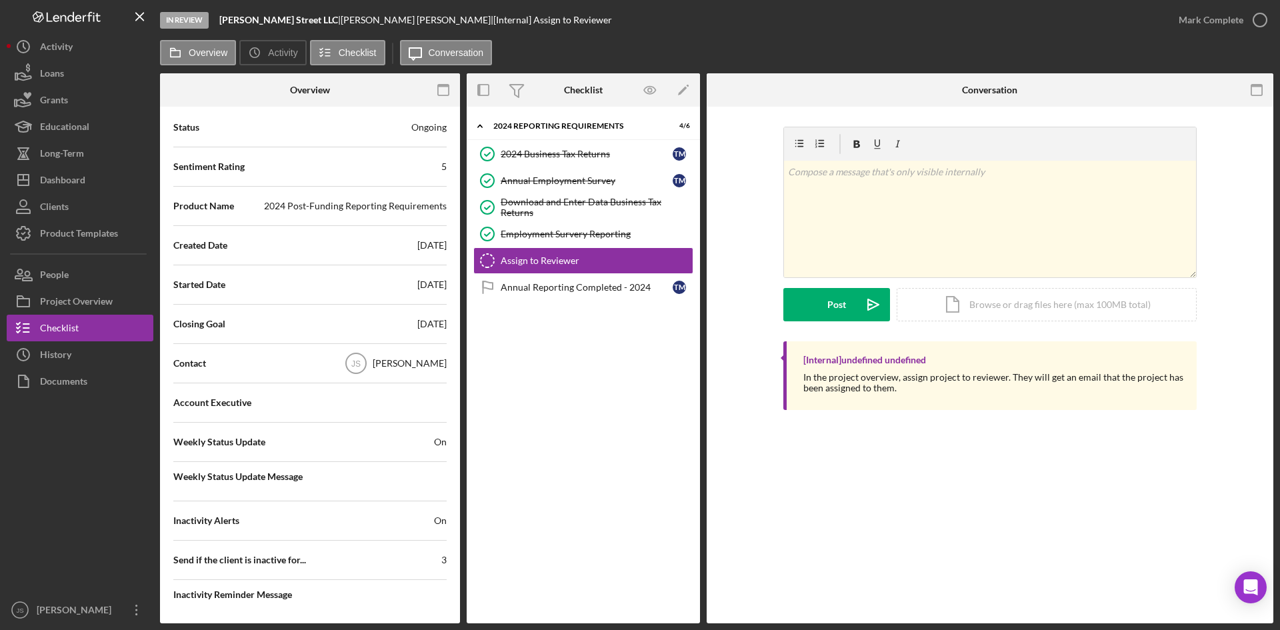
click at [666, 415] on div "Icon/Expander 2024 Reporting Requirements 4 / 6 2024 Business Tax Returns 2024 …" at bounding box center [583, 365] width 233 height 504
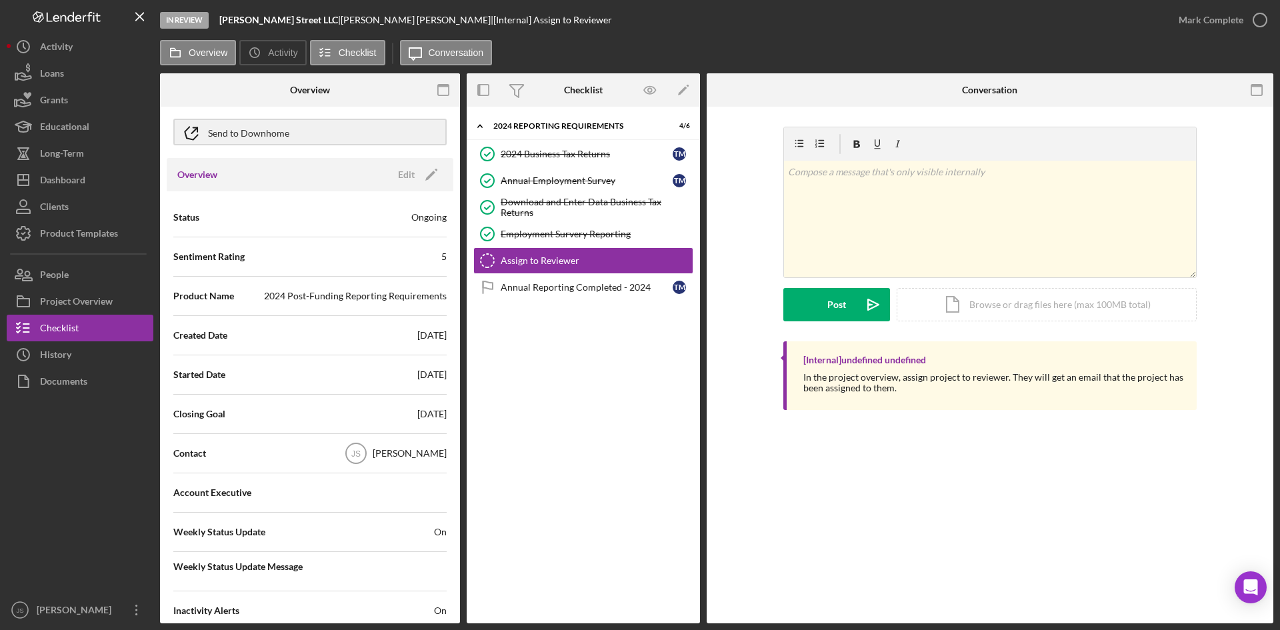
scroll to position [0, 0]
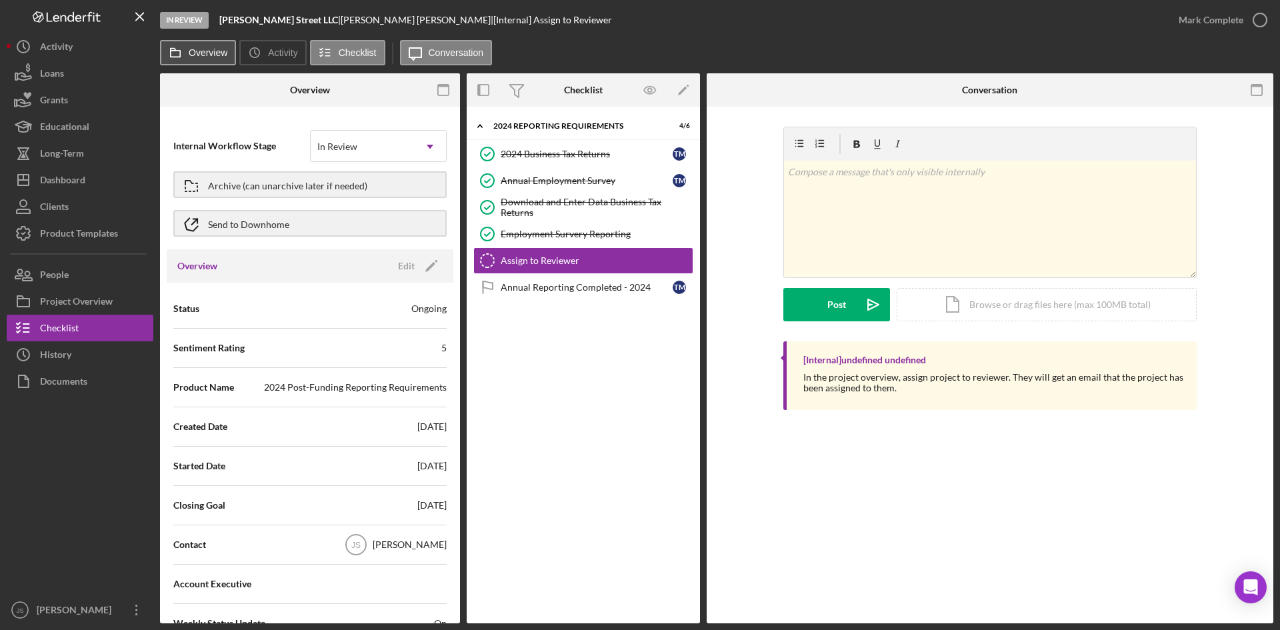
click at [199, 56] on label "Overview" at bounding box center [208, 52] width 39 height 11
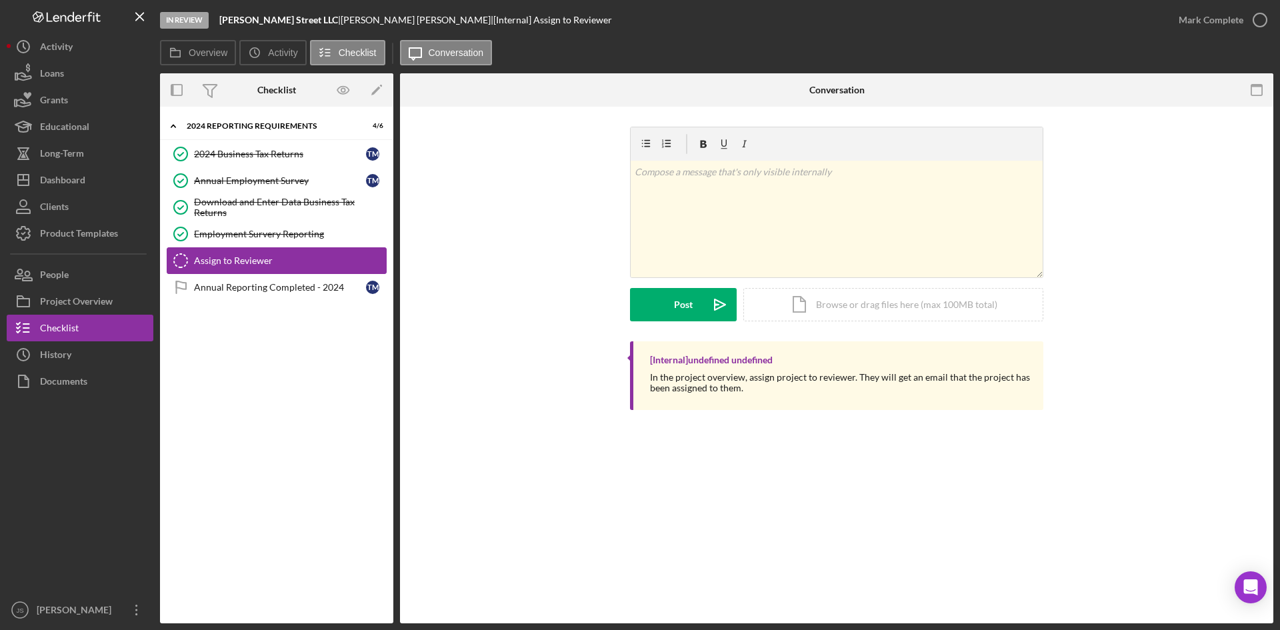
click at [261, 262] on div "Assign to Reviewer" at bounding box center [290, 260] width 192 height 11
click at [201, 56] on label "Overview" at bounding box center [208, 52] width 39 height 11
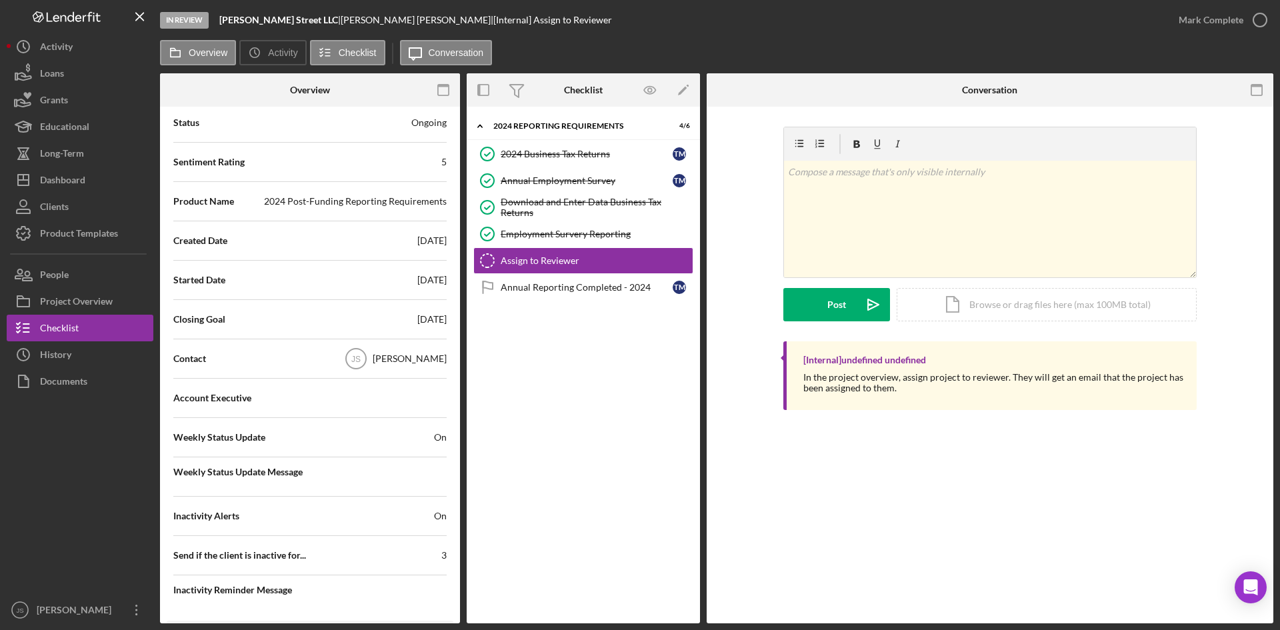
scroll to position [200, 0]
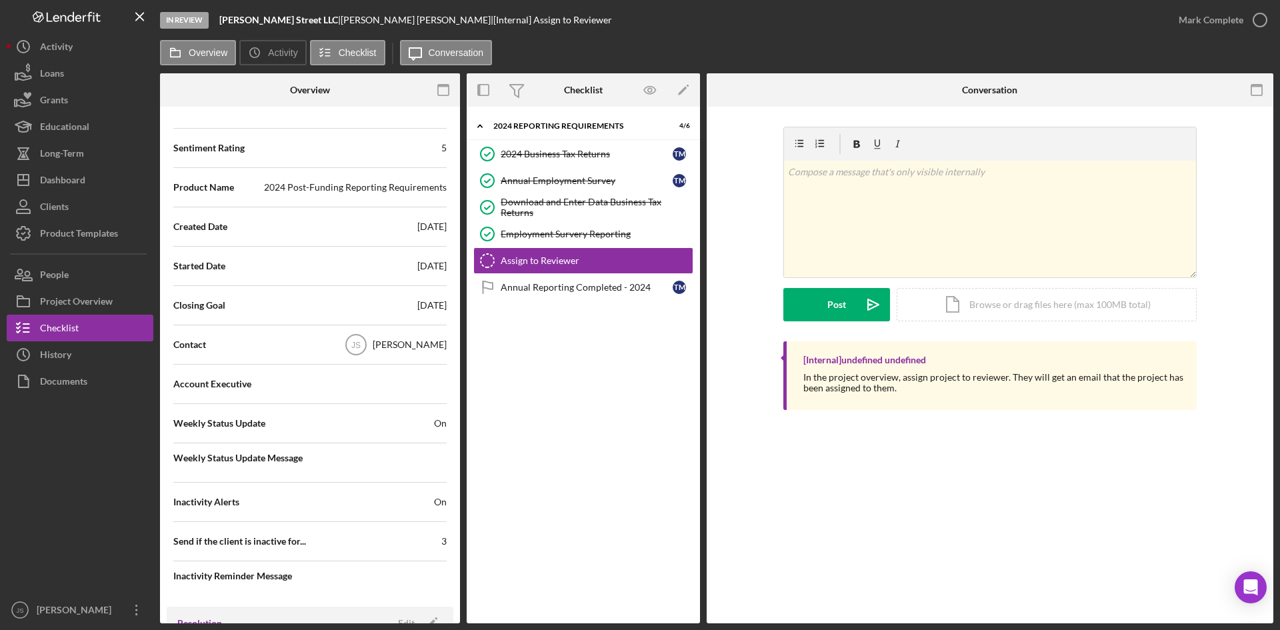
click at [402, 345] on div "[PERSON_NAME]" at bounding box center [410, 344] width 74 height 13
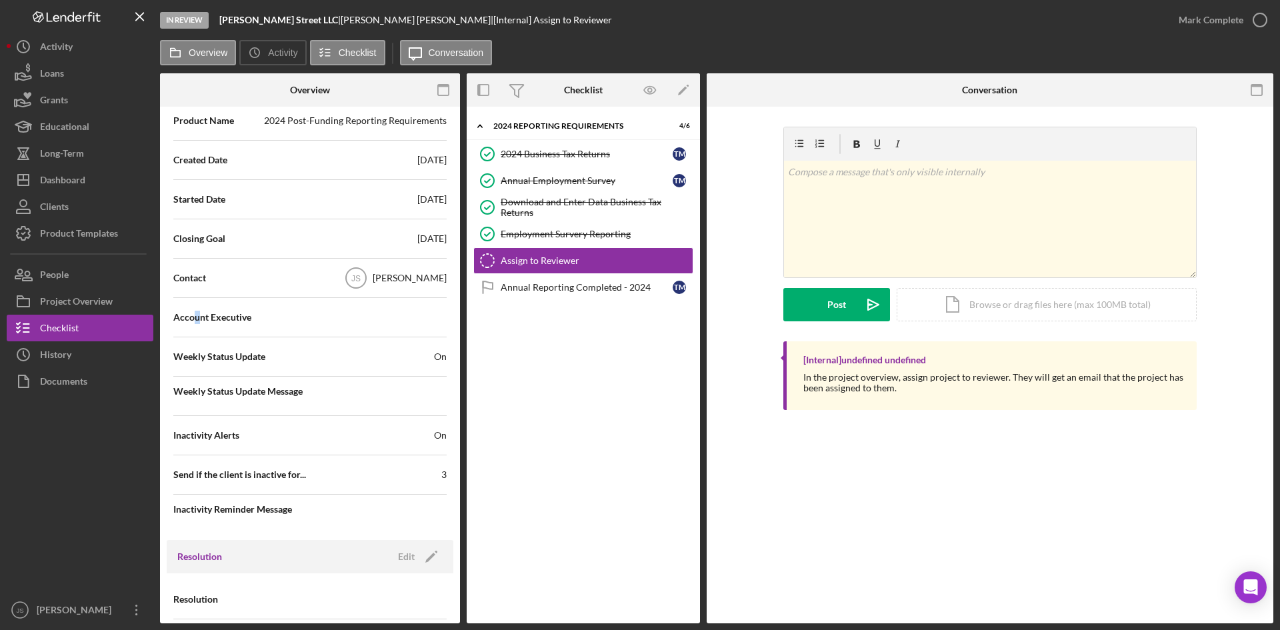
click at [197, 321] on span "Account Executive" at bounding box center [212, 317] width 78 height 13
click at [261, 366] on div "Weekly Status Update On" at bounding box center [309, 356] width 273 height 33
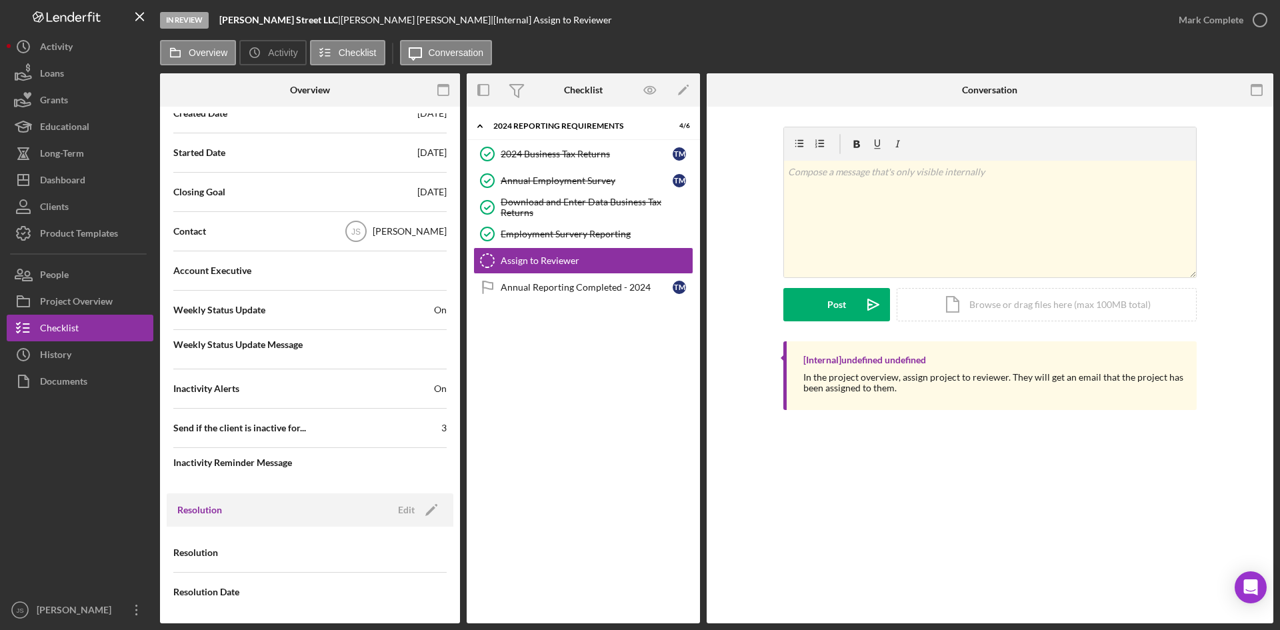
scroll to position [315, 0]
click at [263, 423] on span "Send if the client is inactive for..." at bounding box center [239, 426] width 133 height 13
click at [273, 390] on div "Inactivity Alerts On" at bounding box center [309, 387] width 273 height 33
click at [281, 345] on span "Weekly Status Update Message" at bounding box center [309, 343] width 273 height 13
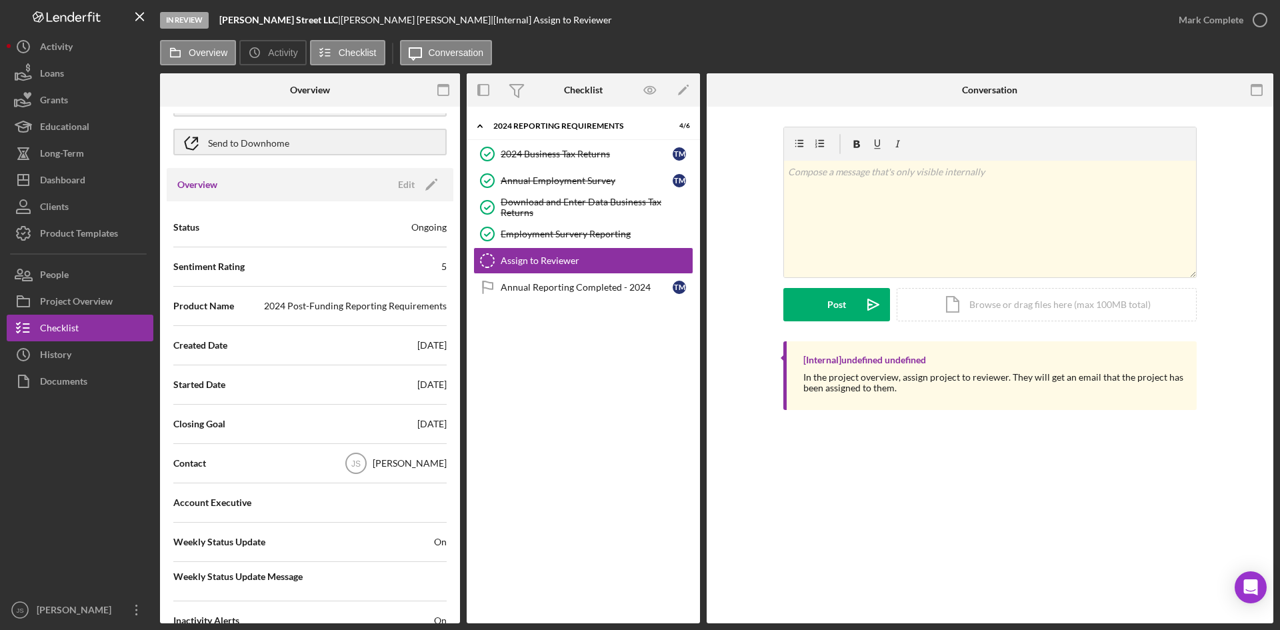
scroll to position [115, 0]
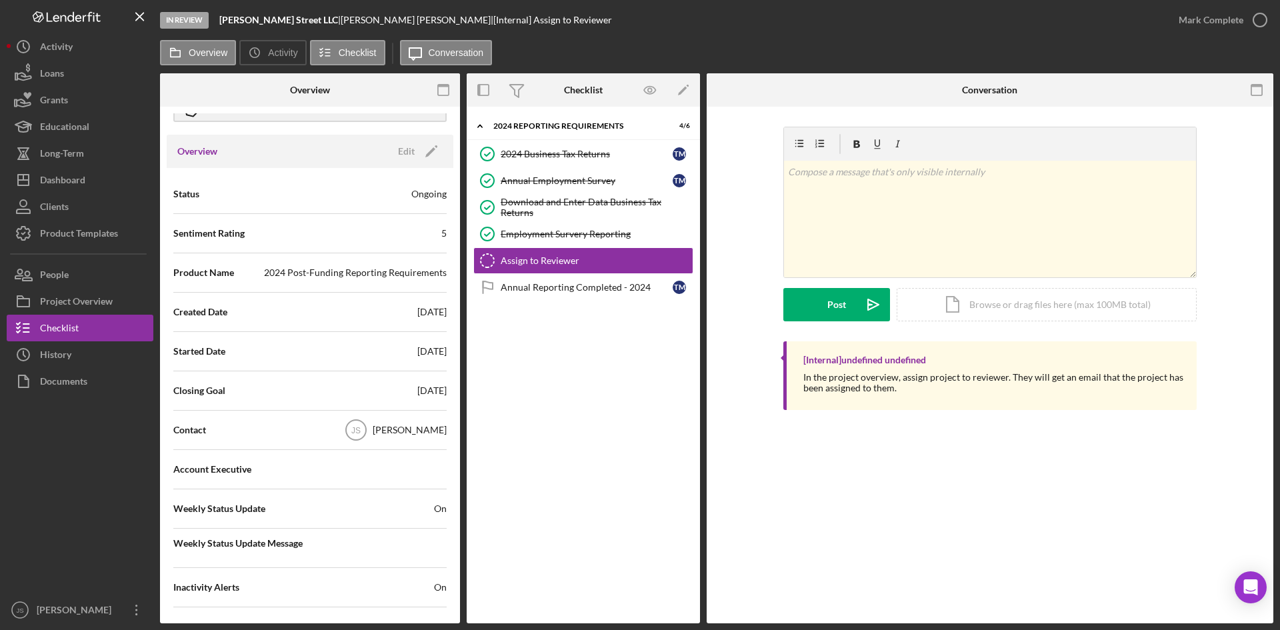
drag, startPoint x: 667, startPoint y: 403, endPoint x: 672, endPoint y: 387, distance: 16.2
click at [667, 403] on div "Icon/Expander 2024 Reporting Requirements 4 / 6 2024 Business Tax Returns 2024 …" at bounding box center [583, 365] width 233 height 504
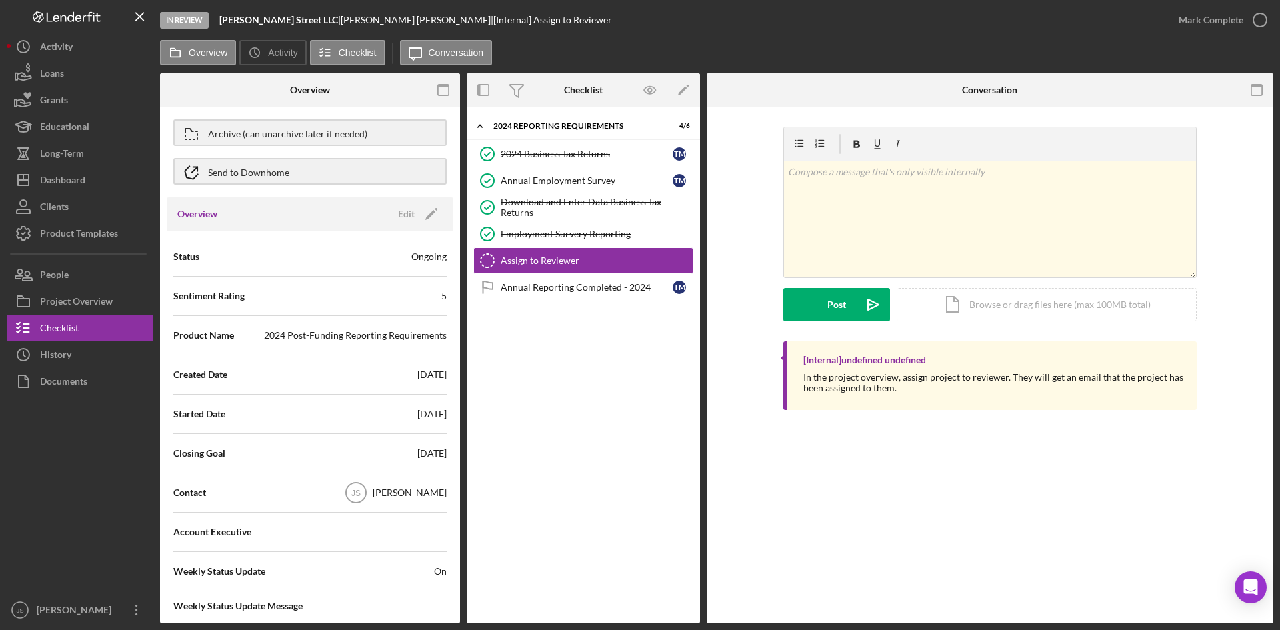
scroll to position [0, 0]
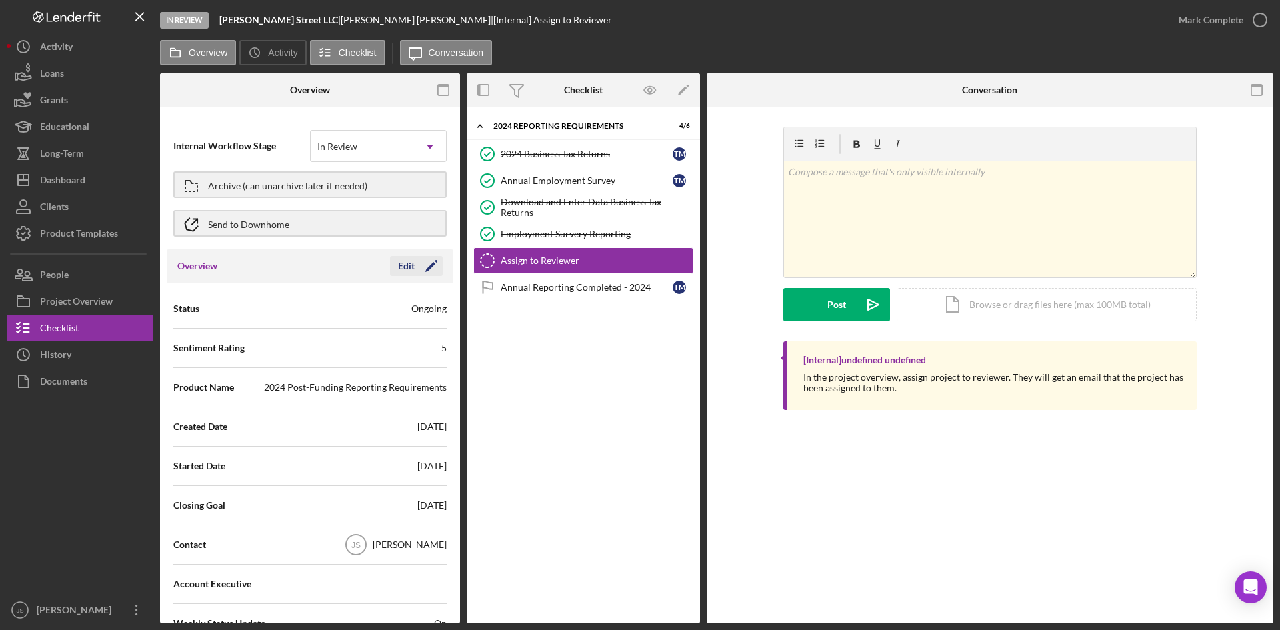
click at [403, 266] on div "Edit" at bounding box center [406, 266] width 17 height 20
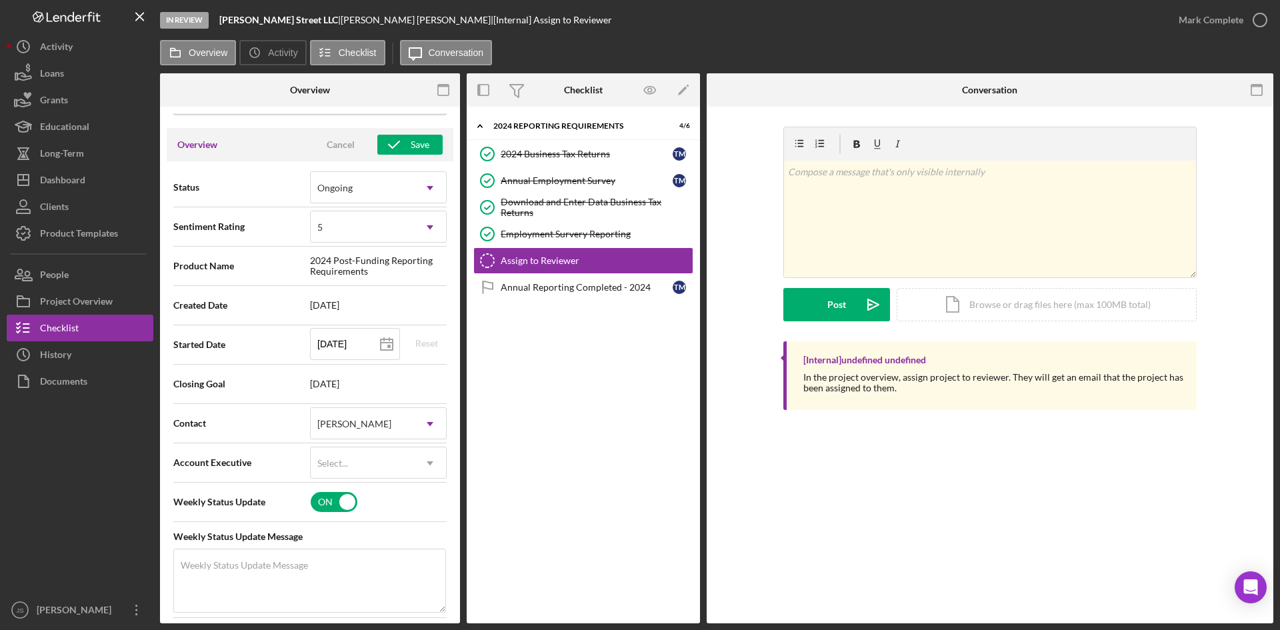
scroll to position [133, 0]
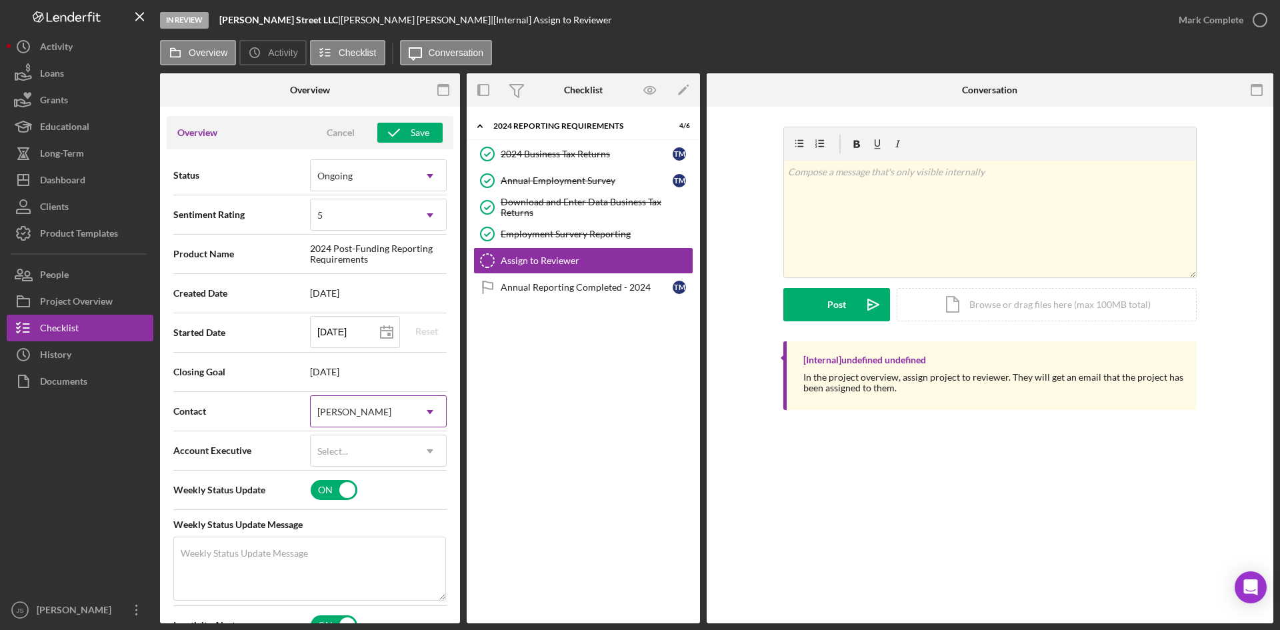
click at [423, 410] on icon "Icon/Dropdown Arrow" at bounding box center [430, 412] width 32 height 32
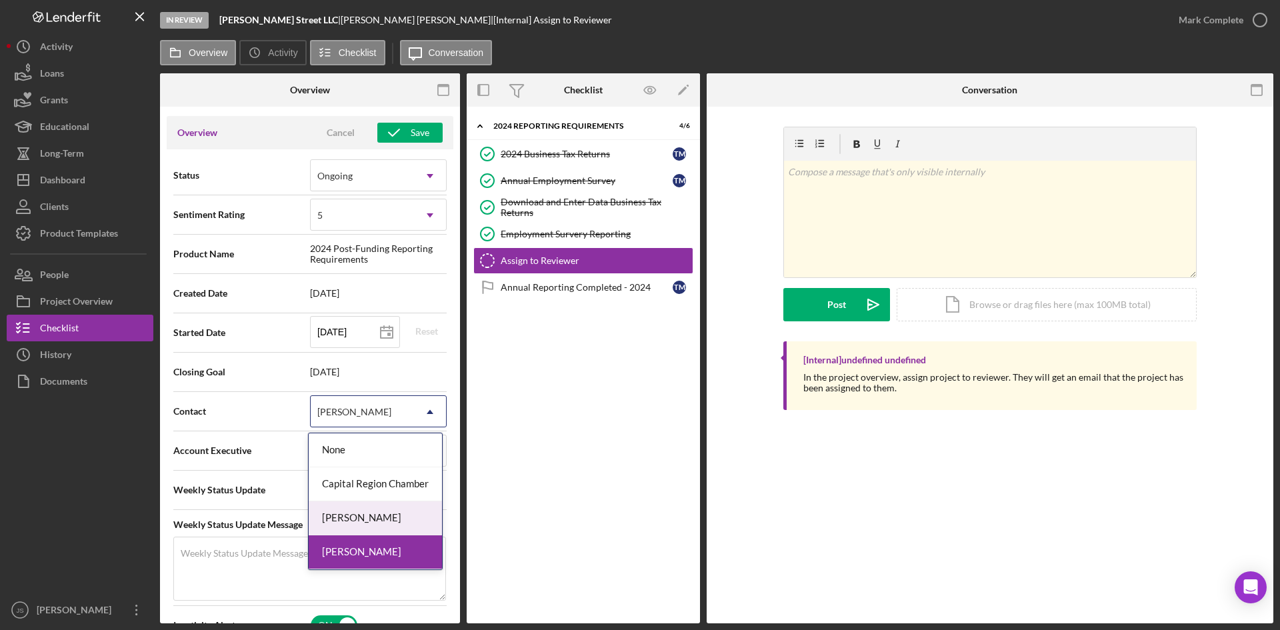
click at [393, 516] on div "[PERSON_NAME]" at bounding box center [375, 519] width 133 height 34
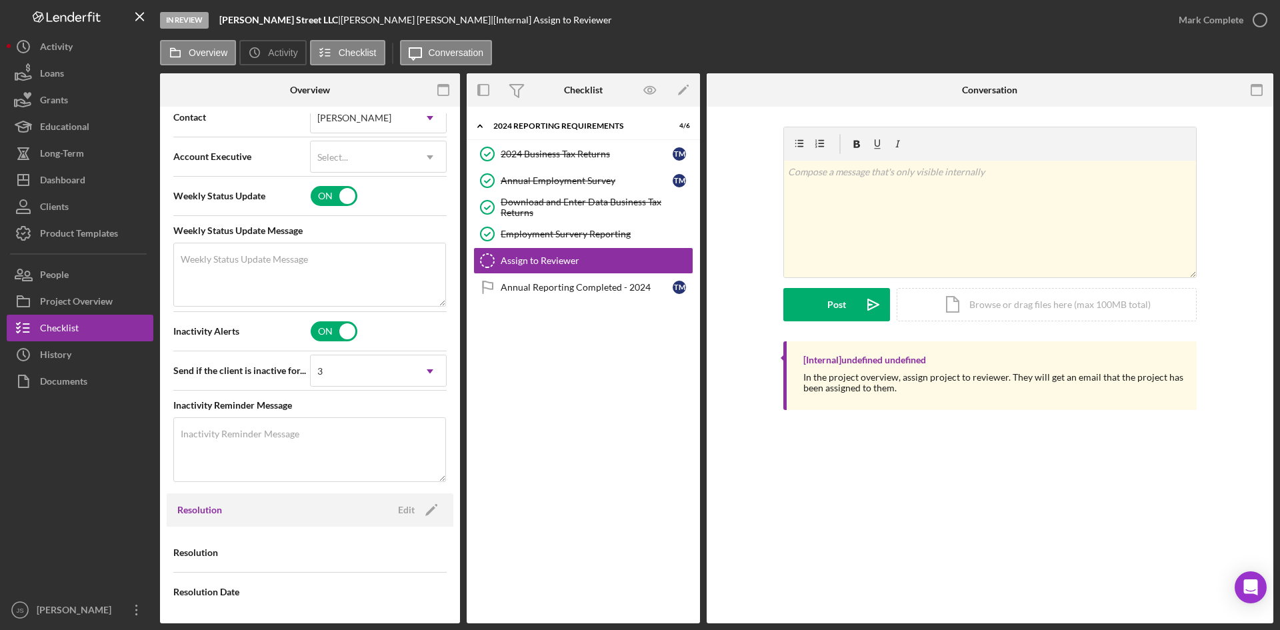
scroll to position [429, 0]
click at [423, 375] on icon "Icon/Dropdown Arrow" at bounding box center [430, 370] width 32 height 32
click at [339, 195] on input "checkbox" at bounding box center [334, 195] width 47 height 20
checkbox input "false"
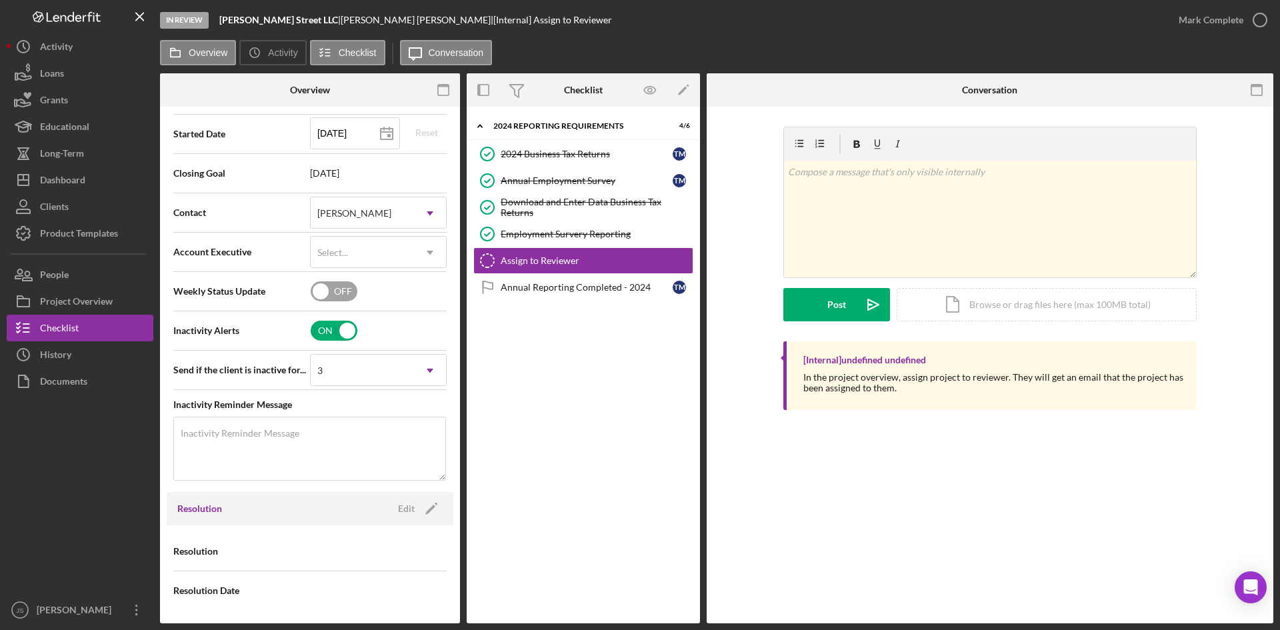
scroll to position [0, 0]
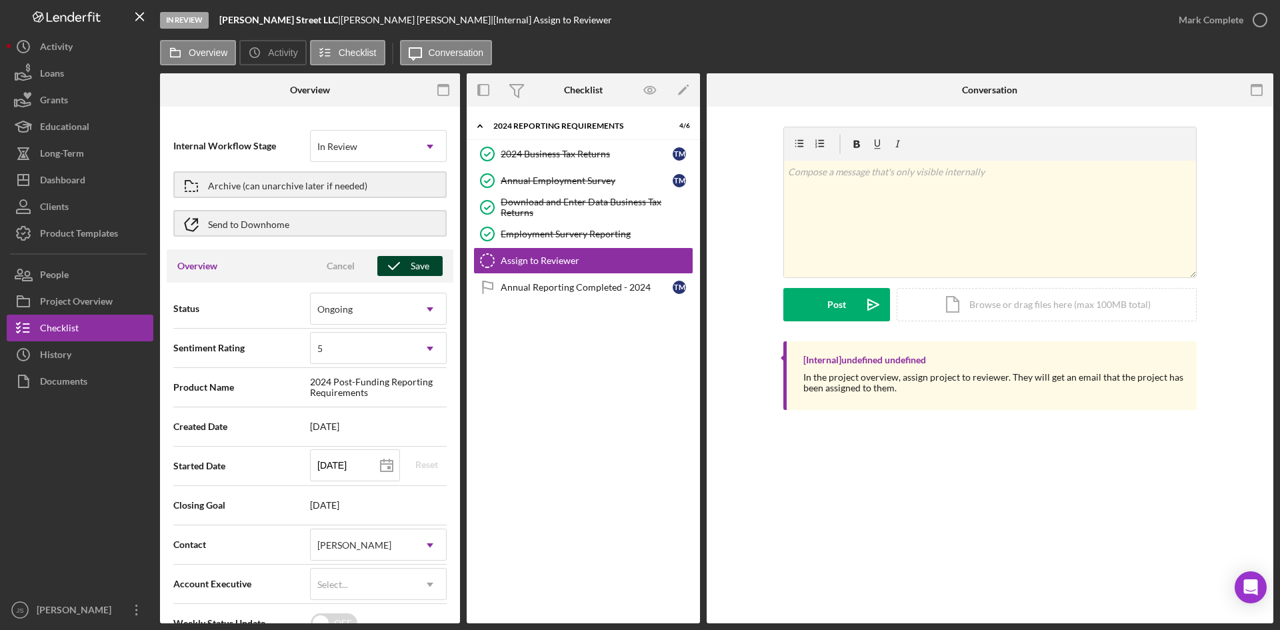
click at [411, 273] on div "Save" at bounding box center [420, 266] width 19 height 20
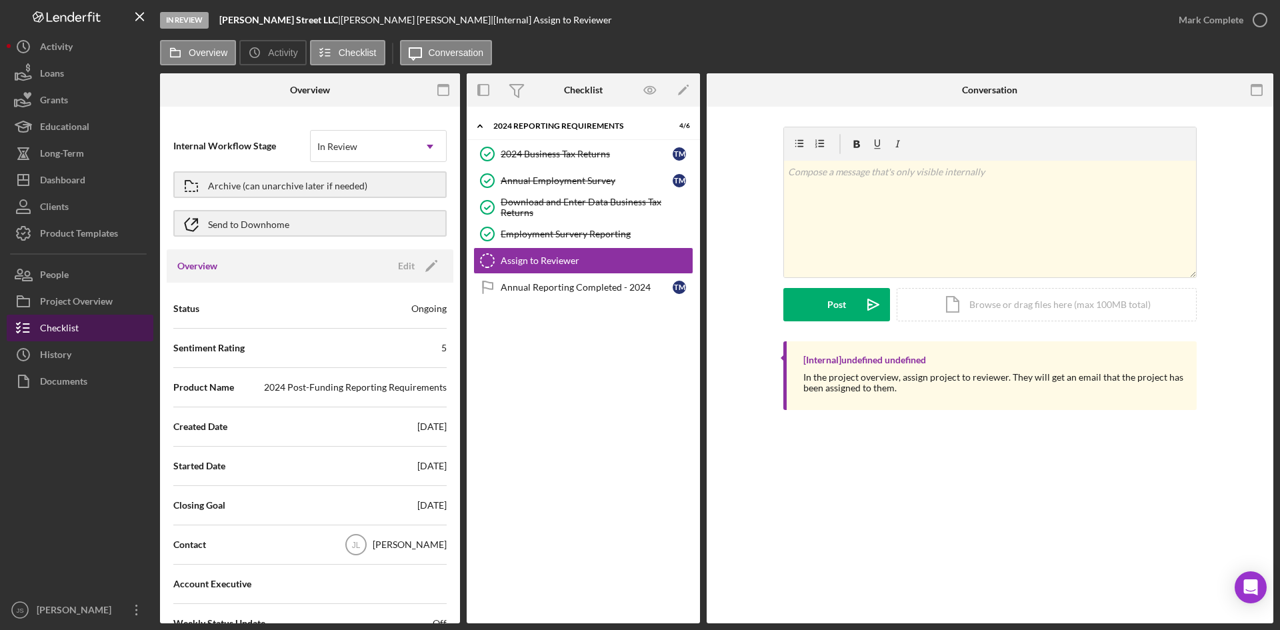
click at [77, 331] on div "Checklist" at bounding box center [59, 330] width 39 height 30
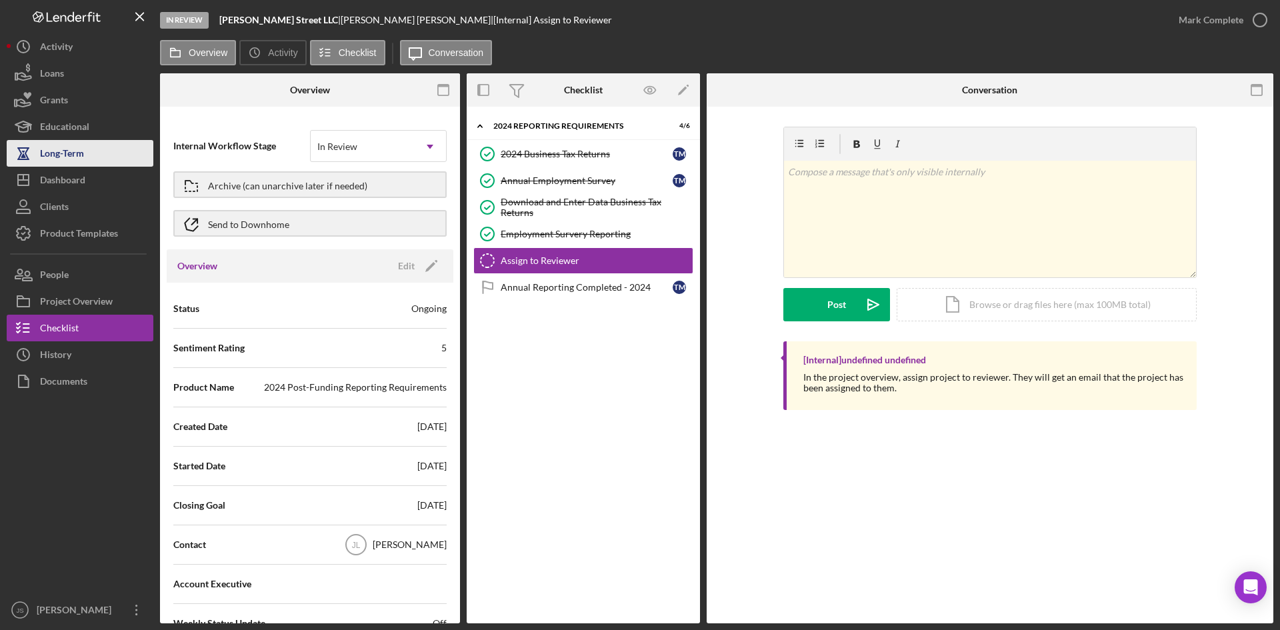
click at [83, 151] on div "Long-Term" at bounding box center [62, 155] width 44 height 30
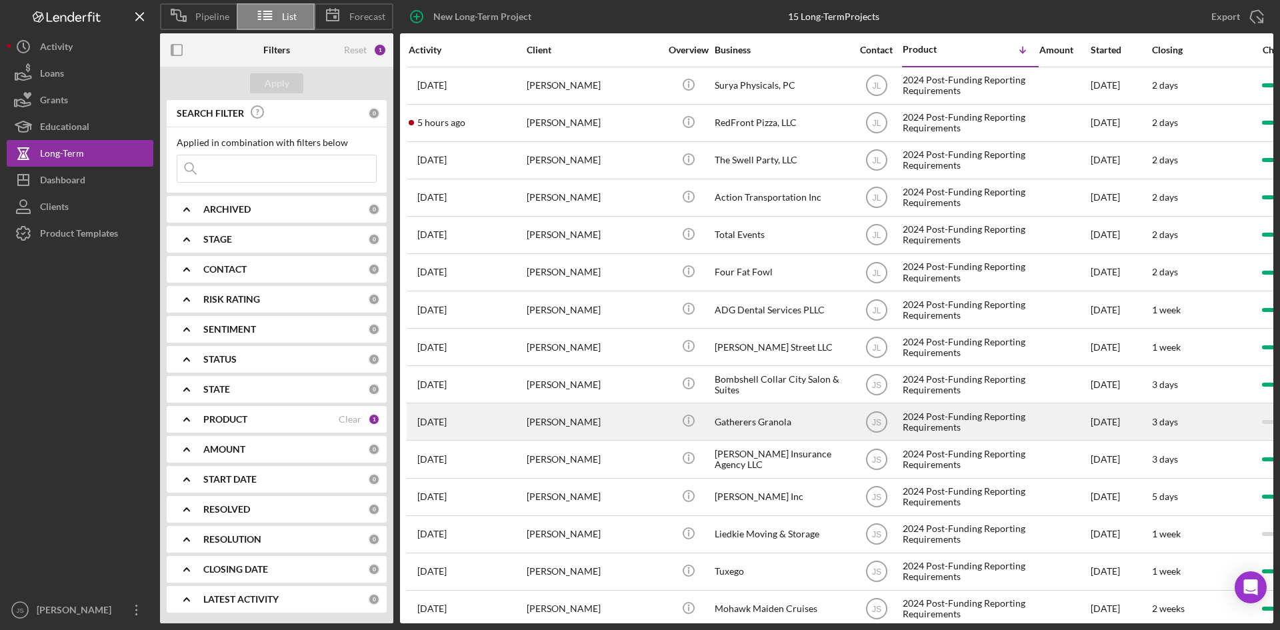
click at [790, 417] on div "Gatherers Granola" at bounding box center [781, 421] width 133 height 35
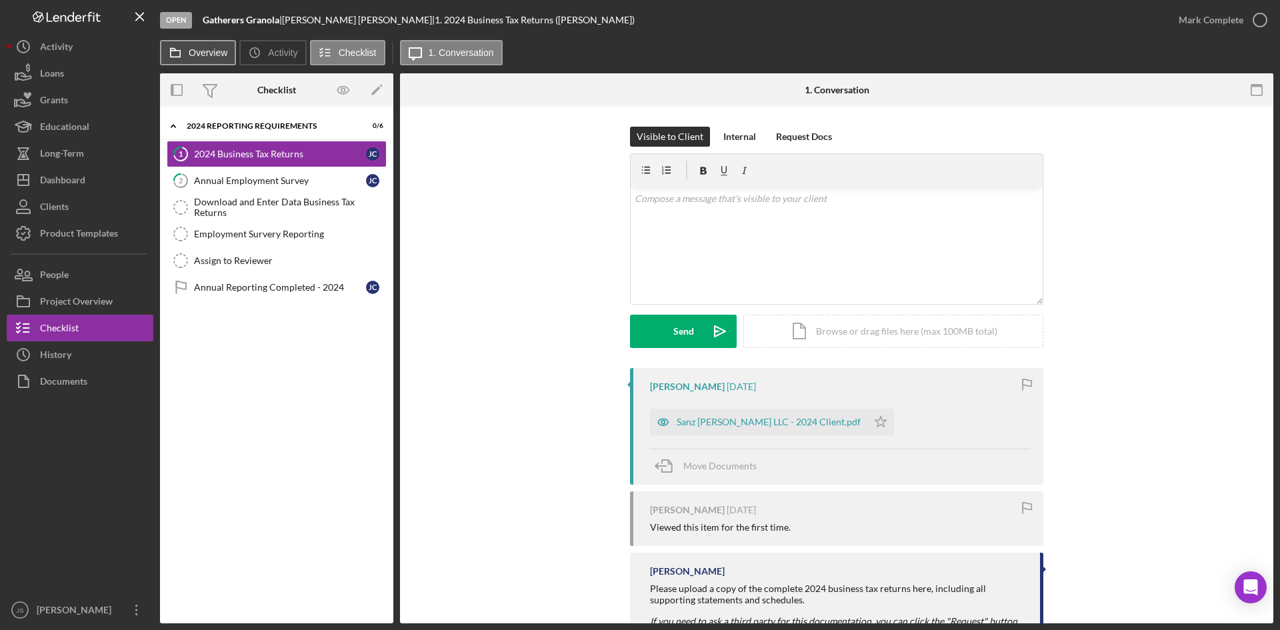
click at [211, 58] on button "Overview" at bounding box center [198, 52] width 76 height 25
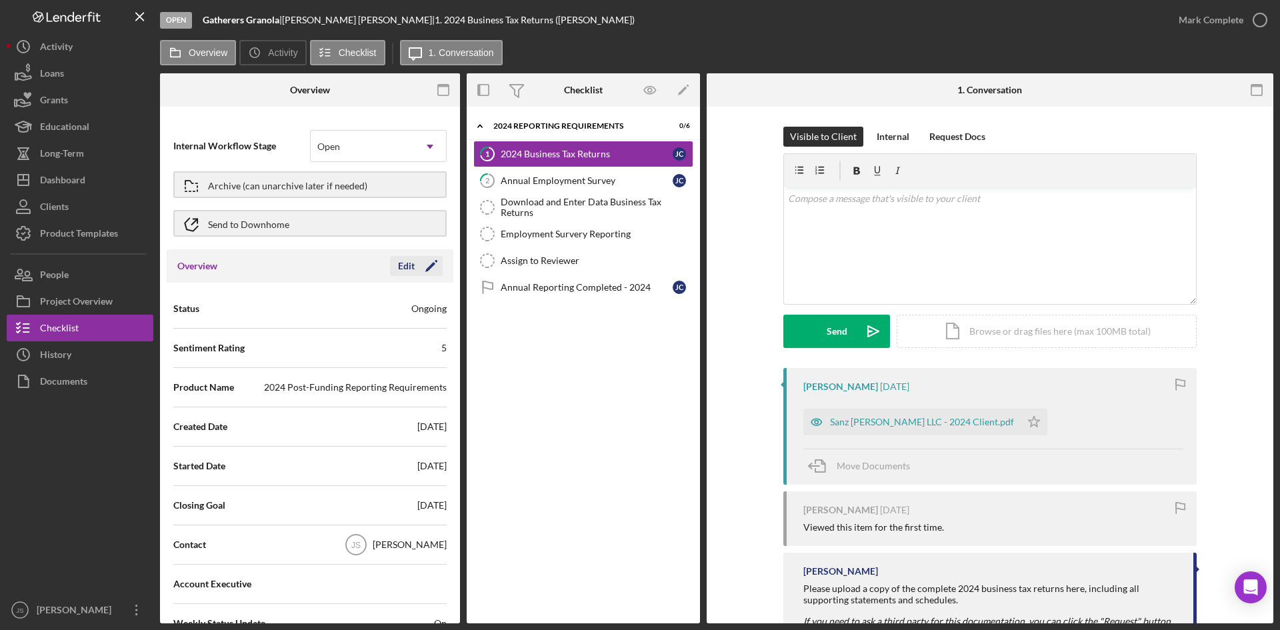
click at [415, 265] on icon "Icon/Edit" at bounding box center [431, 265] width 33 height 33
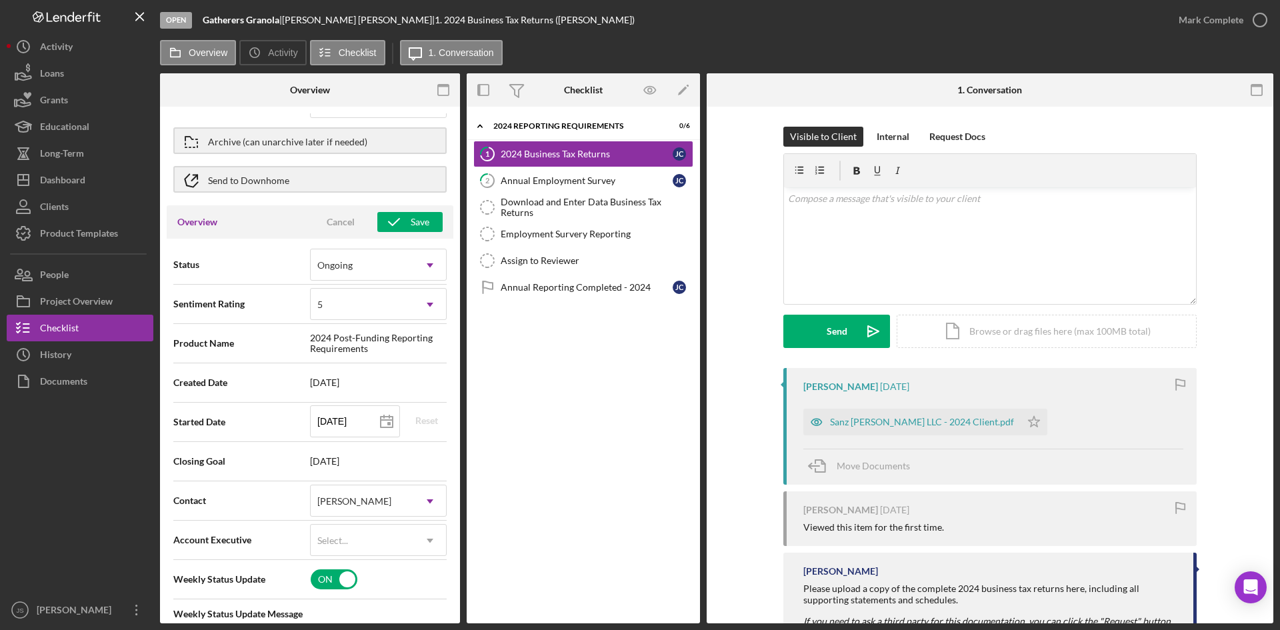
scroll to position [67, 0]
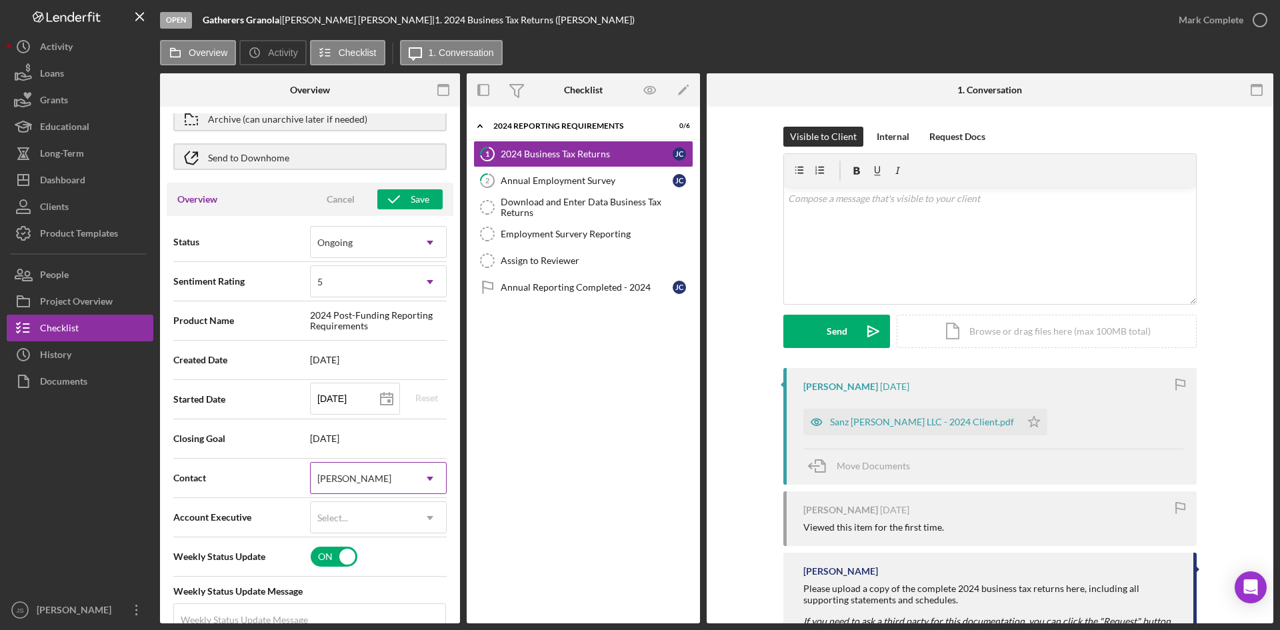
click at [425, 472] on icon "Icon/Dropdown Arrow" at bounding box center [430, 479] width 32 height 32
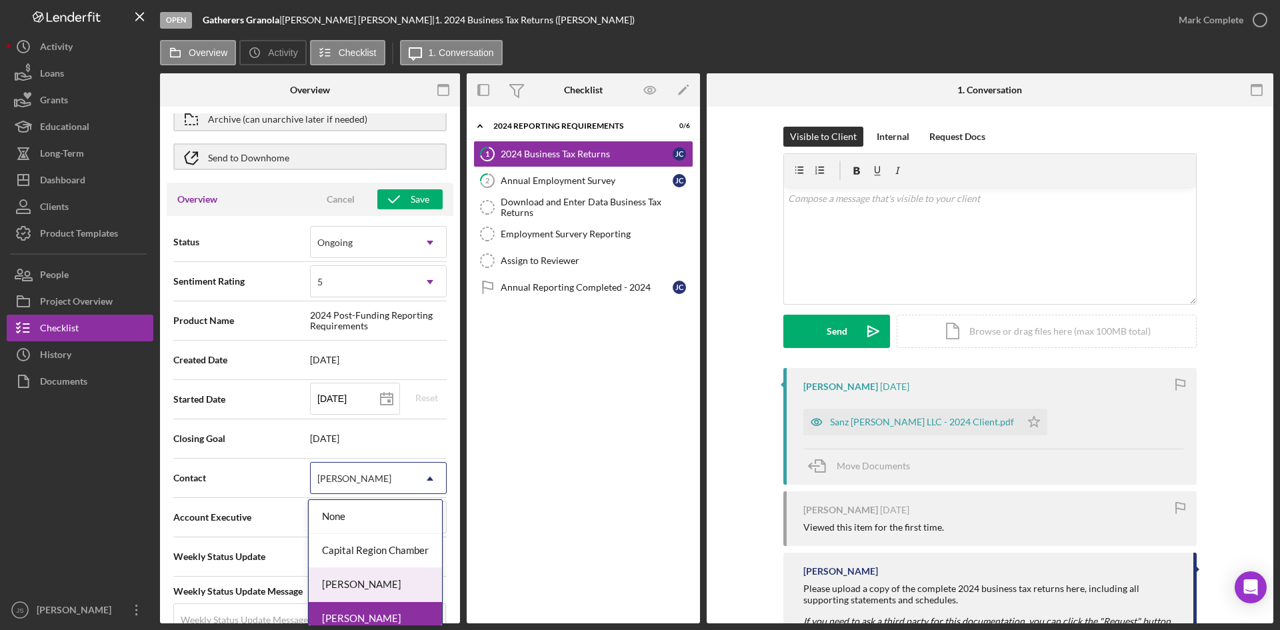
click at [398, 584] on div "[PERSON_NAME]" at bounding box center [375, 585] width 133 height 34
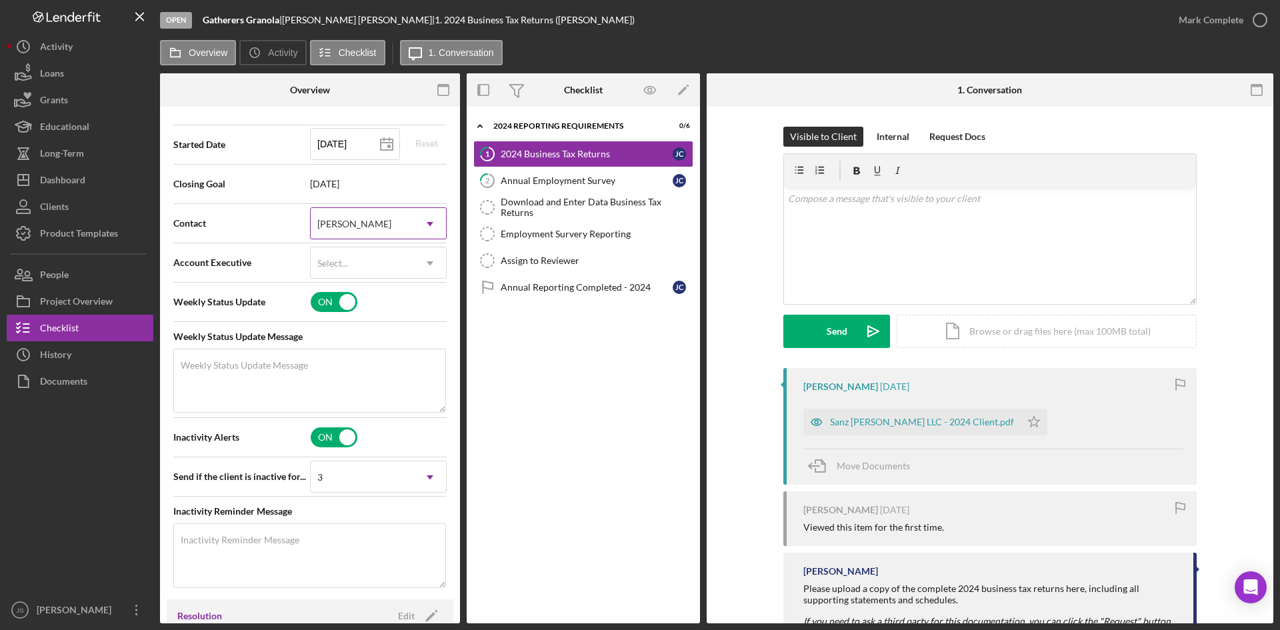
scroll to position [333, 0]
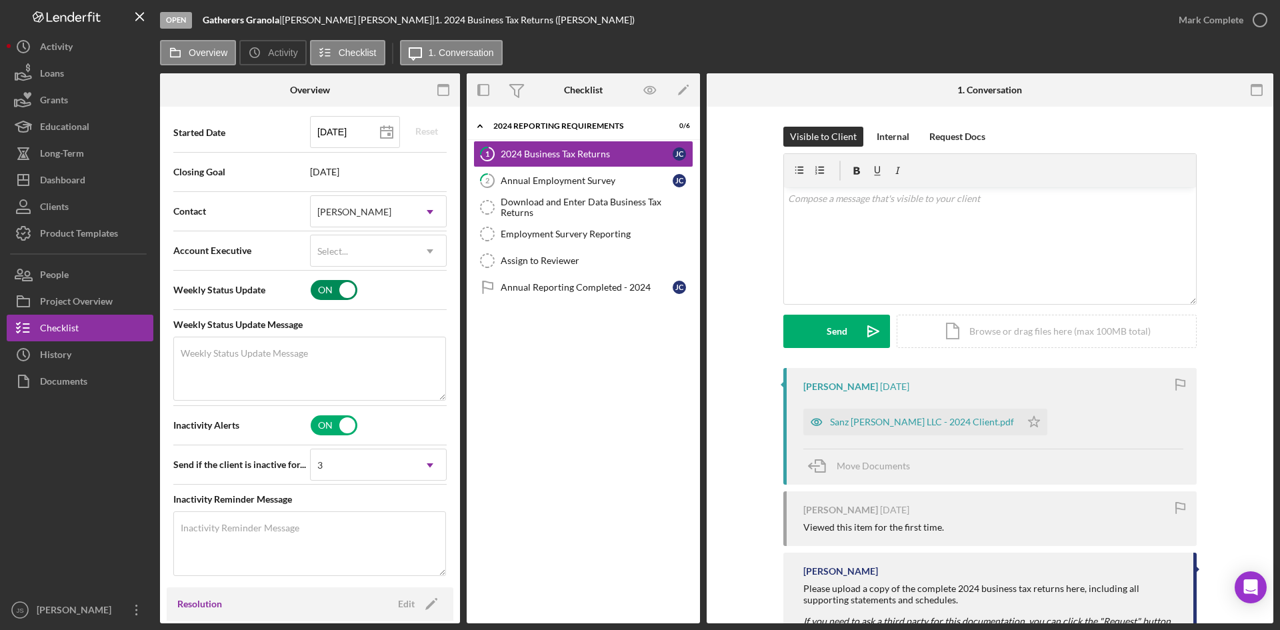
click at [333, 294] on input "checkbox" at bounding box center [334, 290] width 47 height 20
checkbox input "false"
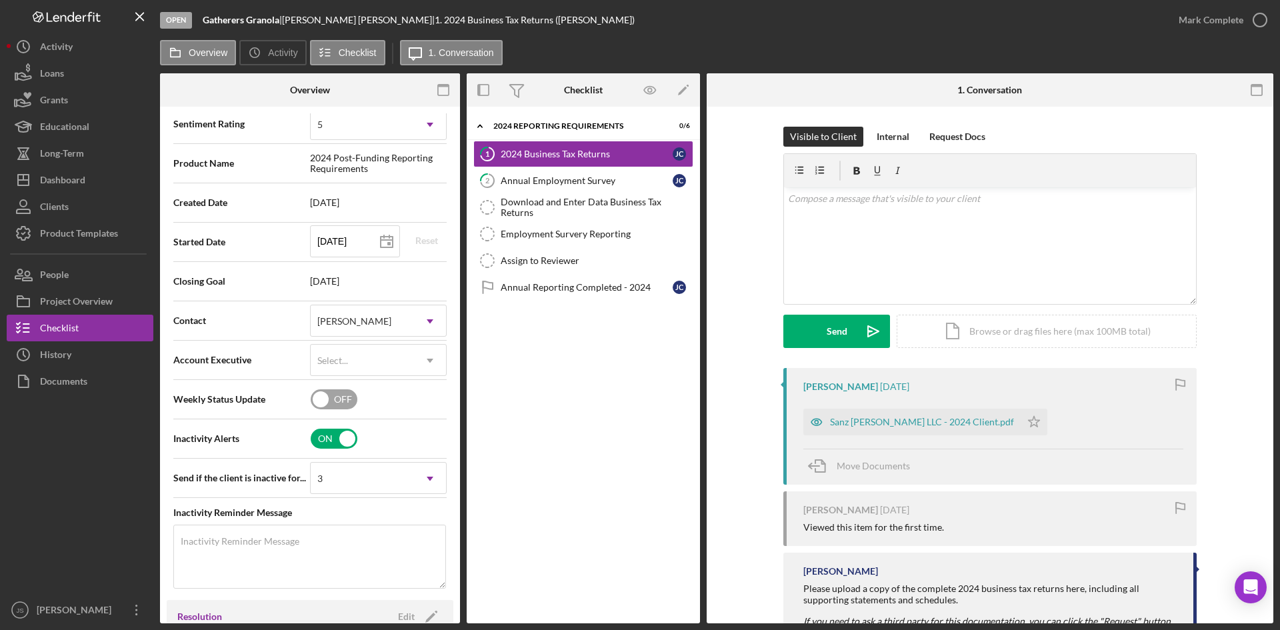
scroll to position [65, 0]
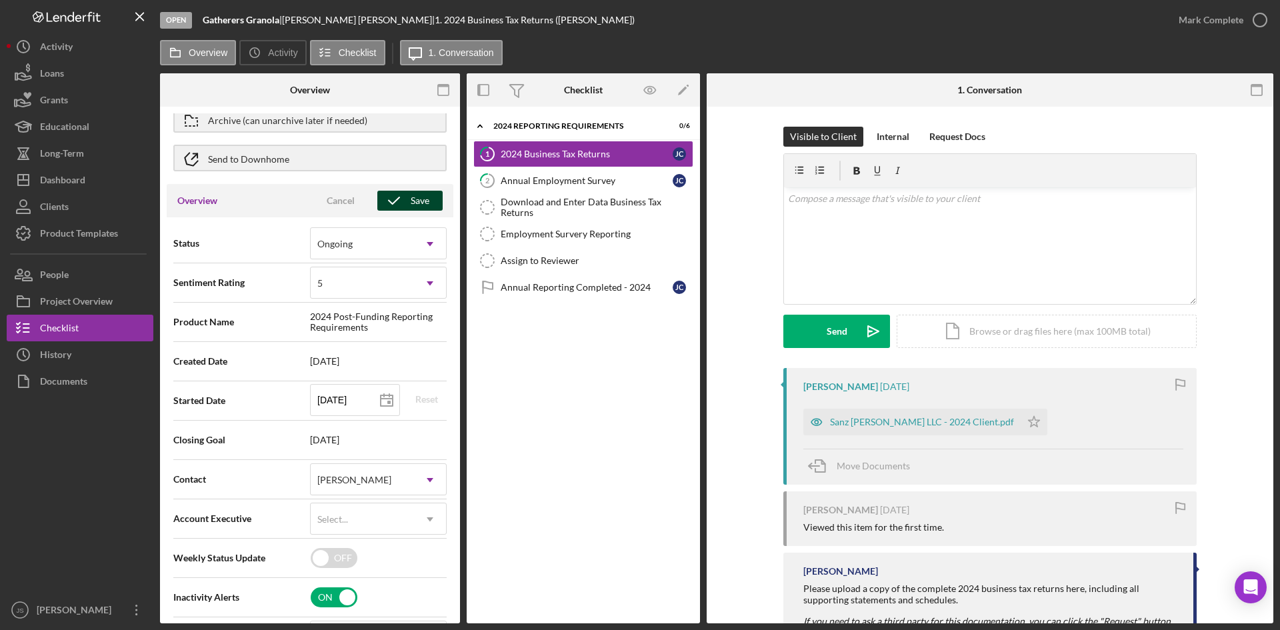
click at [418, 203] on div "Save" at bounding box center [420, 201] width 19 height 20
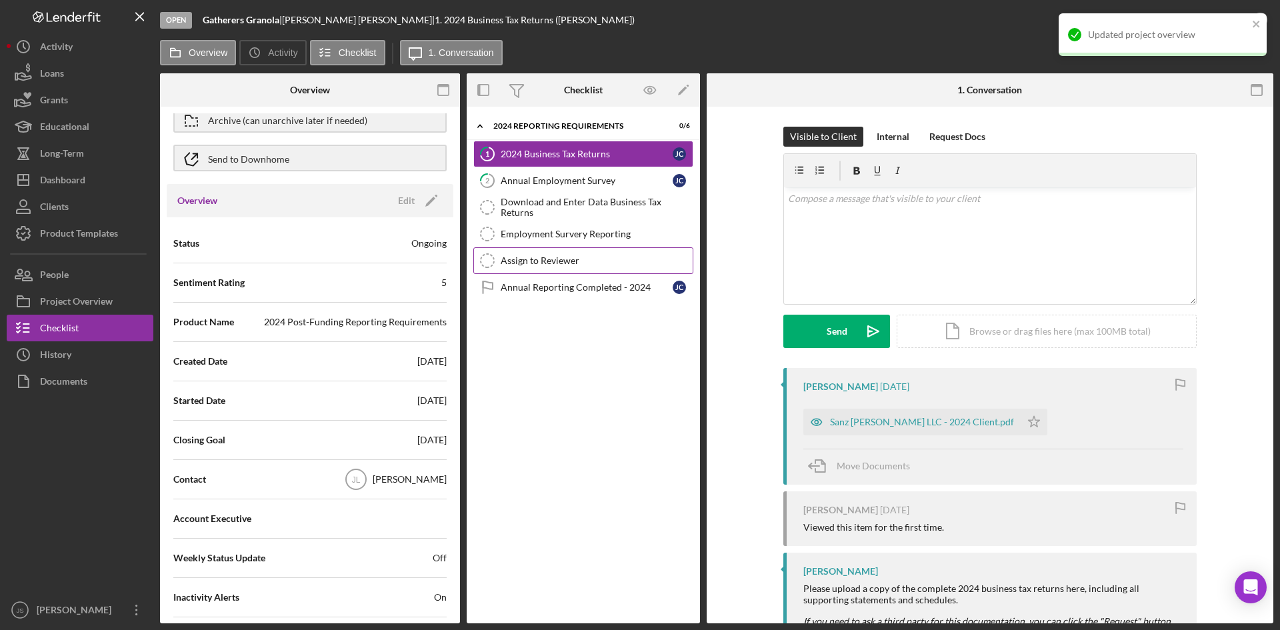
click at [533, 258] on div "Assign to Reviewer" at bounding box center [597, 260] width 192 height 11
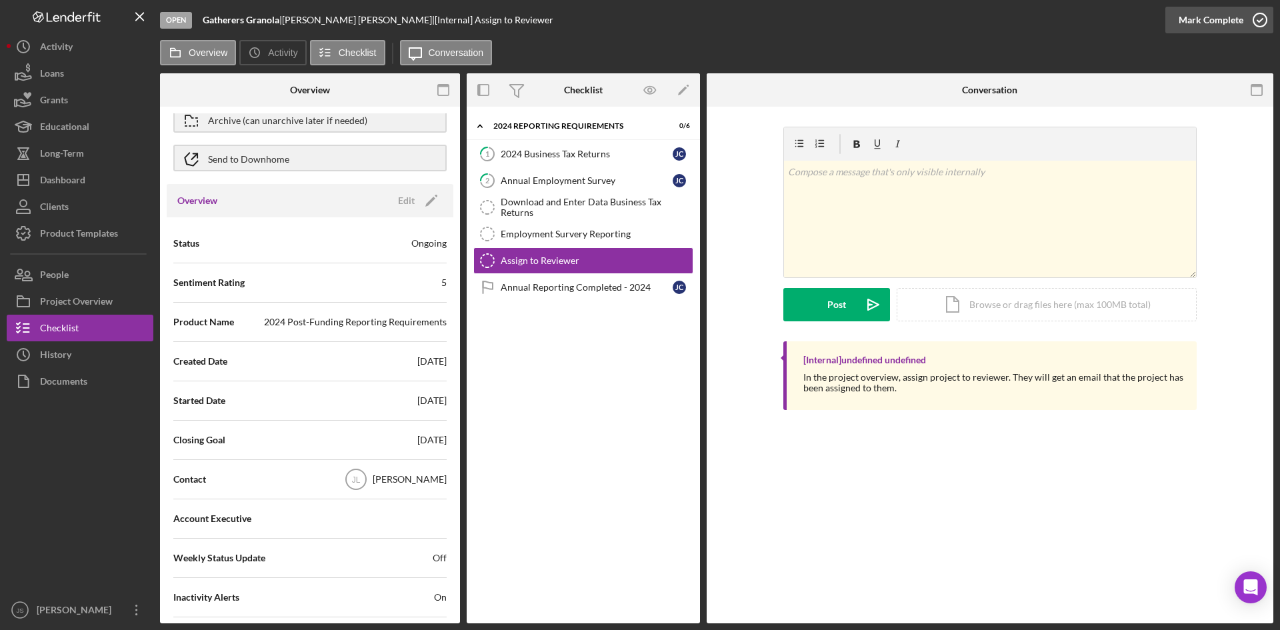
click at [1258, 20] on icon "button" at bounding box center [1260, 19] width 33 height 33
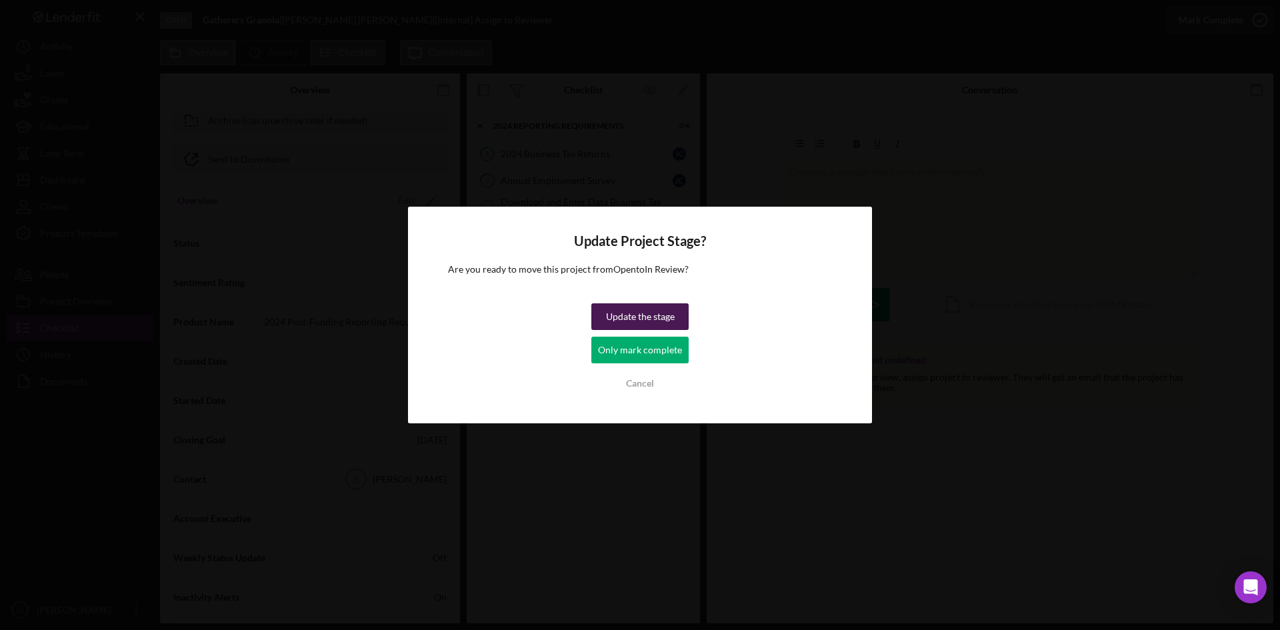
click at [636, 318] on div "Update the stage" at bounding box center [640, 316] width 69 height 27
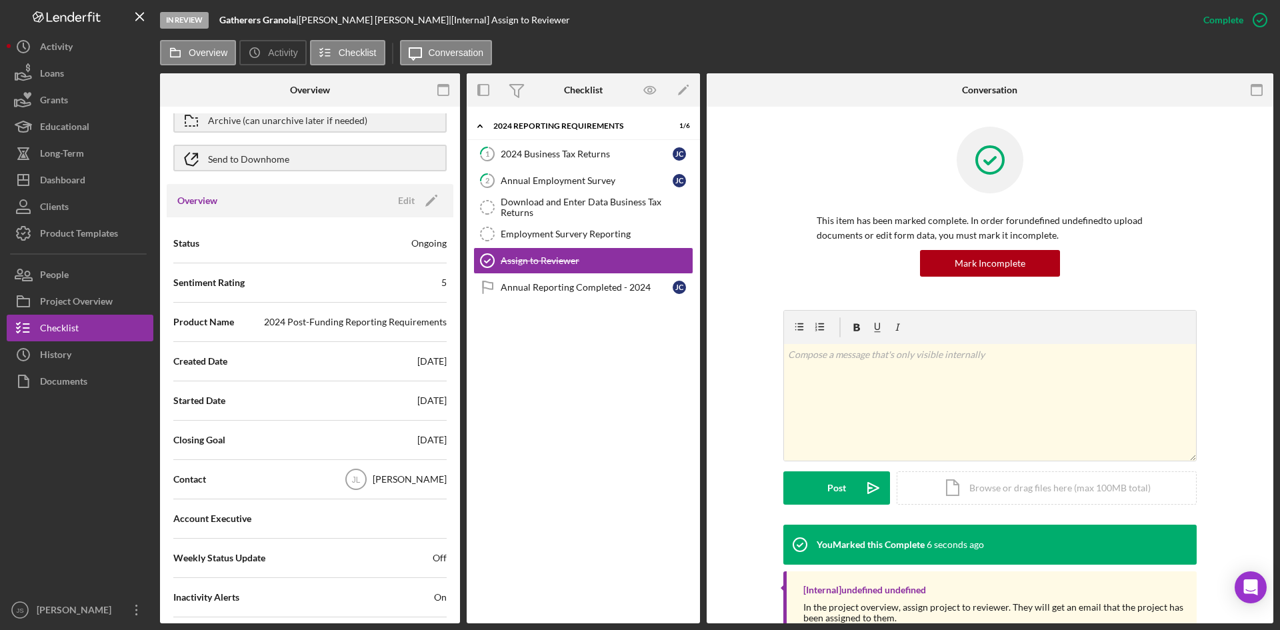
click at [576, 448] on div "Icon/Expander 2024 Reporting Requirements 1 / [DATE] Business Tax Returns [PERS…" at bounding box center [583, 365] width 233 height 504
